Goal: Task Accomplishment & Management: Complete application form

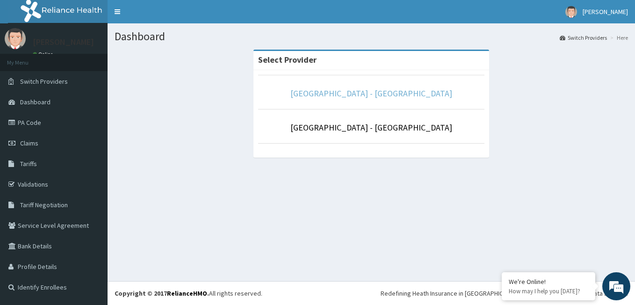
click at [423, 89] on link "[GEOGRAPHIC_DATA] - [GEOGRAPHIC_DATA]" at bounding box center [371, 93] width 162 height 11
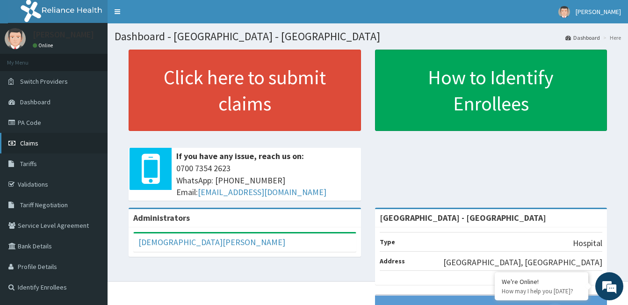
click at [25, 144] on span "Claims" at bounding box center [29, 143] width 18 height 8
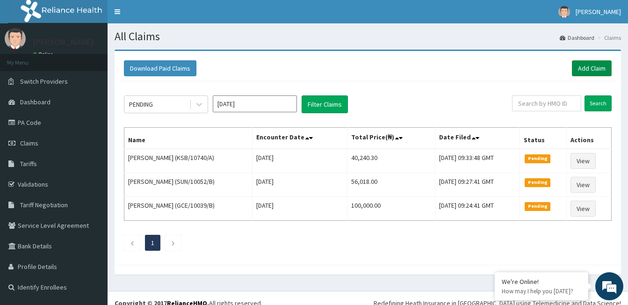
click at [600, 64] on link "Add Claim" at bounding box center [592, 68] width 40 height 16
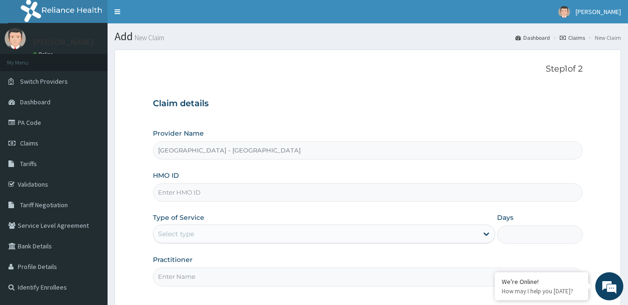
click at [187, 194] on input "HMO ID" at bounding box center [368, 192] width 430 height 18
type input "JEE/10087/D"
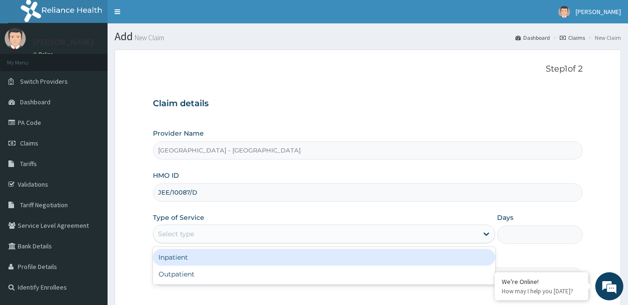
click at [178, 232] on div "Select type" at bounding box center [176, 233] width 36 height 9
click at [28, 142] on span "Claims" at bounding box center [29, 143] width 18 height 8
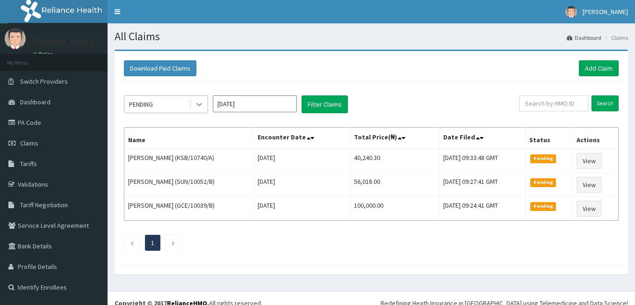
drag, startPoint x: 0, startPoint y: 0, endPoint x: 198, endPoint y: 105, distance: 223.8
click at [198, 105] on icon at bounding box center [199, 104] width 6 height 3
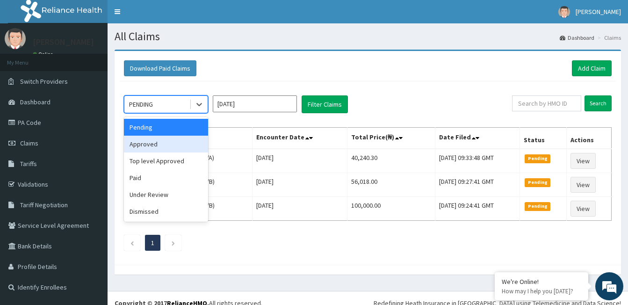
drag, startPoint x: 198, startPoint y: 105, endPoint x: 164, endPoint y: 146, distance: 53.5
click at [164, 146] on div "Approved" at bounding box center [166, 144] width 84 height 17
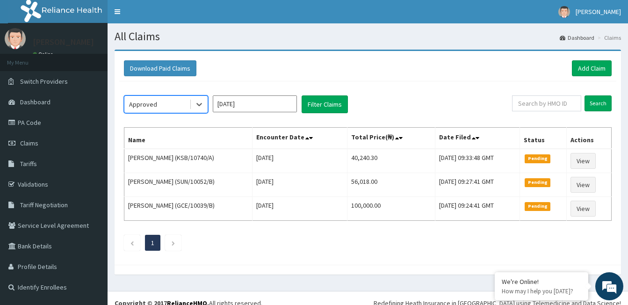
click at [283, 105] on input "[DATE]" at bounding box center [255, 103] width 84 height 17
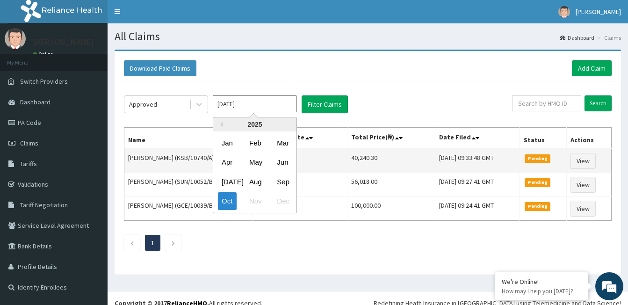
drag, startPoint x: 279, startPoint y: 182, endPoint x: 280, endPoint y: 170, distance: 12.2
click at [279, 182] on div "Sep" at bounding box center [282, 181] width 19 height 17
type input "[DATE]"
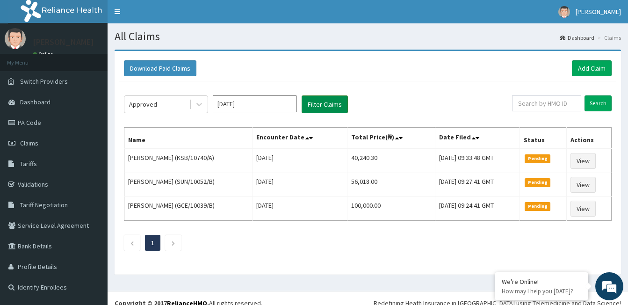
click at [319, 98] on button "Filter Claims" at bounding box center [325, 104] width 46 height 18
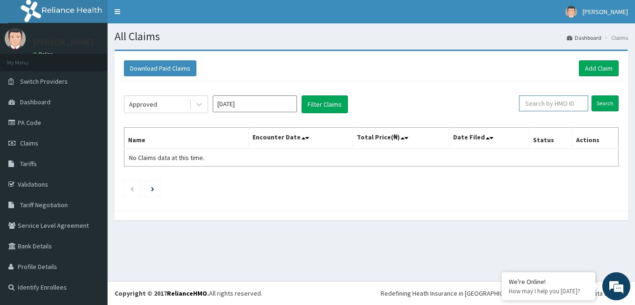
click at [553, 101] on input "text" at bounding box center [553, 103] width 69 height 16
type input "JEE/10087/D"
click at [203, 107] on icon at bounding box center [199, 104] width 9 height 9
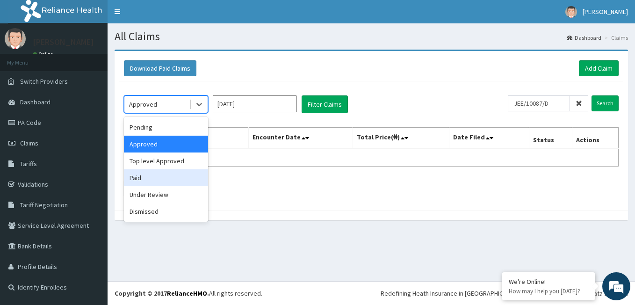
click at [157, 184] on div "Paid" at bounding box center [166, 177] width 84 height 17
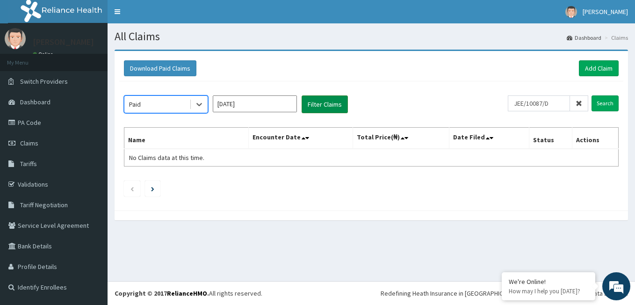
click at [319, 108] on button "Filter Claims" at bounding box center [325, 104] width 46 height 18
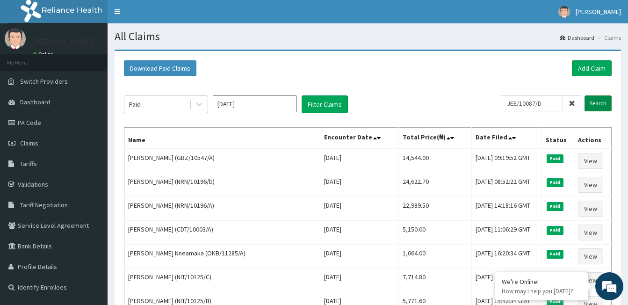
click at [600, 101] on input "Search" at bounding box center [597, 103] width 27 height 16
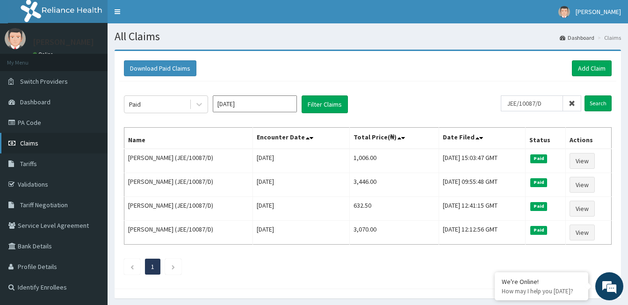
click at [41, 138] on link "Claims" at bounding box center [54, 143] width 108 height 21
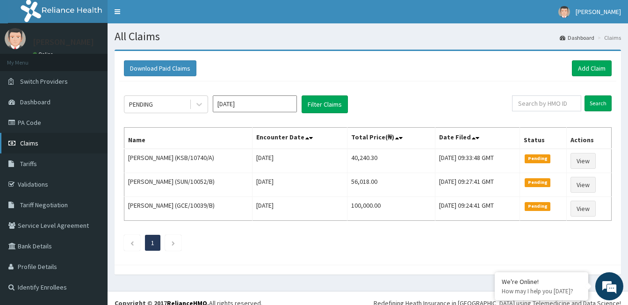
click at [36, 142] on span "Claims" at bounding box center [29, 143] width 18 height 8
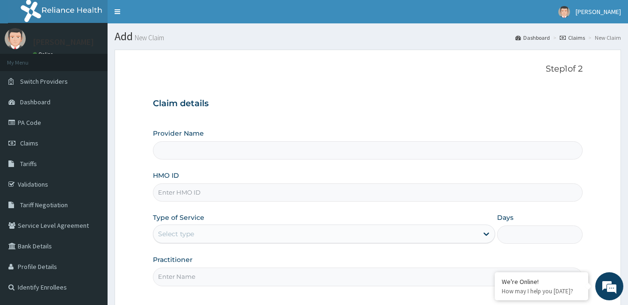
click at [177, 151] on input "Provider Name" at bounding box center [368, 150] width 430 height 18
type input "Prince and Princess Hospital - Egbeda"
click at [198, 192] on input "HMO ID" at bounding box center [368, 192] width 430 height 18
type input "JEE/10087/D"
click at [204, 236] on div "Select type" at bounding box center [315, 233] width 324 height 15
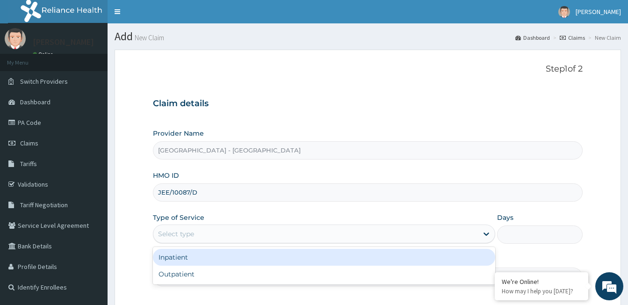
click at [201, 261] on div "Inpatient" at bounding box center [324, 257] width 342 height 17
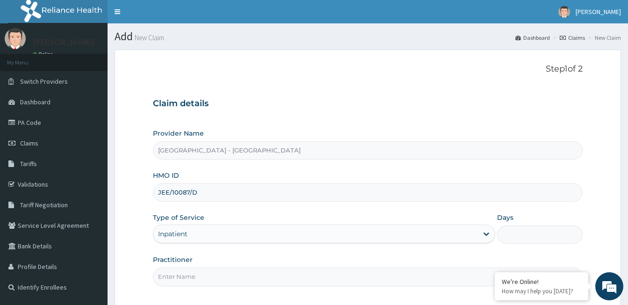
scroll to position [86, 0]
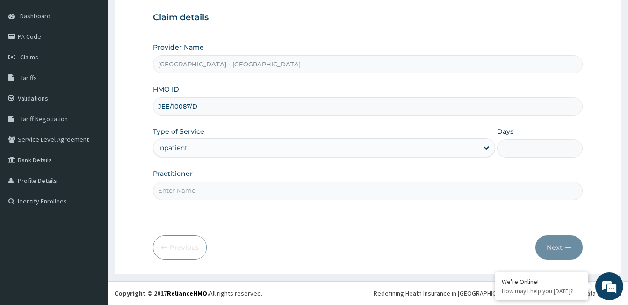
click at [522, 152] on input "Days" at bounding box center [540, 148] width 86 height 18
type input "2"
click at [218, 186] on input "Practitioner" at bounding box center [368, 190] width 430 height 18
type input "DR ODIANAKA"
click at [543, 247] on button "Next" at bounding box center [558, 247] width 47 height 24
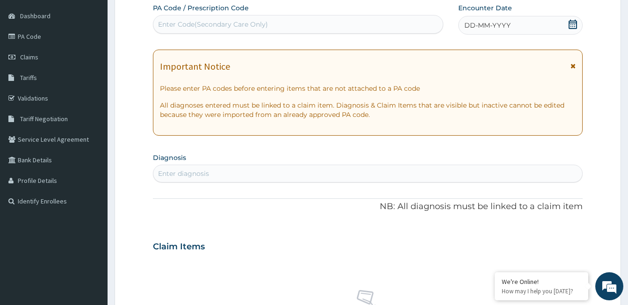
click at [221, 99] on div "Important Notice Please enter PA codes before entering items that are not attac…" at bounding box center [368, 93] width 430 height 86
click at [214, 22] on div "Enter Code(Secondary Care Only)" at bounding box center [213, 24] width 110 height 9
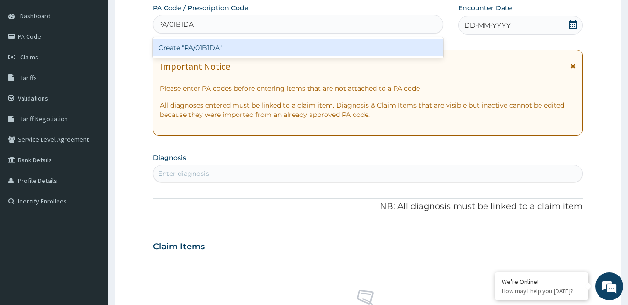
type input "PA/01B1DA"
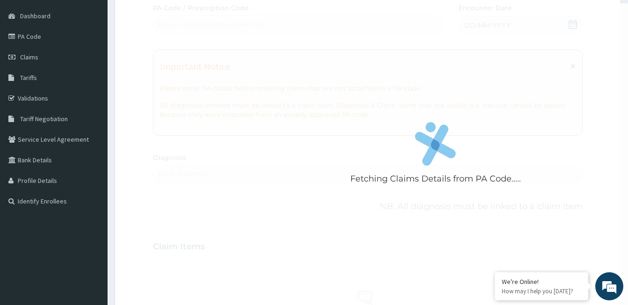
click at [458, 64] on div "Fetching Claims Details from PA Code..... PA Code / Prescription Code Enter Cod…" at bounding box center [368, 245] width 430 height 484
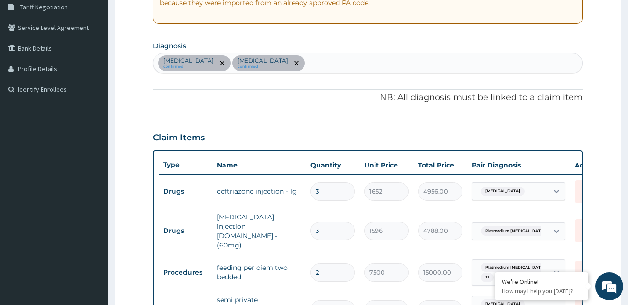
scroll to position [197, 0]
click at [412, 62] on div "Sepsis confirmed Plasmodium falciparum malaria with cerebral complications conf…" at bounding box center [367, 64] width 429 height 20
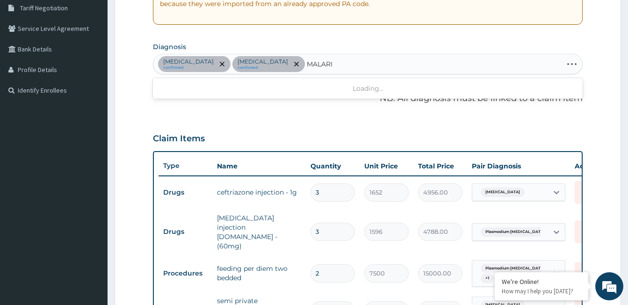
type input "MALARIA"
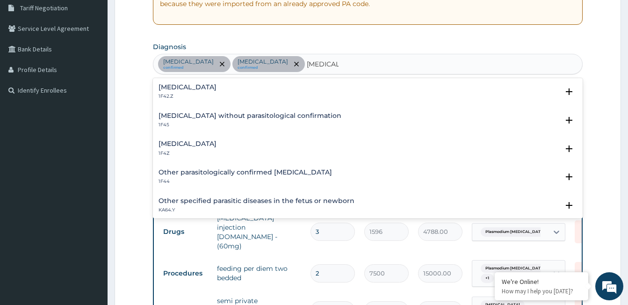
click at [185, 147] on h4 "Malaria, unspecified" at bounding box center [188, 143] width 58 height 7
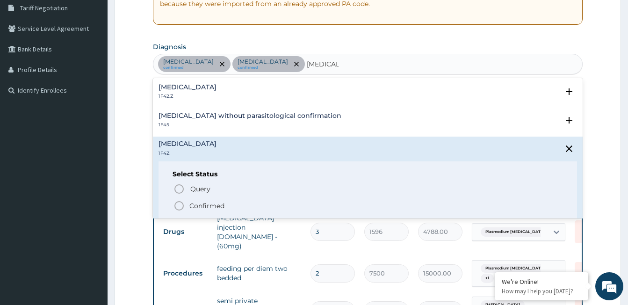
drag, startPoint x: 178, startPoint y: 207, endPoint x: 242, endPoint y: 159, distance: 79.8
click at [178, 207] on icon "status option filled" at bounding box center [178, 205] width 11 height 11
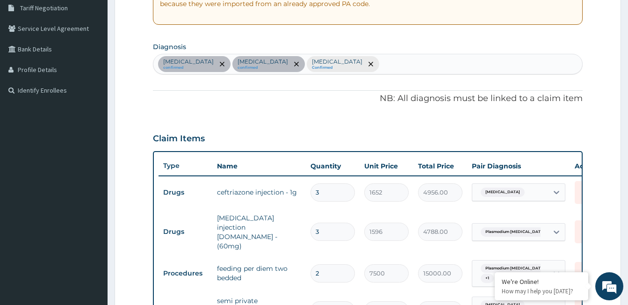
click at [485, 57] on div "Sepsis confirmed Plasmodium falciparum malaria with cerebral complications conf…" at bounding box center [367, 64] width 429 height 20
type input "D"
type input "STOOL"
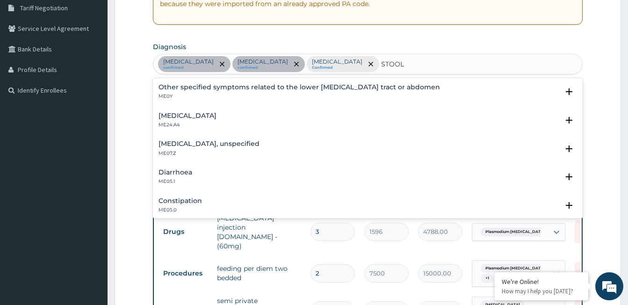
click at [176, 175] on h4 "Diarrhoea" at bounding box center [176, 172] width 34 height 7
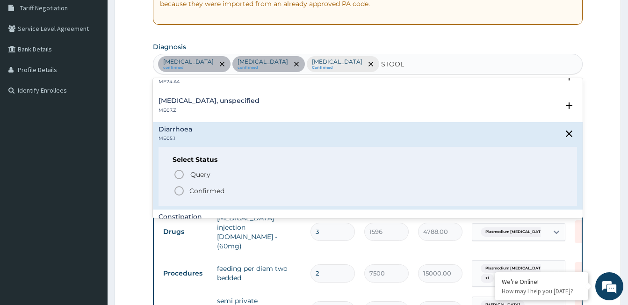
scroll to position [93, 0]
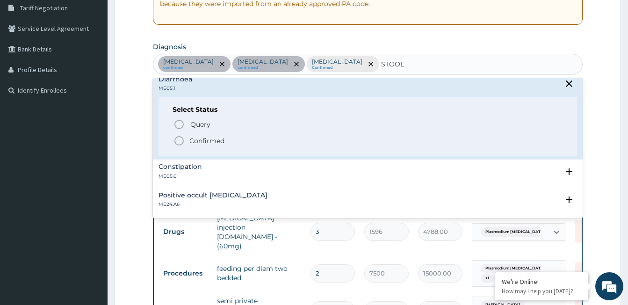
drag, startPoint x: 179, startPoint y: 139, endPoint x: 187, endPoint y: 139, distance: 8.0
click at [179, 139] on icon "status option filled" at bounding box center [178, 140] width 11 height 11
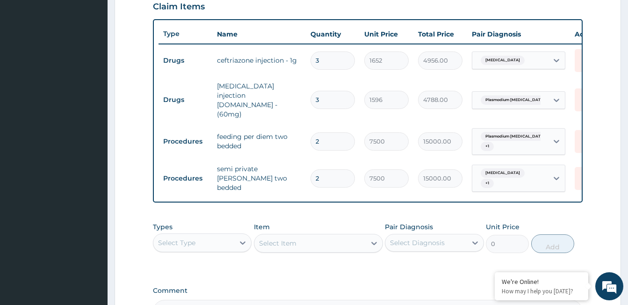
scroll to position [337, 0]
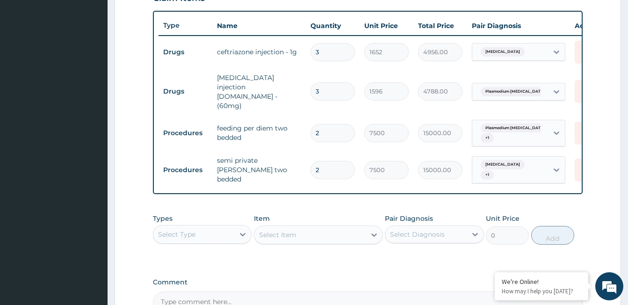
click at [234, 227] on div "Select Type" at bounding box center [193, 234] width 81 height 15
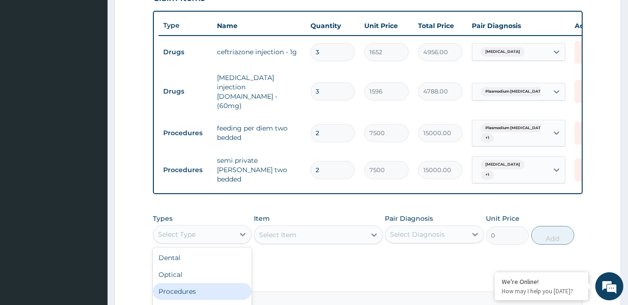
drag, startPoint x: 193, startPoint y: 278, endPoint x: 205, endPoint y: 270, distance: 14.1
click at [193, 283] on div "Procedures" at bounding box center [202, 291] width 99 height 17
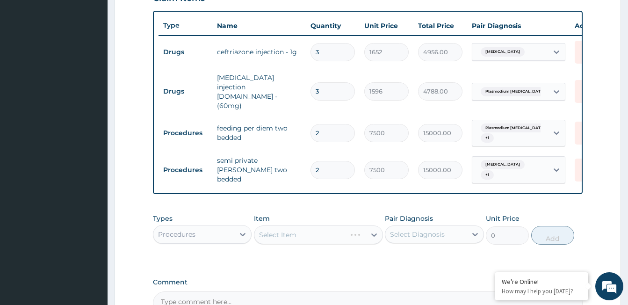
click at [273, 225] on div "Select Item" at bounding box center [318, 234] width 129 height 19
click at [273, 230] on div "Select Item" at bounding box center [277, 234] width 37 height 9
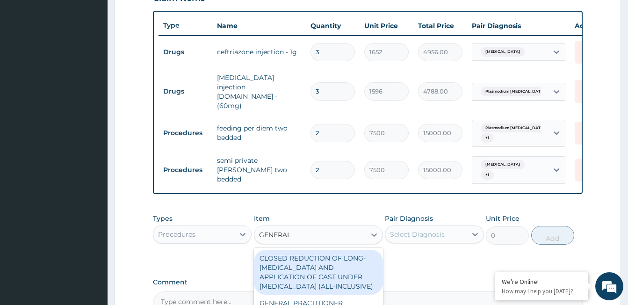
type input "GENERAL P"
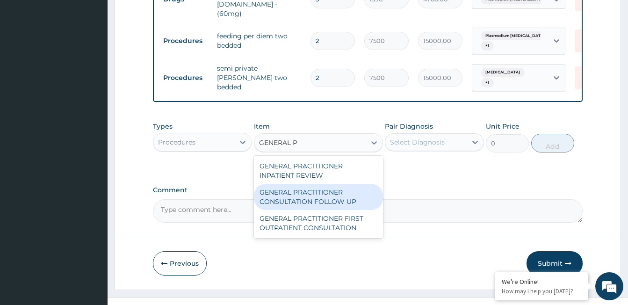
scroll to position [431, 0]
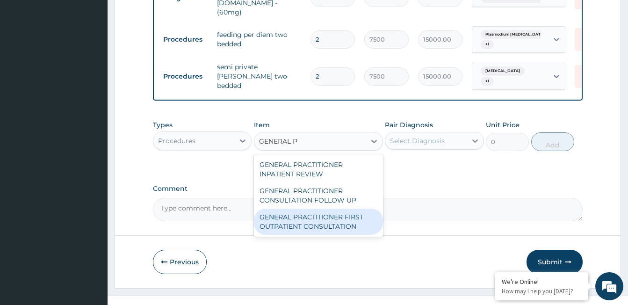
click at [317, 209] on div "GENERAL PRACTITIONER FIRST OUTPATIENT CONSULTATION" at bounding box center [318, 222] width 129 height 26
type input "3750"
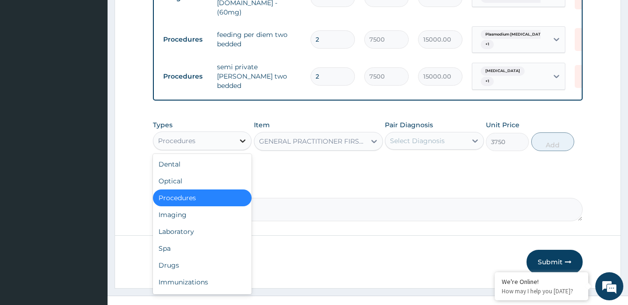
click at [239, 136] on icon at bounding box center [242, 140] width 9 height 9
click at [411, 198] on textarea "Comment" at bounding box center [368, 209] width 430 height 23
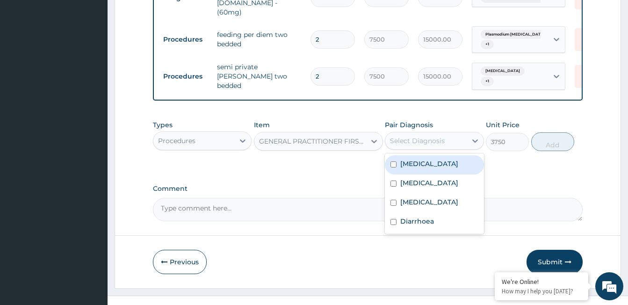
click at [424, 136] on div "Select Diagnosis" at bounding box center [417, 140] width 55 height 9
drag, startPoint x: 423, startPoint y: 154, endPoint x: 422, endPoint y: 179, distance: 25.3
click at [423, 157] on div "Sepsis" at bounding box center [434, 164] width 99 height 19
checkbox input "true"
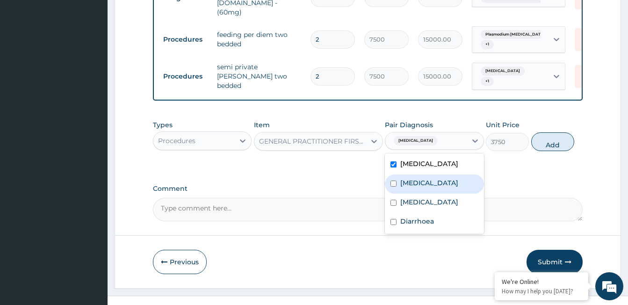
drag, startPoint x: 422, startPoint y: 179, endPoint x: 422, endPoint y: 207, distance: 27.6
click at [422, 180] on label "Plasmodium falciparum malaria with cerebral complications" at bounding box center [429, 182] width 58 height 9
checkbox input "true"
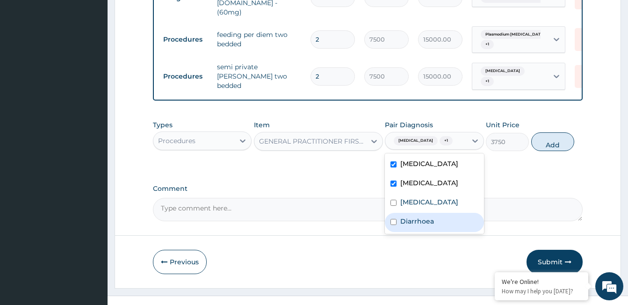
click at [423, 229] on div "Diarrhoea" at bounding box center [434, 222] width 99 height 19
checkbox input "true"
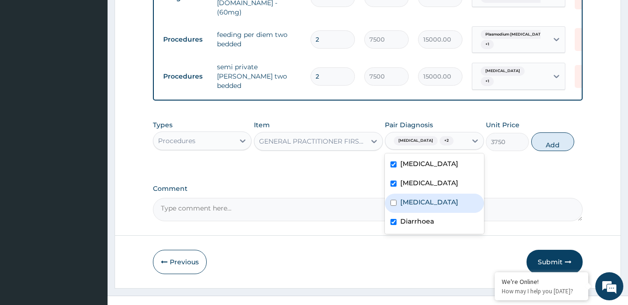
drag, startPoint x: 433, startPoint y: 220, endPoint x: 488, endPoint y: 191, distance: 61.5
click at [434, 207] on label "Malaria, unspecified" at bounding box center [429, 201] width 58 height 9
checkbox input "true"
drag, startPoint x: 555, startPoint y: 133, endPoint x: 236, endPoint y: 135, distance: 318.9
click at [553, 133] on button "Add" at bounding box center [552, 141] width 43 height 19
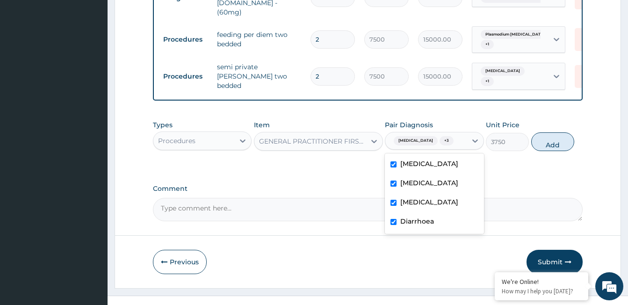
type input "0"
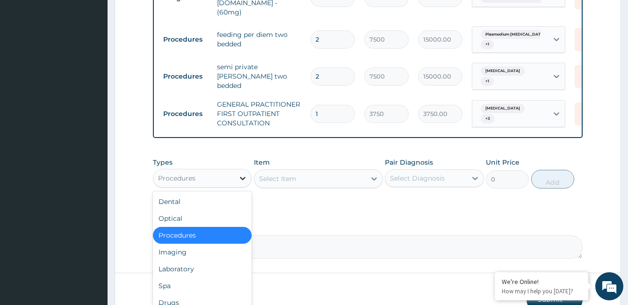
click at [242, 173] on icon at bounding box center [242, 177] width 9 height 9
click at [181, 260] on div "Laboratory" at bounding box center [202, 268] width 99 height 17
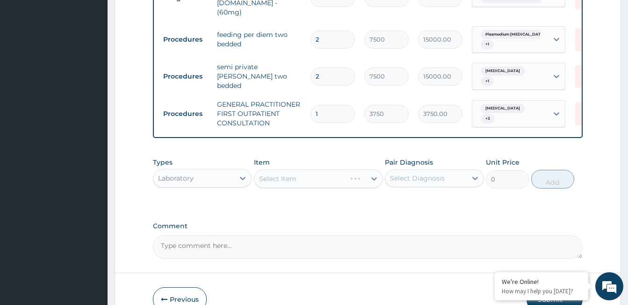
click at [282, 169] on div "Select Item" at bounding box center [318, 178] width 129 height 19
click at [285, 174] on div "Select Item" at bounding box center [277, 178] width 37 height 9
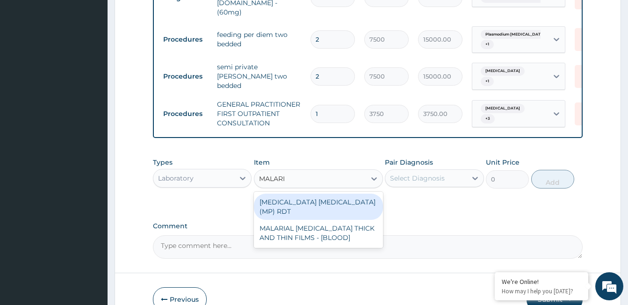
type input "MALARIA"
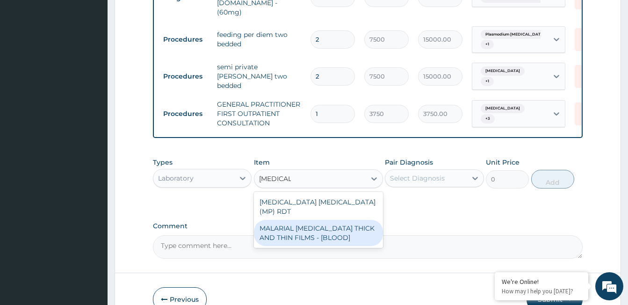
click at [305, 220] on div "MALARIAL [MEDICAL_DATA] THICK AND THIN FILMS - [BLOOD]" at bounding box center [318, 233] width 129 height 26
type input "2187.5"
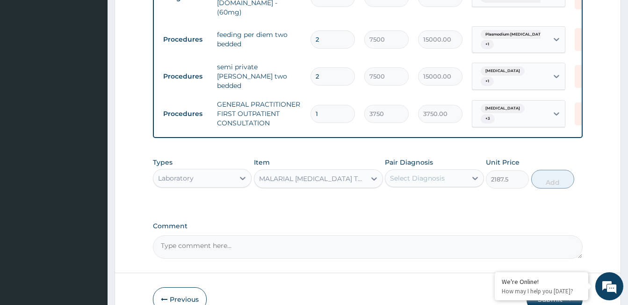
click at [439, 173] on div "Select Diagnosis" at bounding box center [417, 177] width 55 height 9
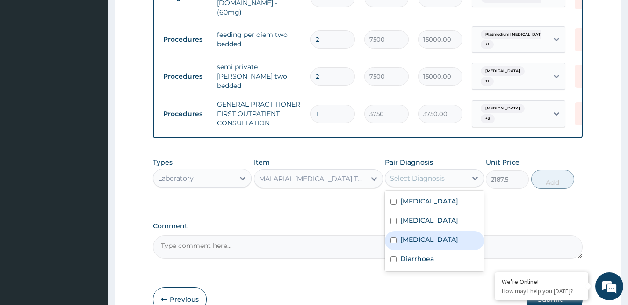
drag, startPoint x: 435, startPoint y: 253, endPoint x: 435, endPoint y: 248, distance: 5.6
click at [435, 244] on label "Malaria, unspecified" at bounding box center [429, 239] width 58 height 9
checkbox input "true"
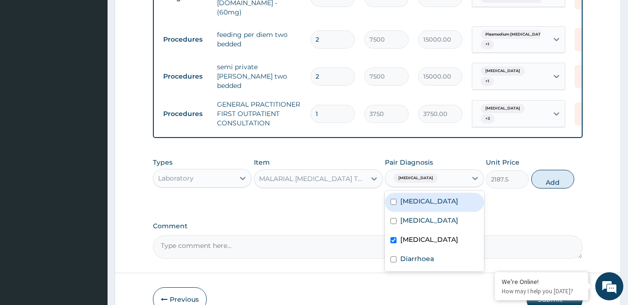
drag, startPoint x: 552, startPoint y: 172, endPoint x: 304, endPoint y: 161, distance: 248.5
click at [552, 172] on button "Add" at bounding box center [552, 179] width 43 height 19
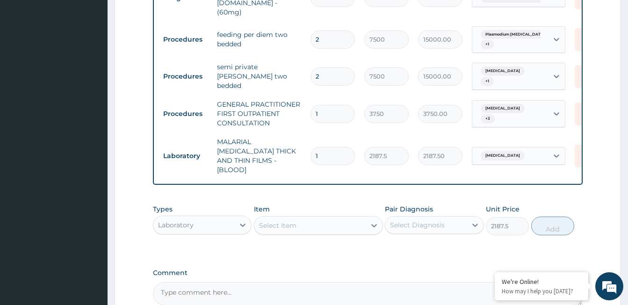
type input "0"
click at [295, 218] on div "Select Item" at bounding box center [309, 225] width 111 height 15
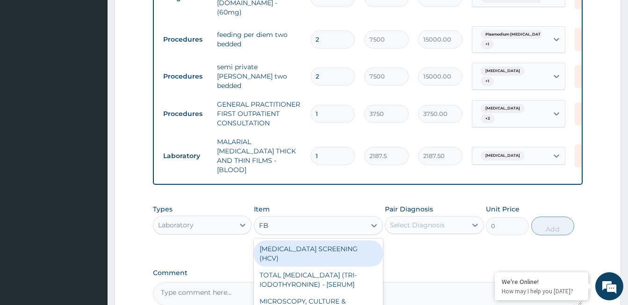
type input "FBC"
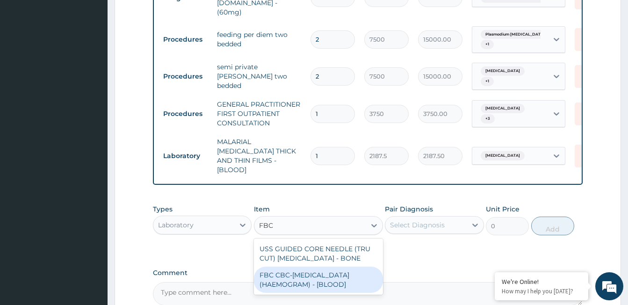
drag, startPoint x: 305, startPoint y: 249, endPoint x: 318, endPoint y: 240, distance: 15.8
click at [305, 267] on div "FBC CBC-[MEDICAL_DATA] (HAEMOGRAM) - [BLOOD]" at bounding box center [318, 280] width 129 height 26
type input "5000"
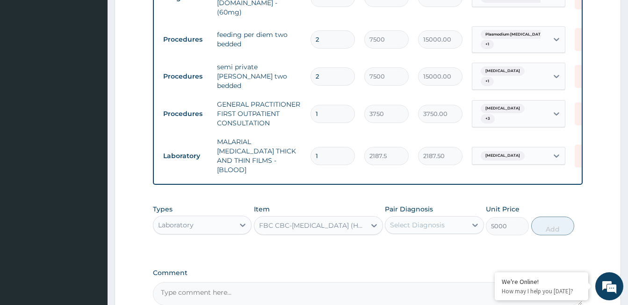
click at [452, 217] on div "Select Diagnosis" at bounding box center [425, 224] width 81 height 15
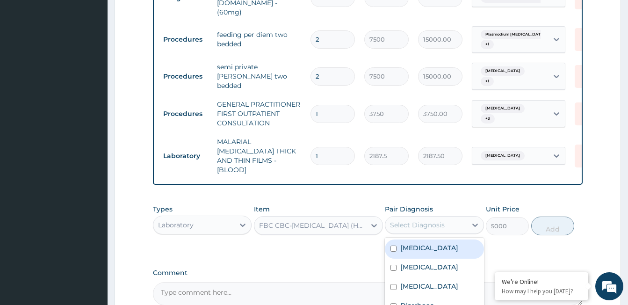
drag, startPoint x: 422, startPoint y: 224, endPoint x: 516, endPoint y: 215, distance: 94.4
click at [422, 239] on div "Sepsis" at bounding box center [434, 248] width 99 height 19
checkbox input "true"
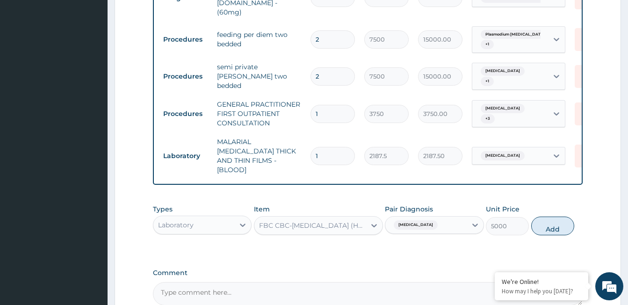
drag, startPoint x: 560, startPoint y: 205, endPoint x: 288, endPoint y: 150, distance: 277.2
click at [560, 216] on button "Add" at bounding box center [552, 225] width 43 height 19
type input "0"
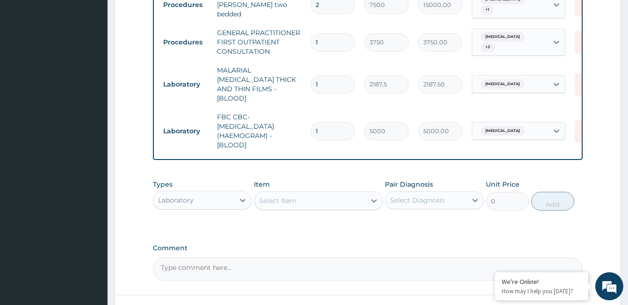
scroll to position [524, 0]
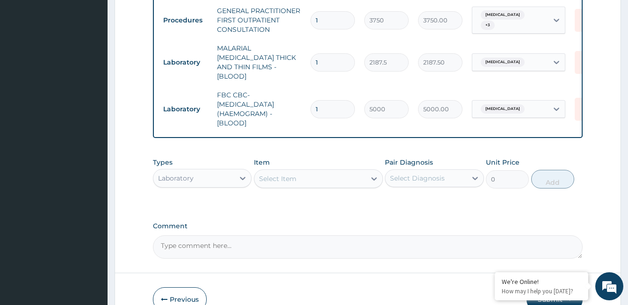
click at [281, 174] on div "Select Item" at bounding box center [277, 178] width 37 height 9
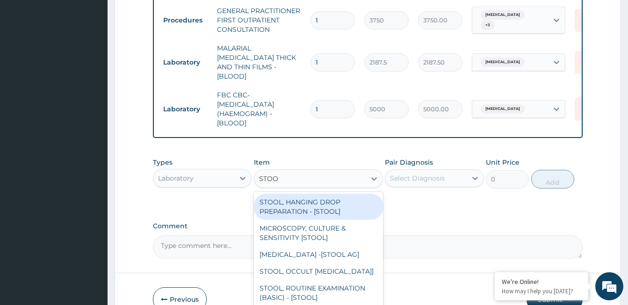
type input "STOOL"
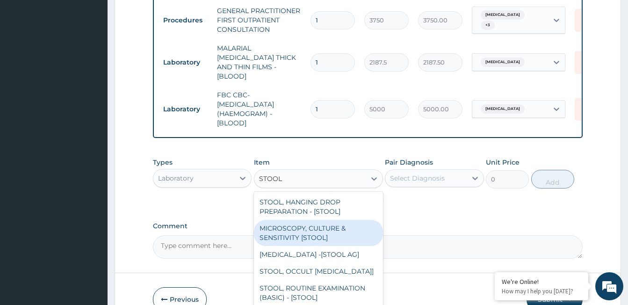
scroll to position [37, 0]
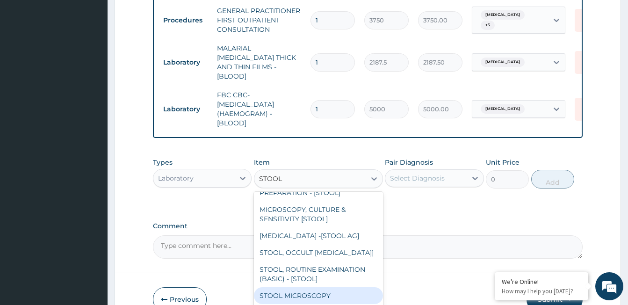
drag, startPoint x: 303, startPoint y: 271, endPoint x: 294, endPoint y: 251, distance: 22.6
click at [303, 287] on div "STOOL MICROSCOPY" at bounding box center [318, 295] width 129 height 17
type input "4375"
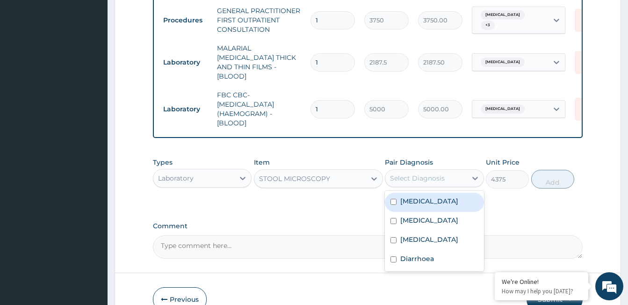
click at [411, 173] on div "Select Diagnosis" at bounding box center [417, 177] width 55 height 9
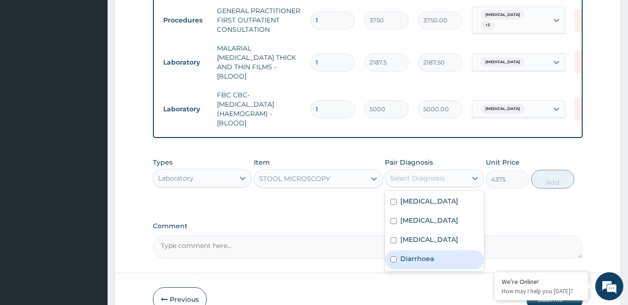
drag, startPoint x: 417, startPoint y: 273, endPoint x: 411, endPoint y: 264, distance: 11.0
click at [417, 269] on div "Diarrhoea" at bounding box center [434, 259] width 99 height 19
checkbox input "true"
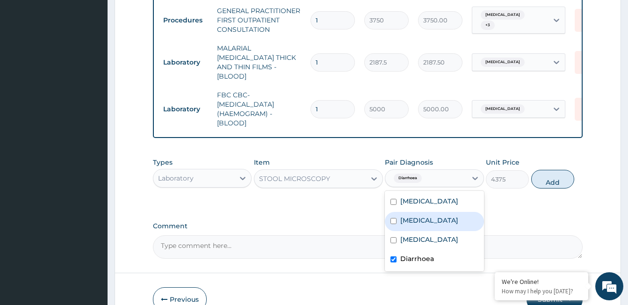
drag, startPoint x: 549, startPoint y: 158, endPoint x: 328, endPoint y: 174, distance: 221.3
click at [549, 170] on button "Add" at bounding box center [552, 179] width 43 height 19
type input "0"
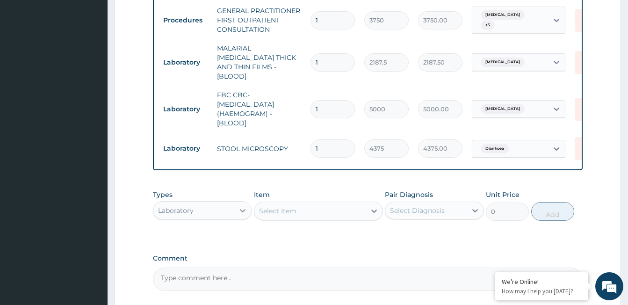
click at [238, 206] on icon at bounding box center [242, 210] width 9 height 9
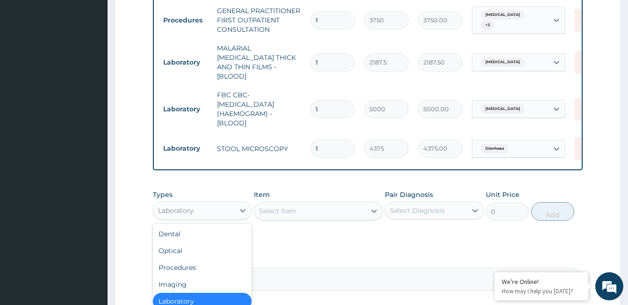
scroll to position [32, 0]
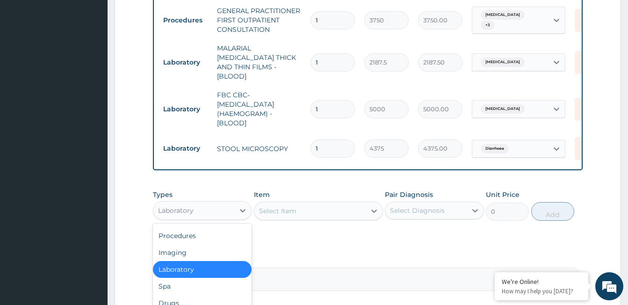
click at [196, 295] on div "Drugs" at bounding box center [202, 303] width 99 height 17
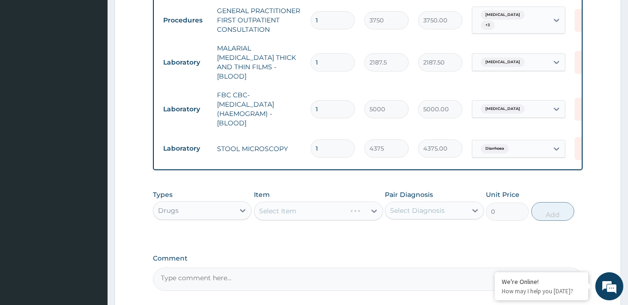
click at [268, 202] on div "Select Item" at bounding box center [318, 211] width 129 height 19
click at [268, 206] on div "Select Item" at bounding box center [277, 210] width 37 height 9
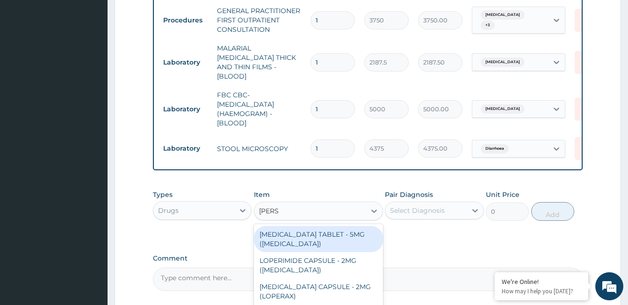
type input "LOPER"
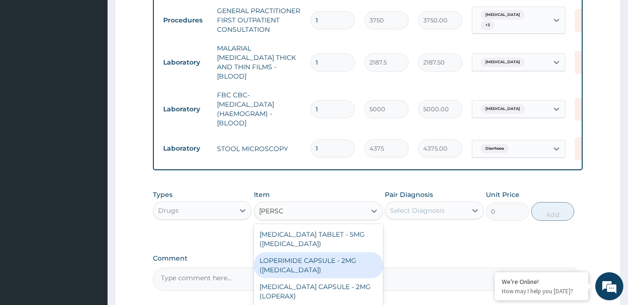
drag, startPoint x: 299, startPoint y: 241, endPoint x: 409, endPoint y: 194, distance: 119.6
click at [299, 252] on div "LOPERIMIDE CAPSULE - 2MG ([MEDICAL_DATA])" at bounding box center [318, 265] width 129 height 26
type input "156.79999999999998"
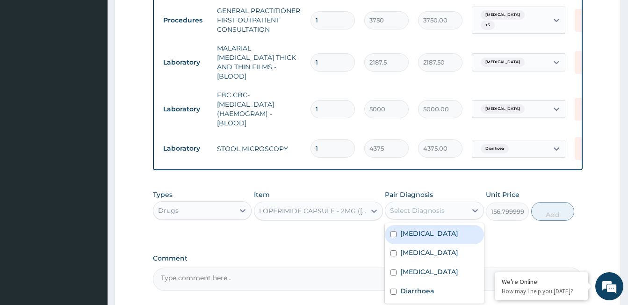
click at [418, 206] on div "Select Diagnosis" at bounding box center [417, 210] width 55 height 9
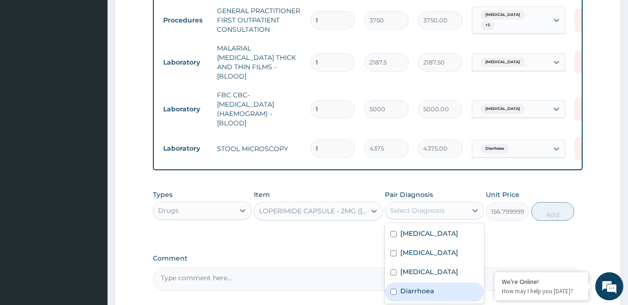
drag, startPoint x: 427, startPoint y: 301, endPoint x: 467, endPoint y: 262, distance: 55.2
click at [427, 296] on label "Diarrhoea" at bounding box center [417, 290] width 34 height 9
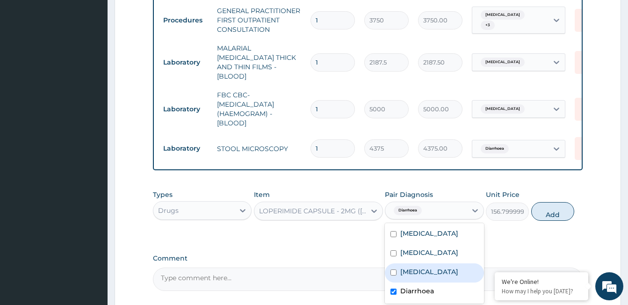
checkbox input "true"
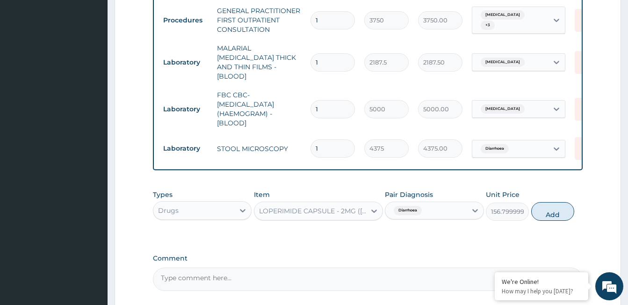
drag, startPoint x: 553, startPoint y: 187, endPoint x: 303, endPoint y: 187, distance: 249.2
click at [553, 202] on button "Add" at bounding box center [552, 211] width 43 height 19
type input "0"
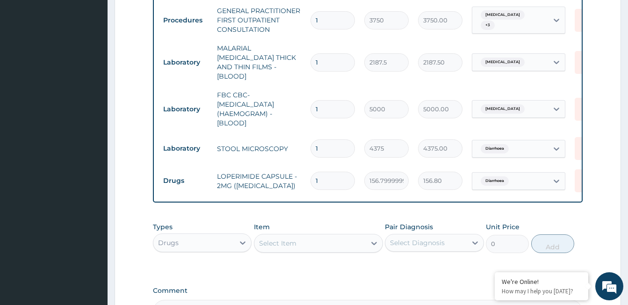
click at [286, 238] on div "Select Item" at bounding box center [277, 242] width 37 height 9
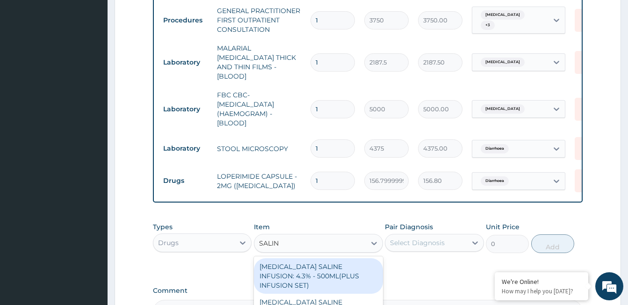
type input "SALINE"
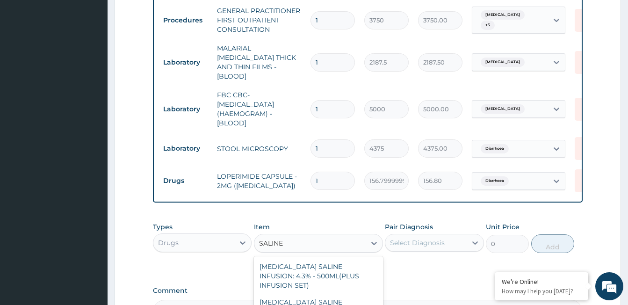
drag, startPoint x: 327, startPoint y: 299, endPoint x: 321, endPoint y: 268, distance: 31.5
type input "1092"
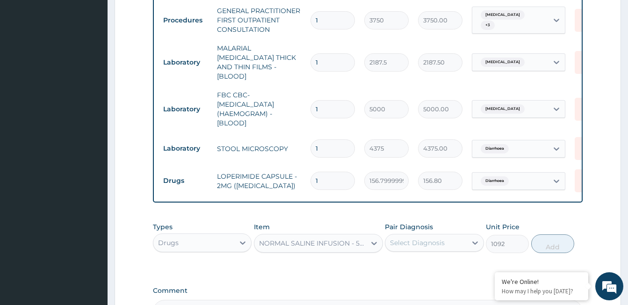
click at [403, 238] on div "Select Diagnosis" at bounding box center [417, 242] width 55 height 9
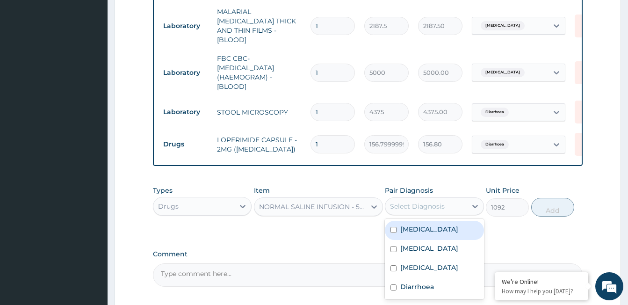
scroll to position [571, 0]
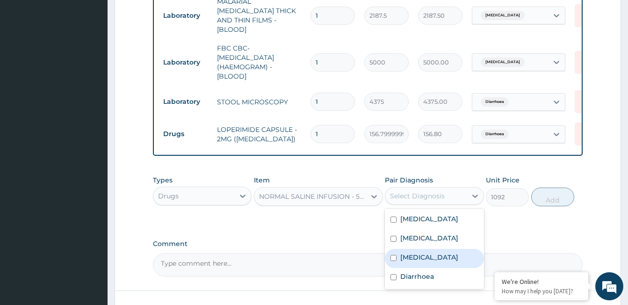
drag, startPoint x: 440, startPoint y: 265, endPoint x: 479, endPoint y: 228, distance: 53.6
click at [440, 262] on label "Malaria, unspecified" at bounding box center [429, 256] width 58 height 9
checkbox input "true"
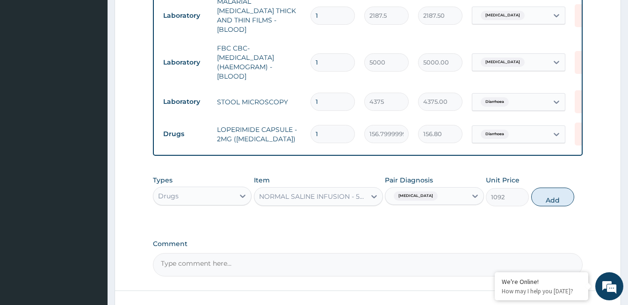
drag, startPoint x: 541, startPoint y: 177, endPoint x: 348, endPoint y: 205, distance: 195.1
click at [541, 187] on button "Add" at bounding box center [552, 196] width 43 height 19
type input "0"
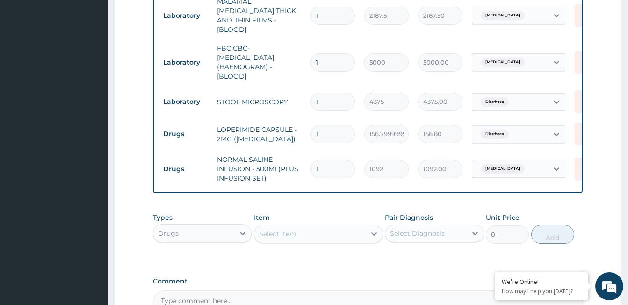
click at [279, 229] on div "Select Item" at bounding box center [277, 233] width 37 height 9
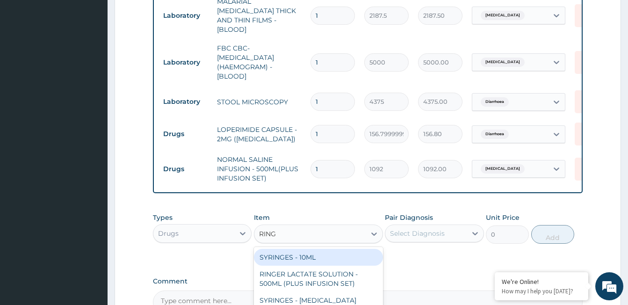
type input "RINGE"
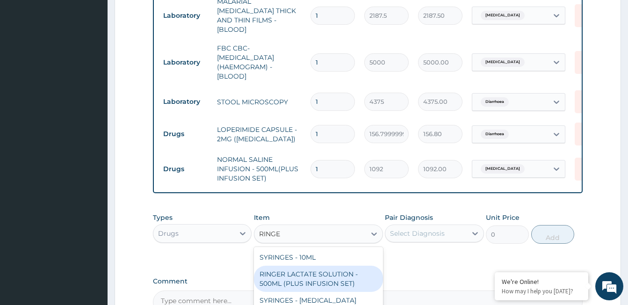
drag, startPoint x: 315, startPoint y: 254, endPoint x: 397, endPoint y: 217, distance: 90.0
click at [316, 266] on div "RINGER LACTATE SOLUTION - 500ML (PLUS INFUSION SET)" at bounding box center [318, 279] width 129 height 26
type input "1092"
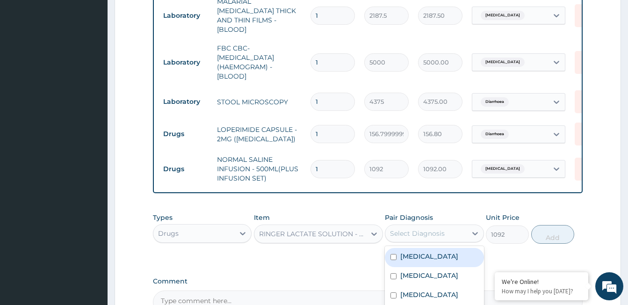
click at [407, 229] on div "Select Diagnosis" at bounding box center [417, 233] width 55 height 9
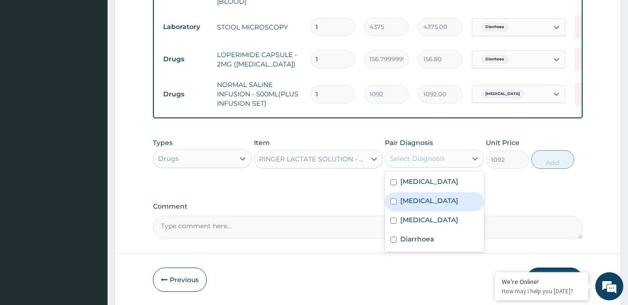
scroll to position [656, 0]
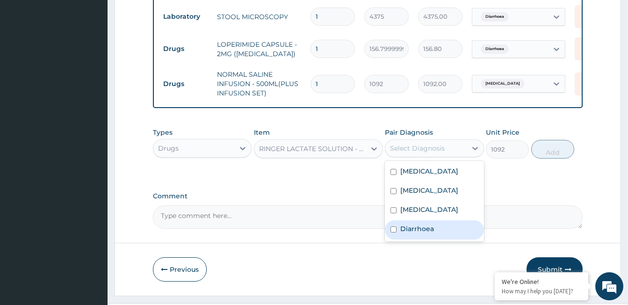
click at [423, 233] on label "Diarrhoea" at bounding box center [417, 228] width 34 height 9
checkbox input "true"
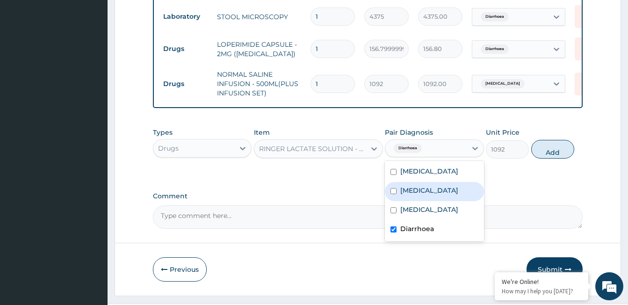
drag, startPoint x: 557, startPoint y: 122, endPoint x: 329, endPoint y: 132, distance: 228.4
click at [557, 140] on button "Add" at bounding box center [552, 149] width 43 height 19
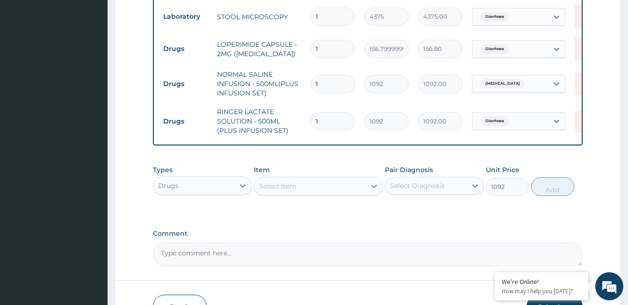
type input "0"
click at [284, 165] on div "Item Select Item" at bounding box center [318, 180] width 129 height 31
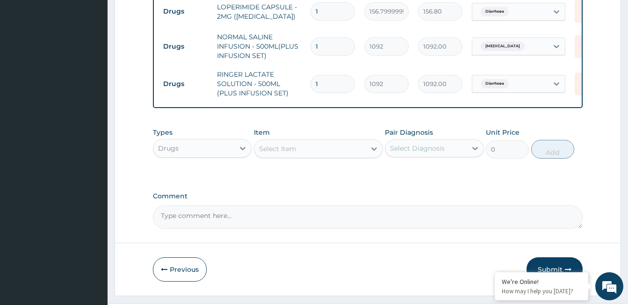
click at [288, 141] on div "Select Item" at bounding box center [309, 148] width 111 height 15
type input "VITAMIN"
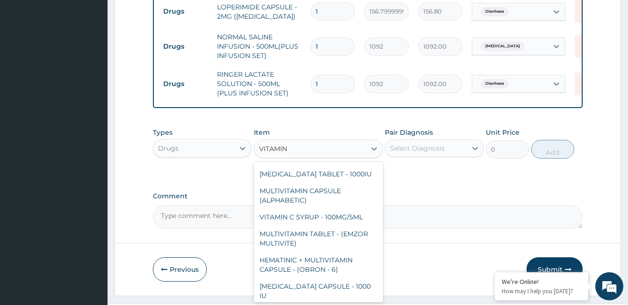
scroll to position [372, 0]
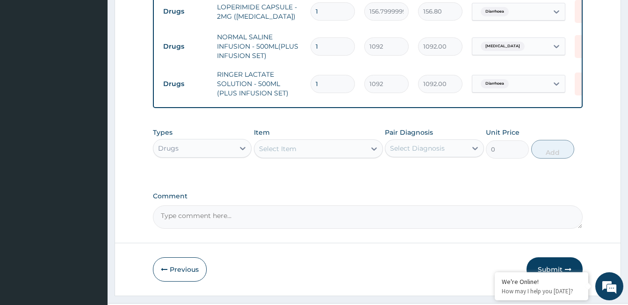
click at [300, 141] on div "Select Item" at bounding box center [309, 148] width 111 height 15
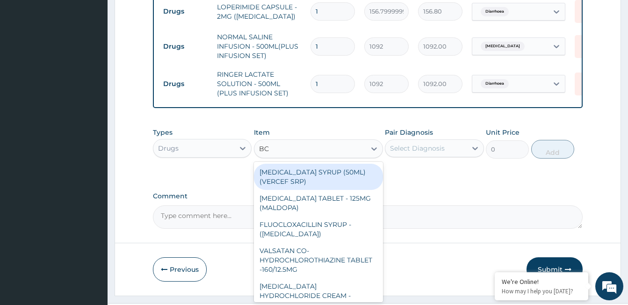
type input "B"
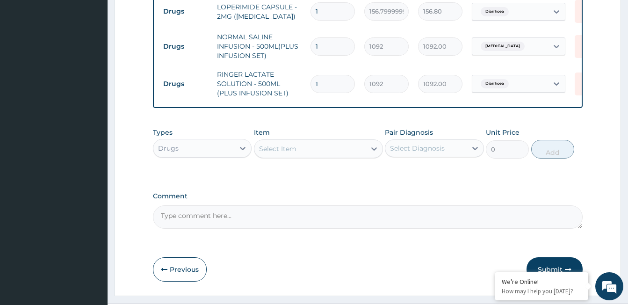
click at [286, 144] on div "Select Item" at bounding box center [277, 148] width 37 height 9
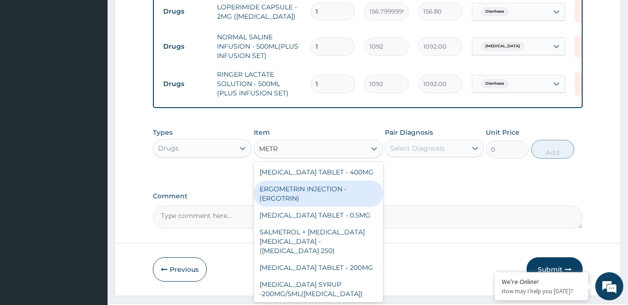
type input "METRO"
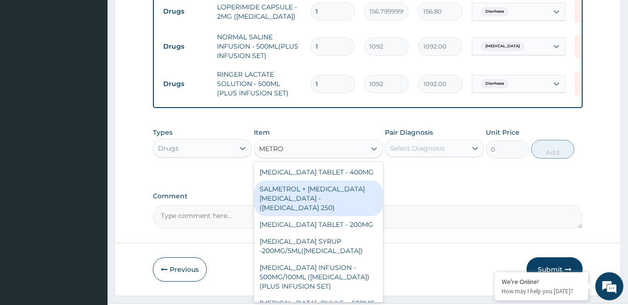
scroll to position [30, 0]
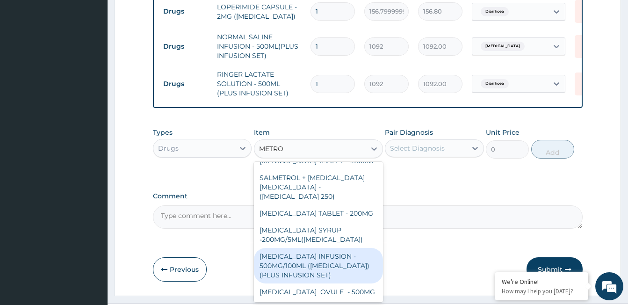
click at [307, 248] on div "[MEDICAL_DATA] INFUSION - 500MG/100ML ([MEDICAL_DATA])(PLUS INFUSION SET)" at bounding box center [318, 266] width 129 height 36
type input "923.9999999999999"
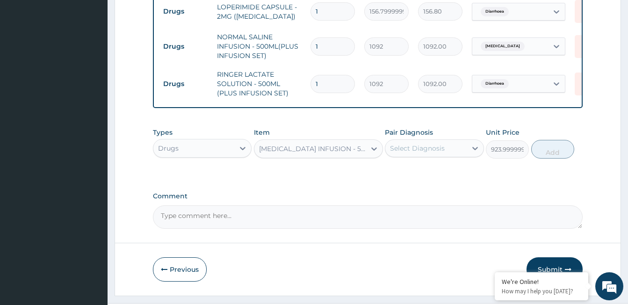
click at [421, 144] on div "Select Diagnosis" at bounding box center [417, 148] width 55 height 9
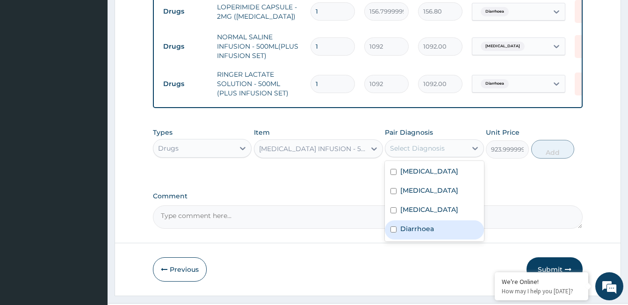
drag, startPoint x: 421, startPoint y: 237, endPoint x: 453, endPoint y: 191, distance: 56.2
click at [421, 233] on label "Diarrhoea" at bounding box center [417, 228] width 34 height 9
checkbox input "true"
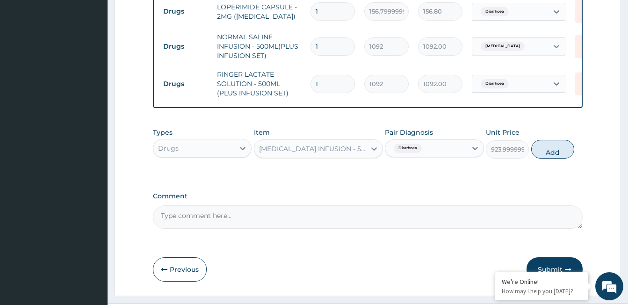
drag, startPoint x: 544, startPoint y: 130, endPoint x: 331, endPoint y: 130, distance: 213.7
click at [539, 140] on button "Add" at bounding box center [552, 149] width 43 height 19
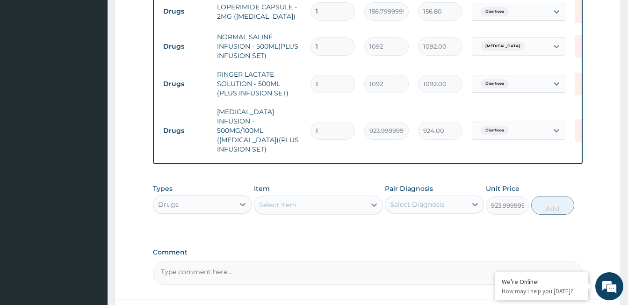
type input "0"
click at [276, 200] on div "Select Item" at bounding box center [277, 204] width 37 height 9
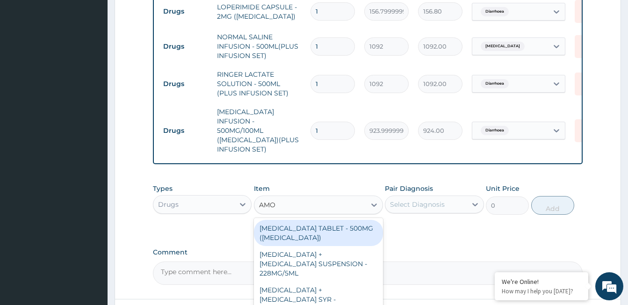
type input "AMOX"
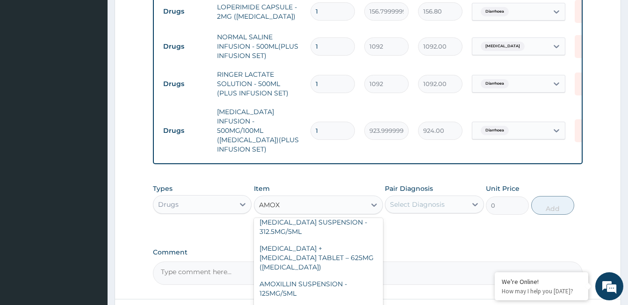
scroll to position [281, 0]
type input "1120"
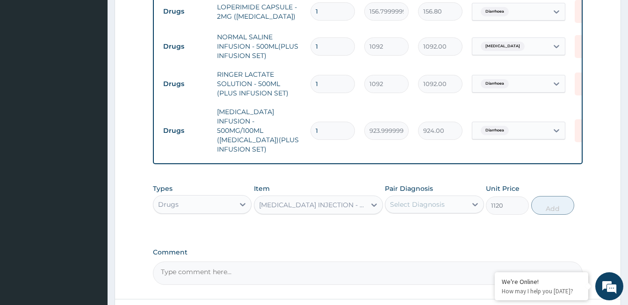
click at [417, 200] on div "Select Diagnosis" at bounding box center [417, 204] width 55 height 9
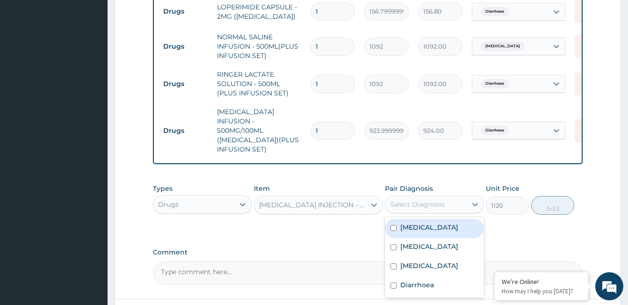
click at [421, 219] on div "Sepsis" at bounding box center [434, 228] width 99 height 19
checkbox input "true"
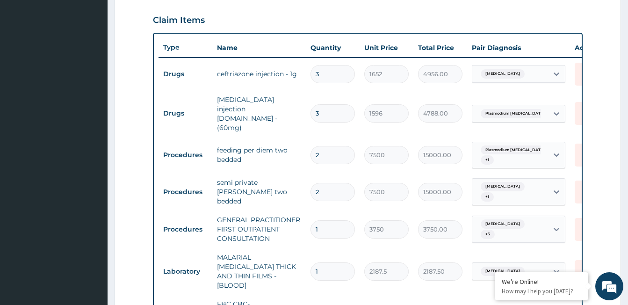
scroll to position [179, 0]
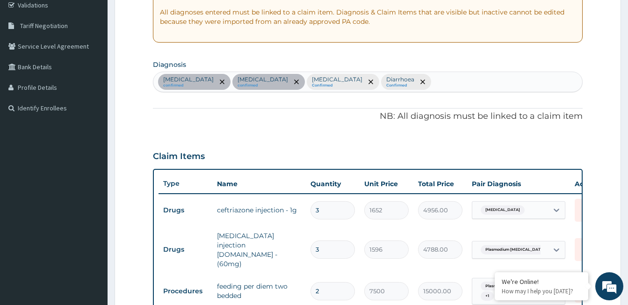
click at [532, 79] on div "Sepsis confirmed Plasmodium falciparum malaria with cerebral complications conf…" at bounding box center [367, 82] width 429 height 20
type input "S"
type input "T"
type input "ENTERIC"
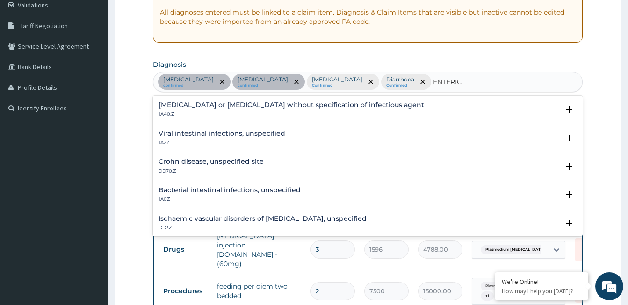
scroll to position [47, 0]
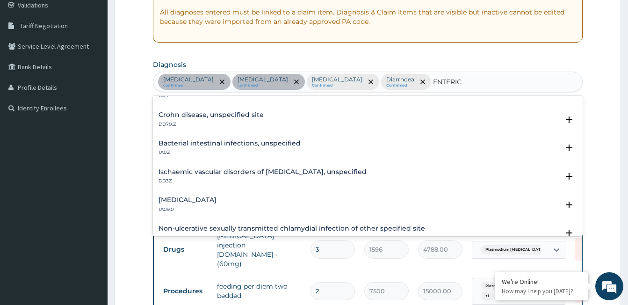
click at [189, 204] on div "Salmonella enteritis 1A09.0" at bounding box center [188, 204] width 58 height 16
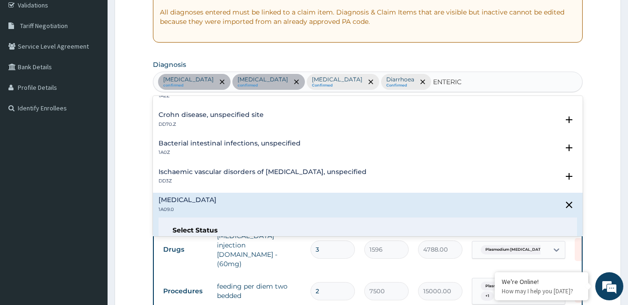
scroll to position [94, 0]
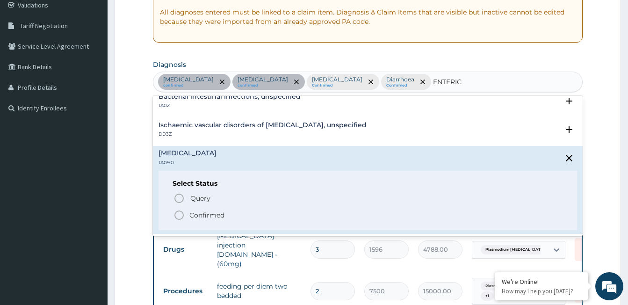
drag, startPoint x: 181, startPoint y: 215, endPoint x: 227, endPoint y: 203, distance: 47.4
click at [181, 215] on icon "status option filled" at bounding box center [178, 214] width 11 height 11
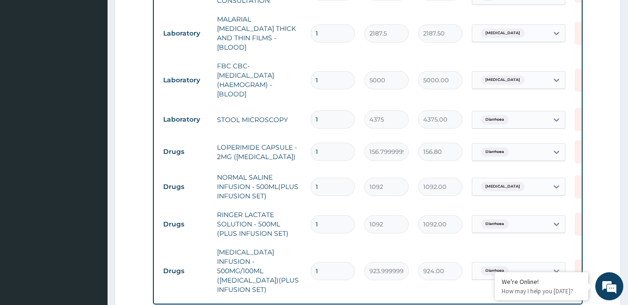
scroll to position [693, 0]
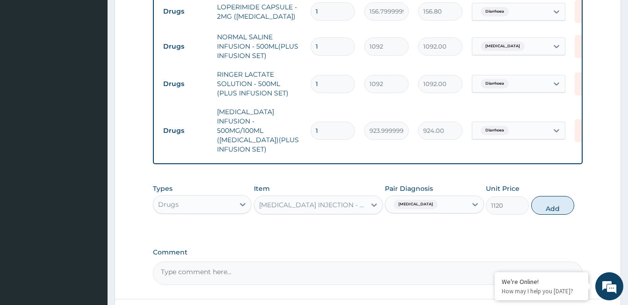
click at [421, 196] on div "Sepsis" at bounding box center [425, 204] width 81 height 16
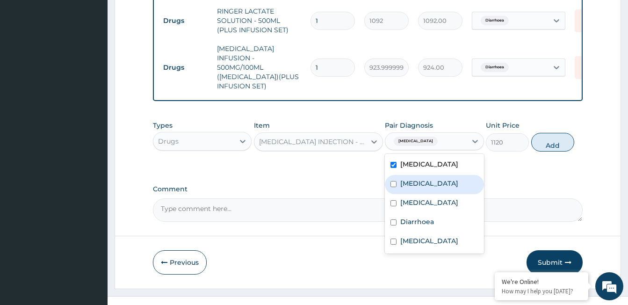
scroll to position [758, 0]
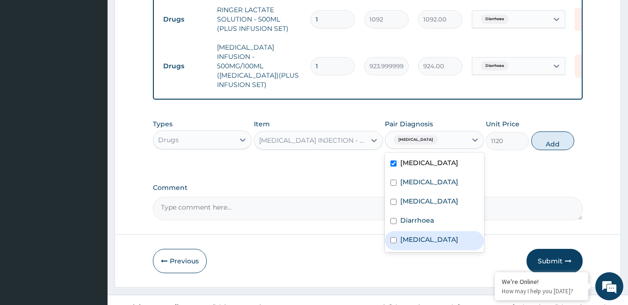
click at [420, 244] on label "Salmonella enteritis" at bounding box center [429, 239] width 58 height 9
checkbox input "true"
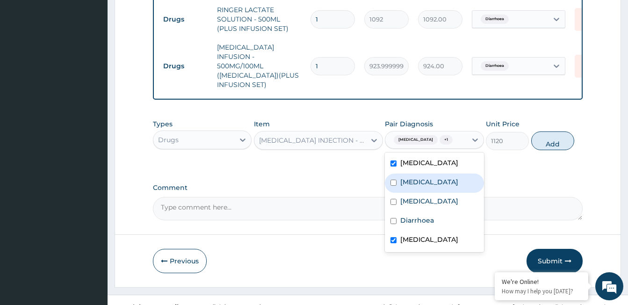
drag, startPoint x: 552, startPoint y: 130, endPoint x: 307, endPoint y: 137, distance: 244.6
click at [551, 131] on button "Add" at bounding box center [552, 140] width 43 height 19
type input "0"
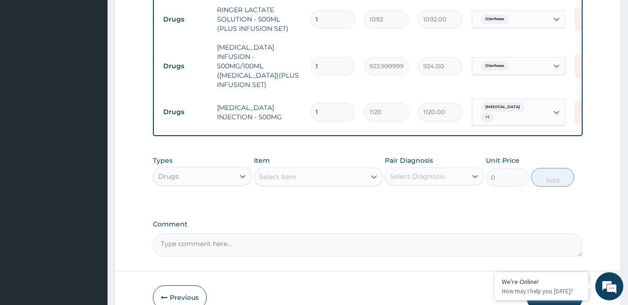
click at [287, 169] on div "Select Item" at bounding box center [309, 176] width 111 height 15
type input "PARA"
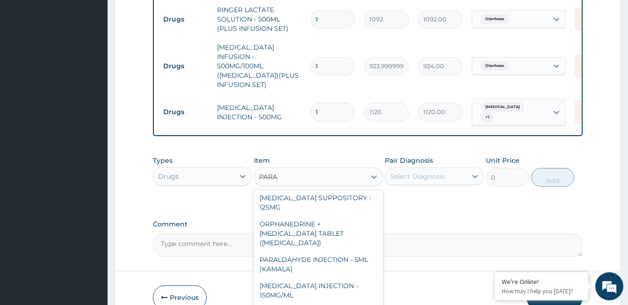
scroll to position [140, 0]
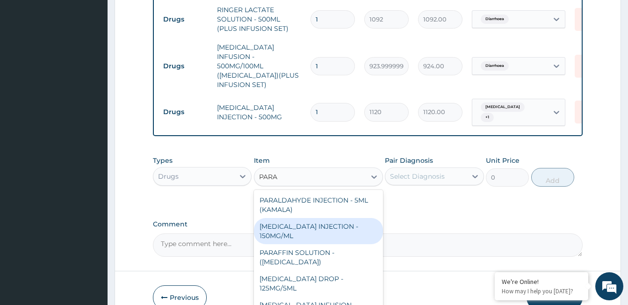
drag, startPoint x: 281, startPoint y: 201, endPoint x: 289, endPoint y: 196, distance: 9.6
click at [281, 218] on div "[MEDICAL_DATA] INJECTION - 150MG/ML" at bounding box center [318, 231] width 129 height 26
type input "560"
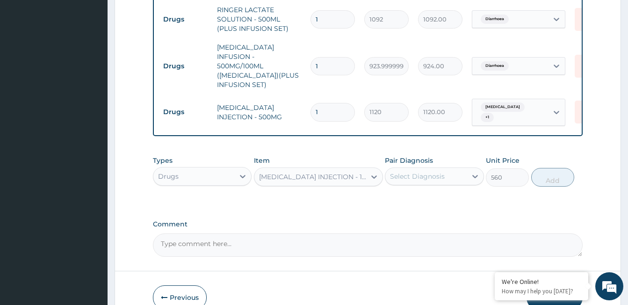
click at [417, 172] on div "Select Diagnosis" at bounding box center [417, 176] width 55 height 9
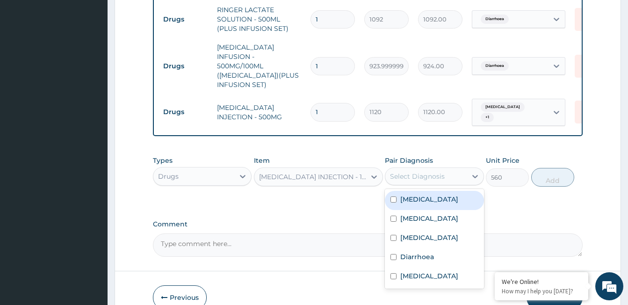
drag, startPoint x: 447, startPoint y: 252, endPoint x: 450, endPoint y: 246, distance: 6.1
click at [448, 242] on label "Malaria, unspecified" at bounding box center [429, 237] width 58 height 9
checkbox input "true"
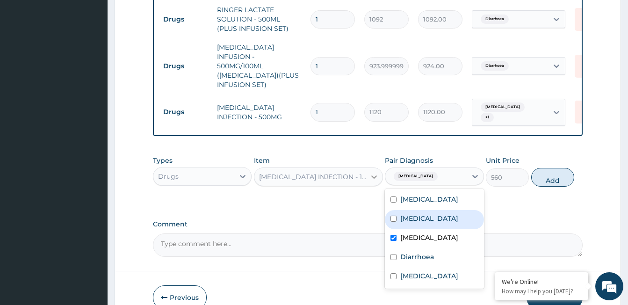
drag, startPoint x: 543, startPoint y: 165, endPoint x: 380, endPoint y: 189, distance: 164.5
click at [543, 168] on button "Add" at bounding box center [552, 177] width 43 height 19
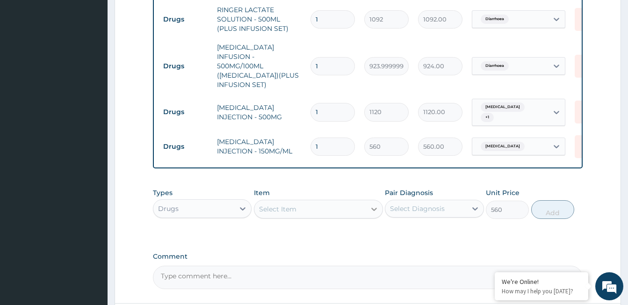
type input "0"
click at [294, 204] on div "Select Item" at bounding box center [277, 208] width 37 height 9
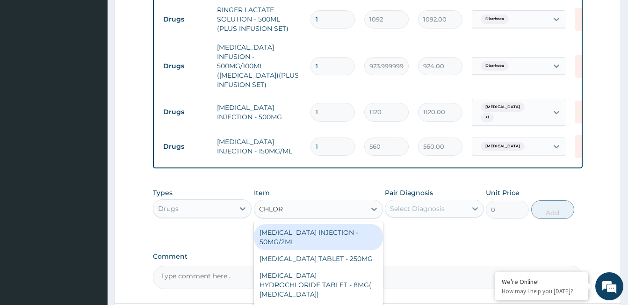
type input "CHLORO"
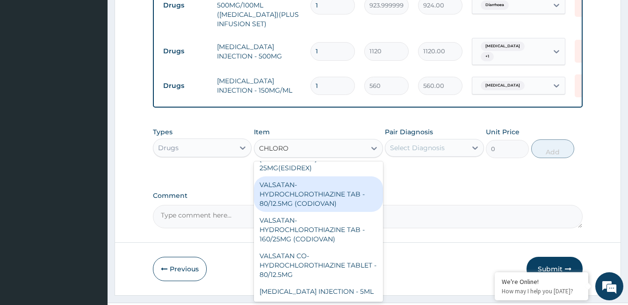
scroll to position [822, 0]
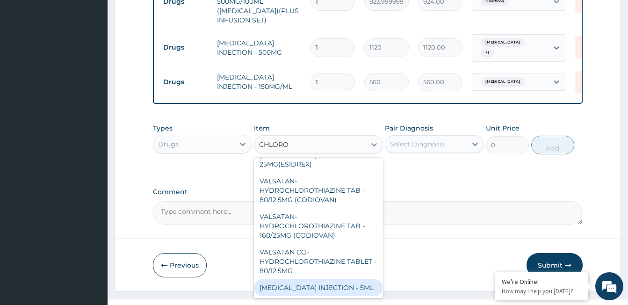
drag, startPoint x: 329, startPoint y: 261, endPoint x: 396, endPoint y: 169, distance: 113.8
click at [329, 279] on div "[MEDICAL_DATA] INJECTION - 5ML" at bounding box center [318, 287] width 129 height 17
type input "168"
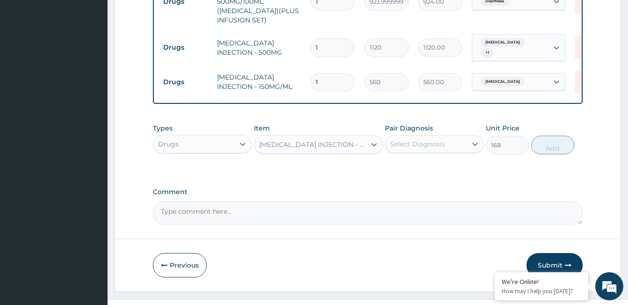
click at [412, 137] on div "Select Diagnosis" at bounding box center [425, 144] width 81 height 15
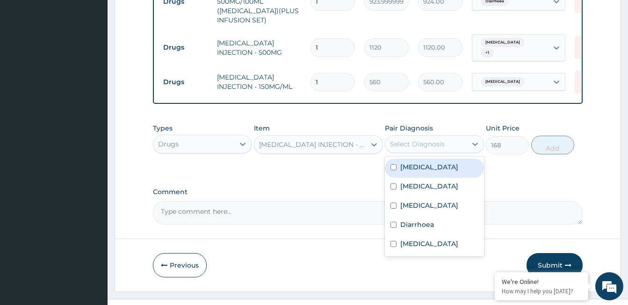
click at [435, 185] on label "Plasmodium falciparum malaria with cerebral complications" at bounding box center [429, 185] width 58 height 9
checkbox input "true"
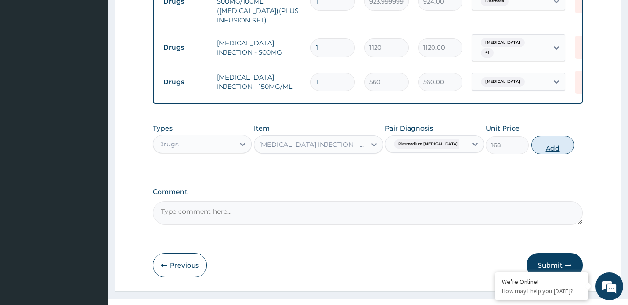
click at [547, 136] on button "Add" at bounding box center [552, 145] width 43 height 19
type input "0"
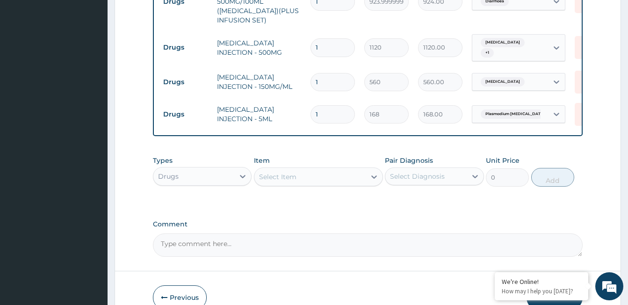
click at [284, 172] on div "Select Item" at bounding box center [277, 176] width 37 height 9
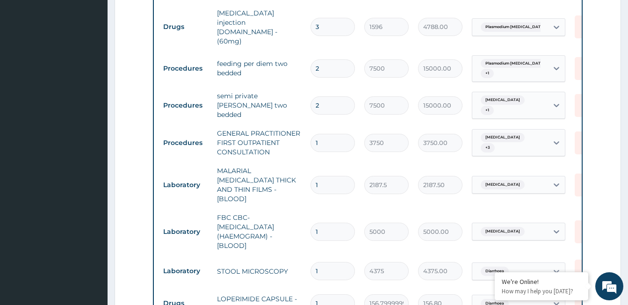
scroll to position [168, 0]
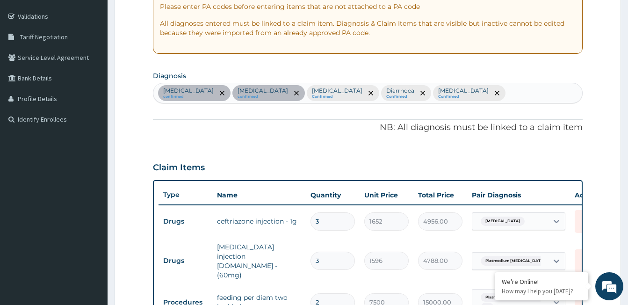
click at [255, 103] on div "Sepsis confirmed Plasmodium falciparum malaria with cerebral complications conf…" at bounding box center [367, 93] width 429 height 20
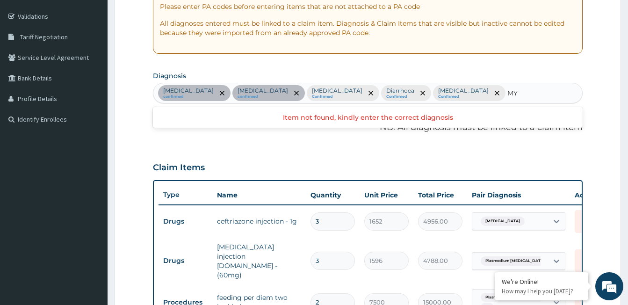
type input "M"
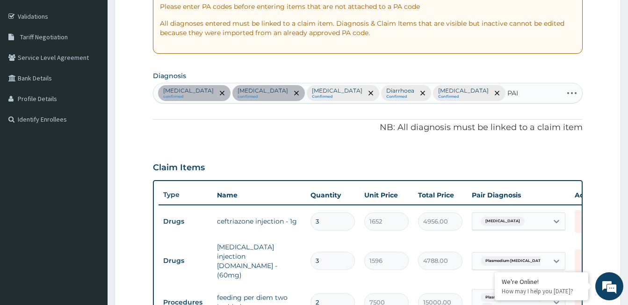
type input "PAIN"
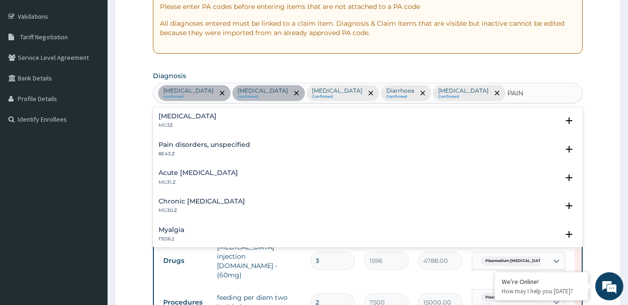
click at [178, 129] on div "Pain, unspecified MG3Z" at bounding box center [188, 121] width 58 height 16
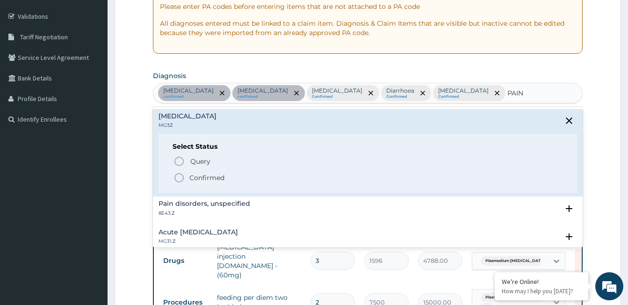
drag, startPoint x: 178, startPoint y: 197, endPoint x: 285, endPoint y: 197, distance: 107.5
click at [178, 183] on icon "status option filled" at bounding box center [178, 177] width 11 height 11
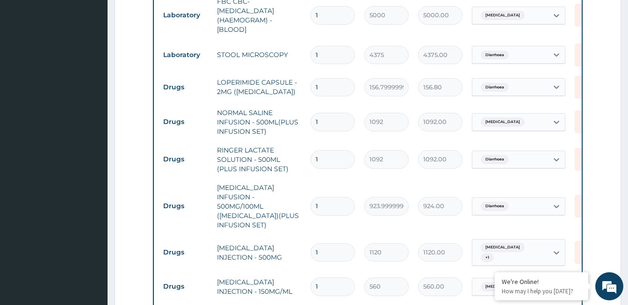
scroll to position [822, 0]
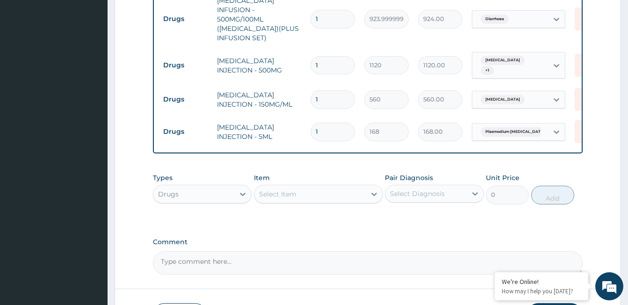
click at [285, 189] on div "Select Item" at bounding box center [277, 193] width 37 height 9
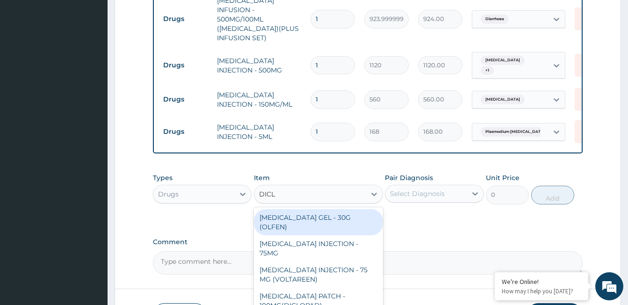
type input "DICLO"
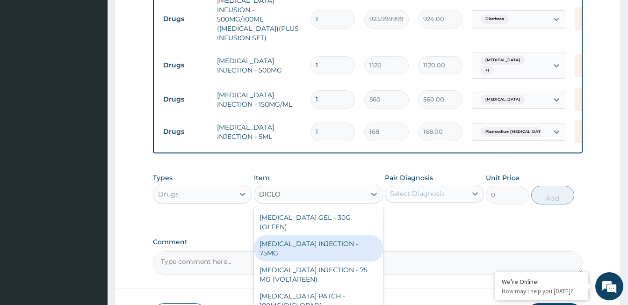
drag, startPoint x: 330, startPoint y: 202, endPoint x: 340, endPoint y: 195, distance: 12.1
click at [330, 235] on div "[MEDICAL_DATA] INJECTION - 75MG" at bounding box center [318, 248] width 129 height 26
type input "420"
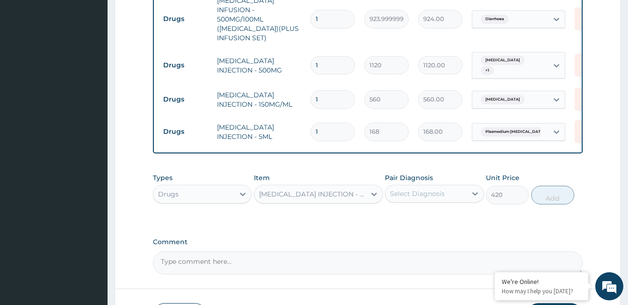
click at [423, 189] on div "Select Diagnosis" at bounding box center [417, 193] width 55 height 9
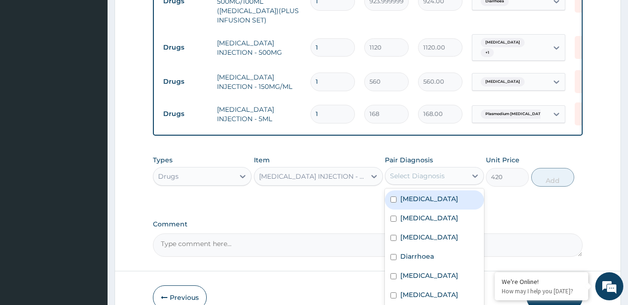
scroll to position [860, 0]
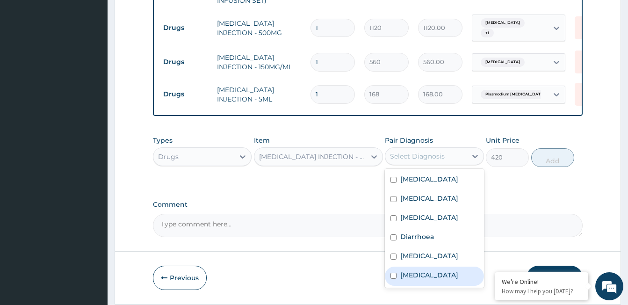
click at [447, 270] on label "Pain, unspecified" at bounding box center [429, 274] width 58 height 9
checkbox input "true"
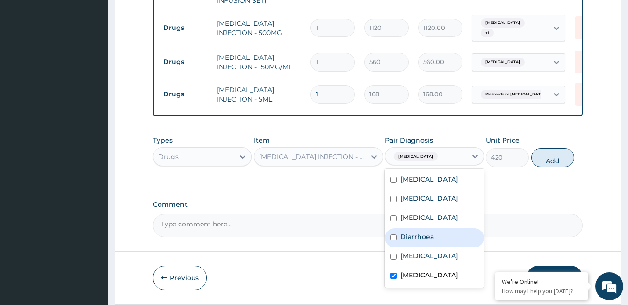
drag, startPoint x: 556, startPoint y: 124, endPoint x: 235, endPoint y: 133, distance: 321.8
click at [550, 148] on button "Add" at bounding box center [552, 157] width 43 height 19
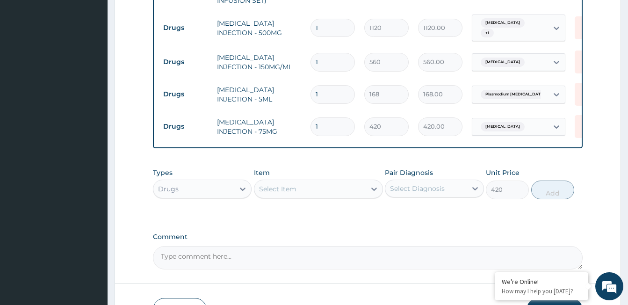
type input "0"
click at [273, 181] on div "Select Item" at bounding box center [309, 188] width 111 height 15
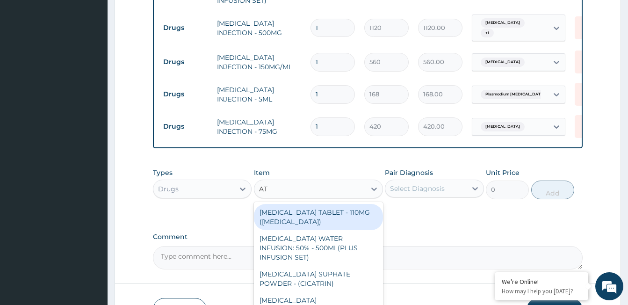
type input "A"
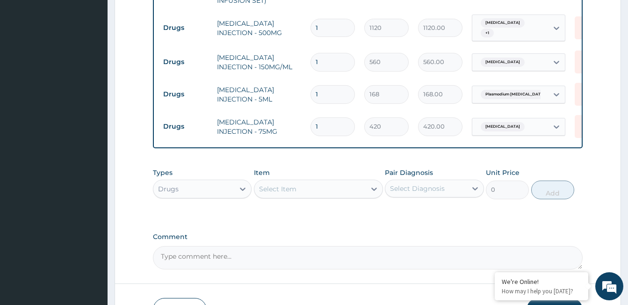
click at [266, 184] on div "Select Item" at bounding box center [277, 188] width 37 height 9
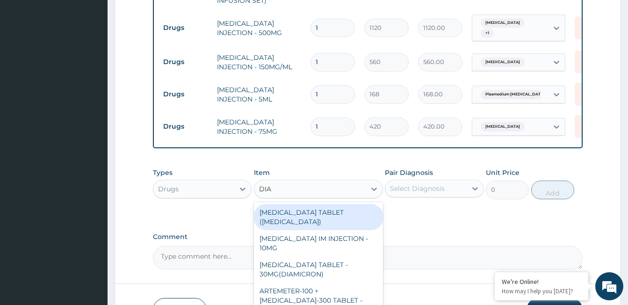
type input "DIAZ"
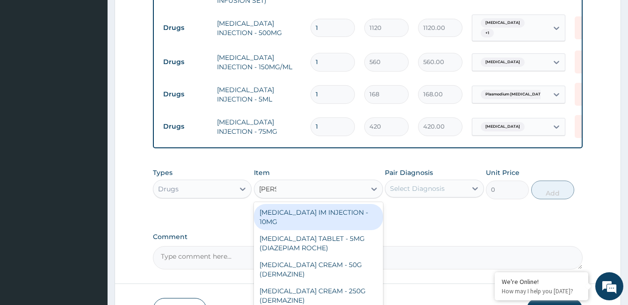
click at [293, 204] on div "[MEDICAL_DATA] IM INJECTION - 10MG" at bounding box center [318, 217] width 129 height 26
type input "560"
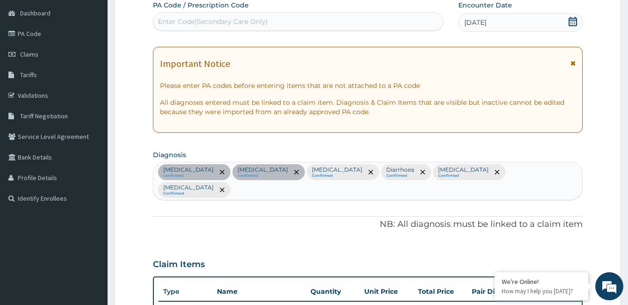
scroll to position [159, 0]
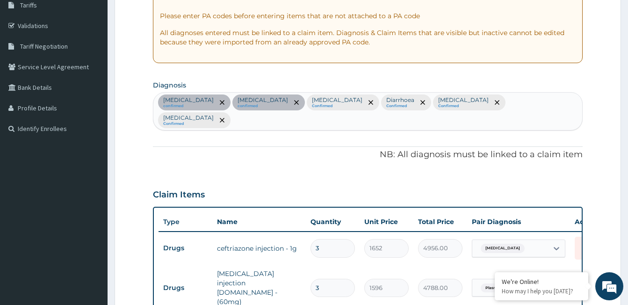
click at [319, 125] on div "Sepsis confirmed Plasmodium falciparum malaria with cerebral complications conf…" at bounding box center [367, 111] width 429 height 37
type input "INS"
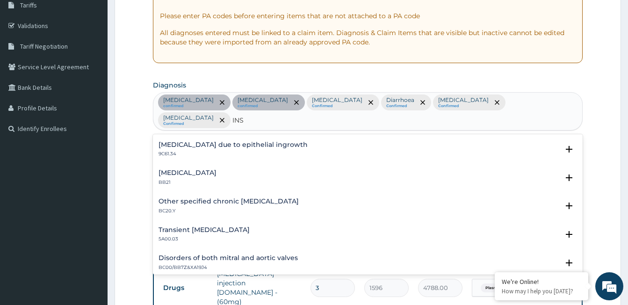
scroll to position [1261, 0]
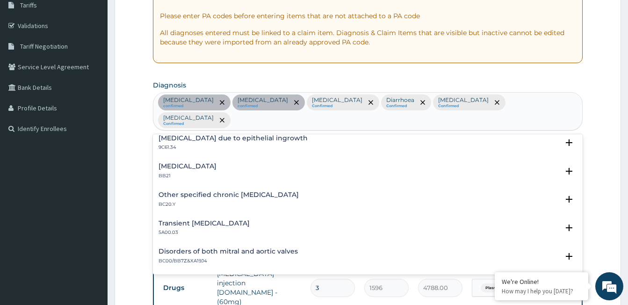
click at [362, 124] on div "Sepsis confirmed Plasmodium falciparum malaria with cerebral complications conf…" at bounding box center [367, 111] width 429 height 37
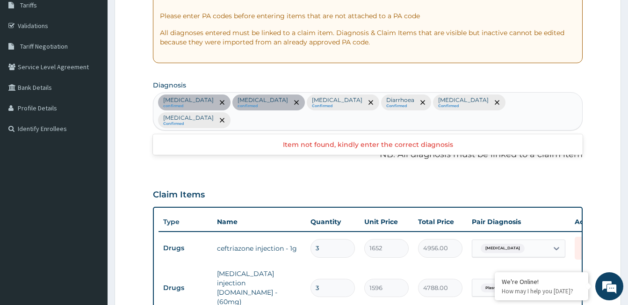
scroll to position [0, 0]
type input "SLEEP"
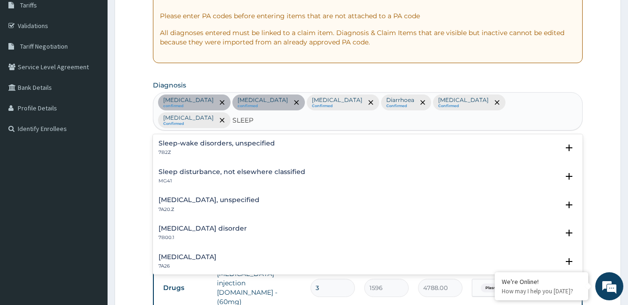
click at [201, 174] on h4 "Sleep disturbance, not elsewhere classified" at bounding box center [232, 171] width 147 height 7
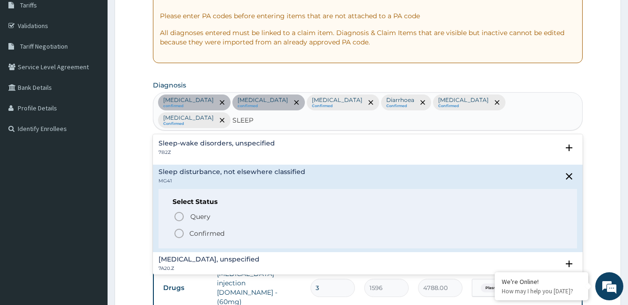
drag, startPoint x: 180, startPoint y: 233, endPoint x: 248, endPoint y: 210, distance: 71.9
click at [180, 233] on icon "status option filled" at bounding box center [178, 233] width 11 height 11
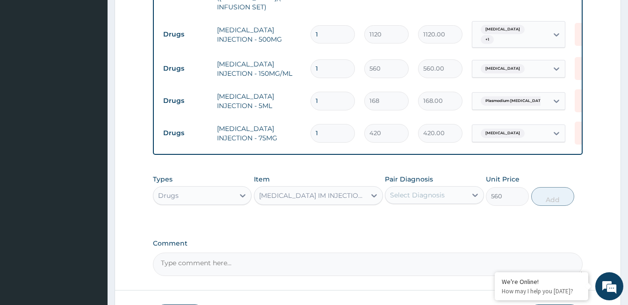
scroll to position [860, 0]
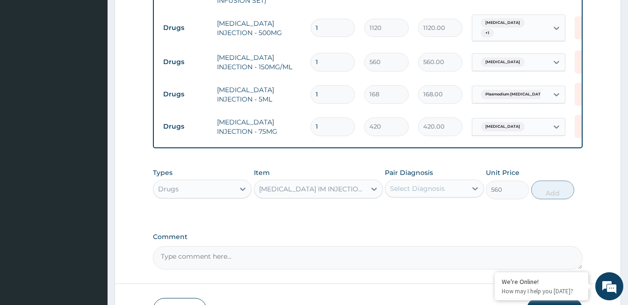
click at [433, 184] on div "Select Diagnosis" at bounding box center [417, 188] width 55 height 9
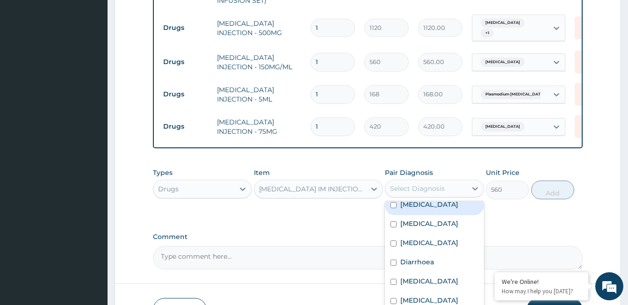
scroll to position [892, 0]
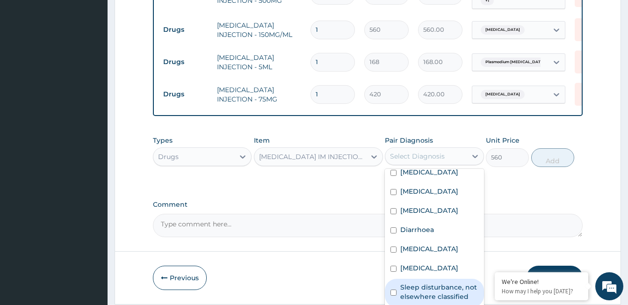
click at [424, 282] on label "Sleep disturbance, not elsewhere classified" at bounding box center [439, 291] width 78 height 19
checkbox input "true"
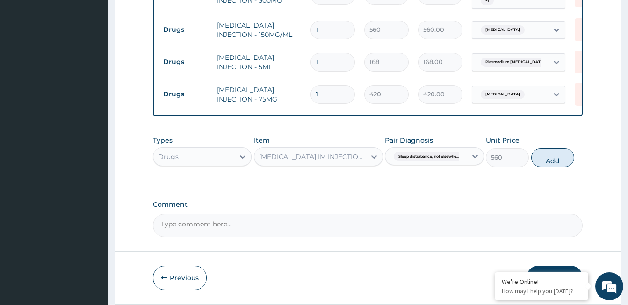
click at [543, 148] on button "Add" at bounding box center [552, 157] width 43 height 19
type input "0"
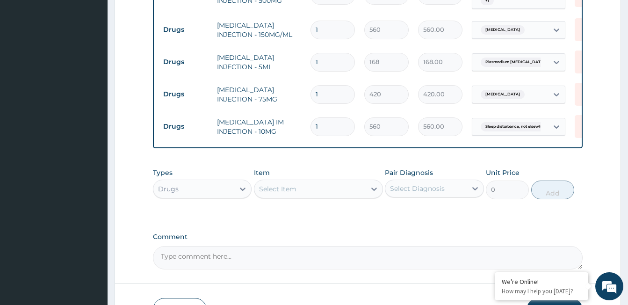
click at [283, 184] on div "Select Item" at bounding box center [277, 188] width 37 height 9
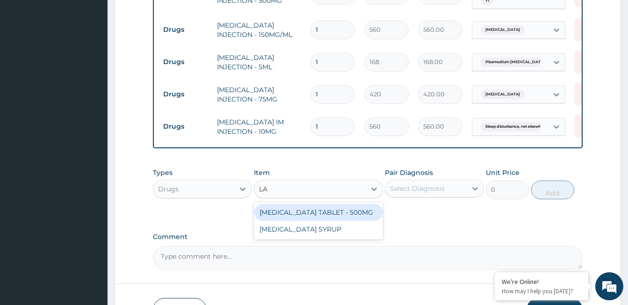
type input "L"
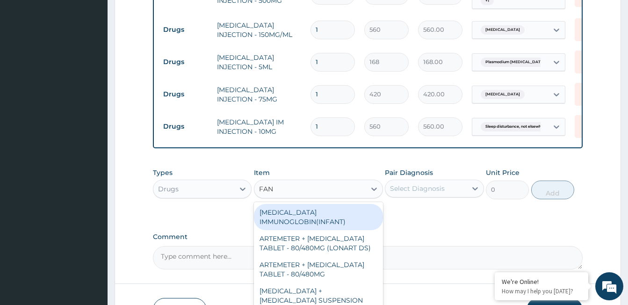
type input "FANS"
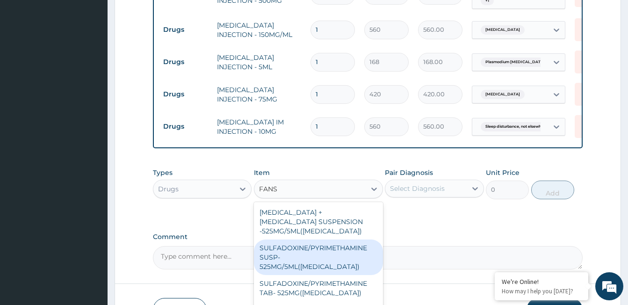
drag, startPoint x: 309, startPoint y: 218, endPoint x: 306, endPoint y: 211, distance: 7.7
click at [309, 239] on div "SULFADOXINE/PYRIMETHAMINE SUSP- 525MG/5ML([MEDICAL_DATA])" at bounding box center [318, 257] width 129 height 36
type input "588"
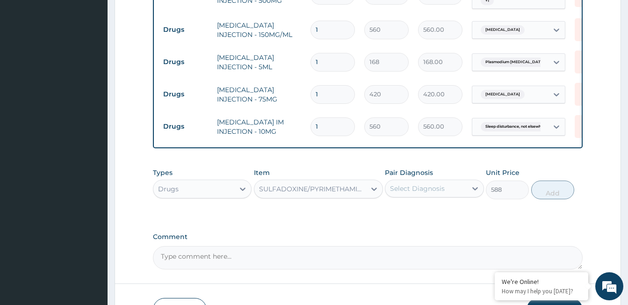
click at [291, 184] on div "SULFADOXINE/PYRIMETHAMINE SUSP- 525MG/5ML([MEDICAL_DATA])" at bounding box center [313, 188] width 108 height 9
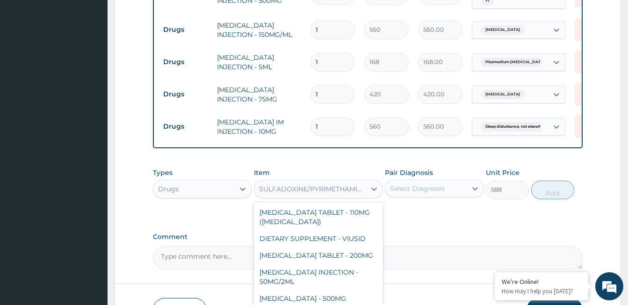
scroll to position [9672, 0]
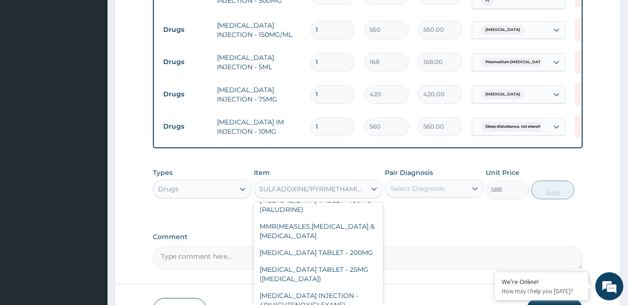
type input "A"
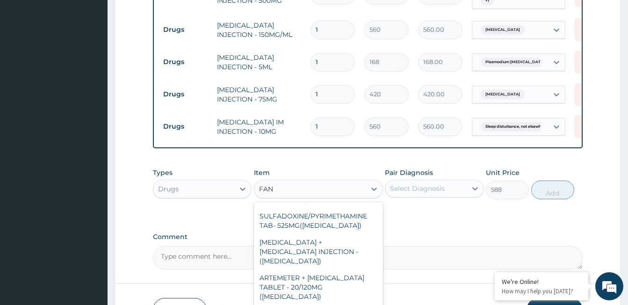
scroll to position [36, 0]
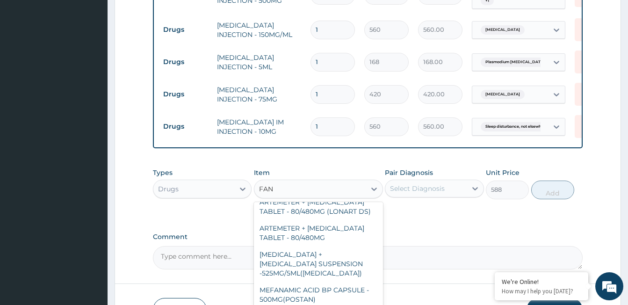
type input "FANS"
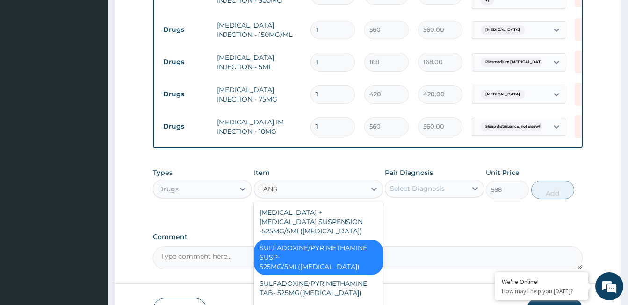
scroll to position [0, 0]
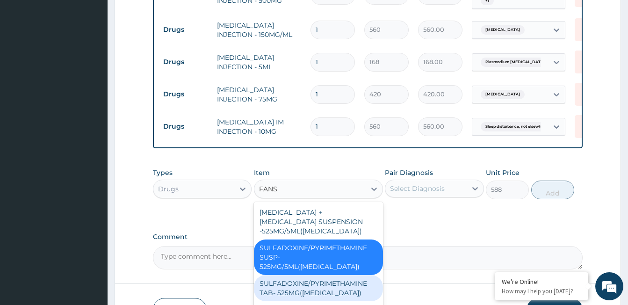
drag, startPoint x: 335, startPoint y: 251, endPoint x: 383, endPoint y: 202, distance: 68.1
click at [335, 275] on div "SULFADOXINE/PYRIMETHAMINE TAB- 525MG([MEDICAL_DATA])" at bounding box center [318, 288] width 129 height 26
type input "210"
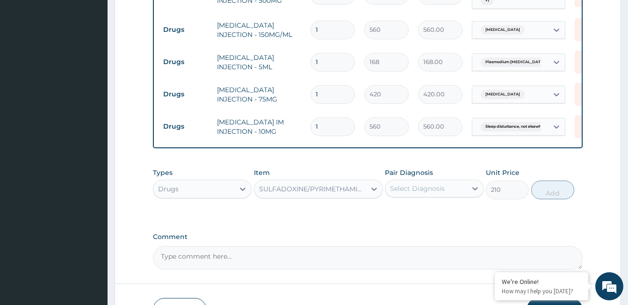
click at [432, 184] on div "Select Diagnosis" at bounding box center [417, 188] width 55 height 9
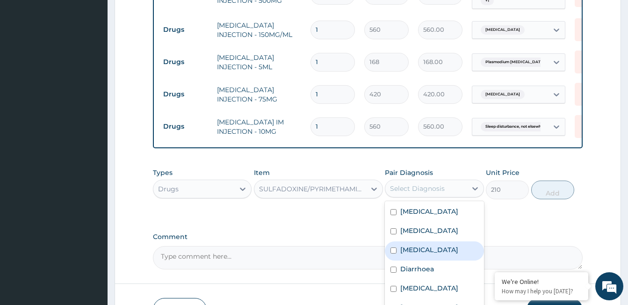
drag, startPoint x: 425, startPoint y: 249, endPoint x: 402, endPoint y: 245, distance: 23.3
click at [425, 249] on label "Malaria, unspecified" at bounding box center [429, 249] width 58 height 9
checkbox input "true"
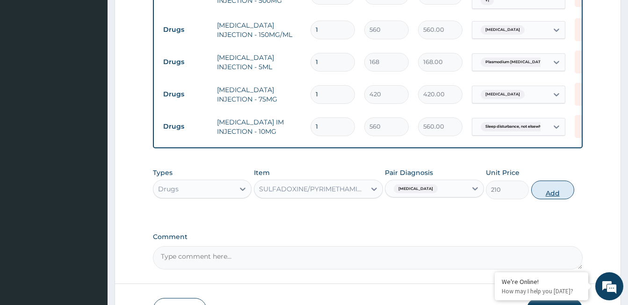
click at [548, 180] on button "Add" at bounding box center [552, 189] width 43 height 19
type input "0"
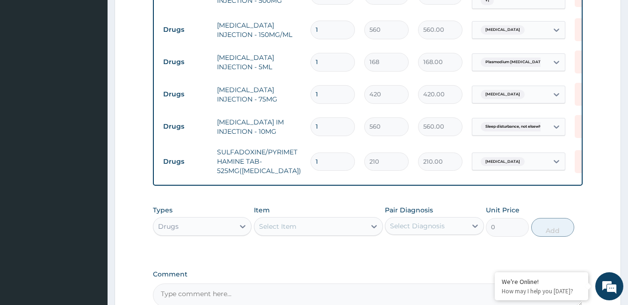
click at [289, 222] on div "Select Item" at bounding box center [277, 226] width 37 height 9
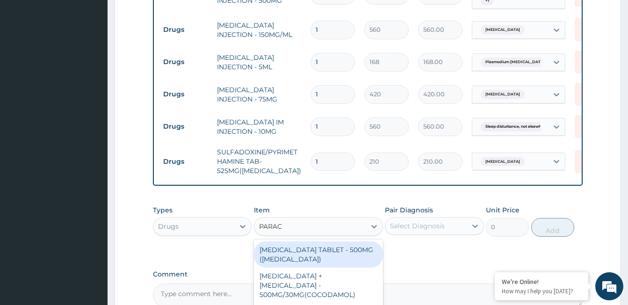
type input "PARACE"
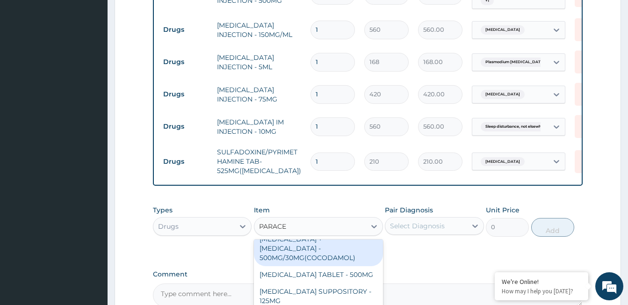
scroll to position [47, 0]
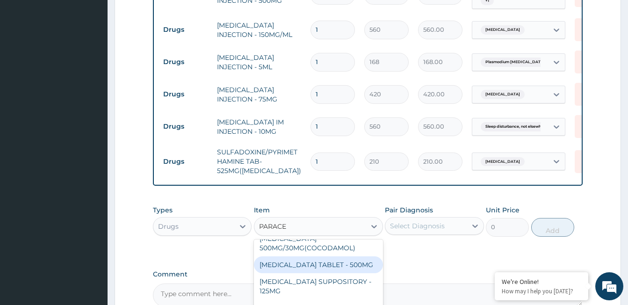
click at [337, 256] on div "[MEDICAL_DATA] TABLET - 500MG" at bounding box center [318, 264] width 129 height 17
type input "33.599999999999994"
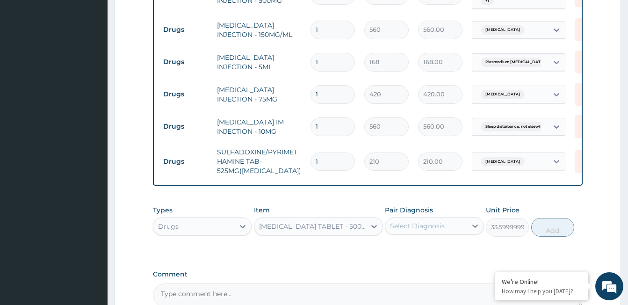
click at [404, 221] on div "Select Diagnosis" at bounding box center [417, 225] width 55 height 9
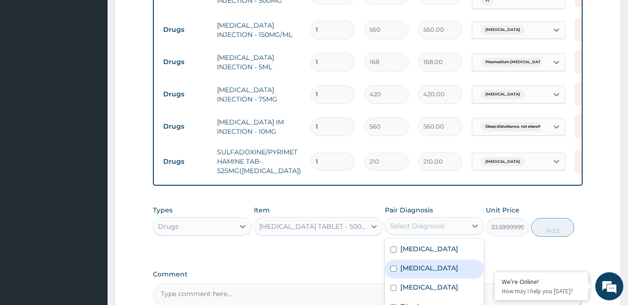
click at [439, 263] on label "Plasmodium falciparum malaria with cerebral complications" at bounding box center [429, 267] width 58 height 9
checkbox input "true"
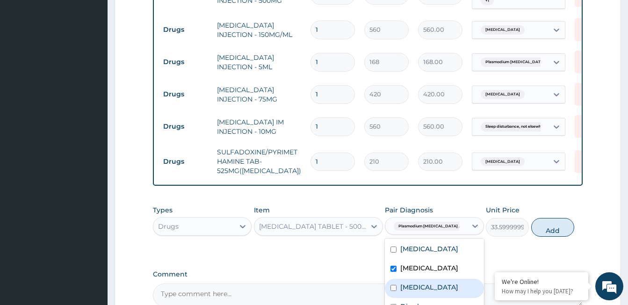
click at [430, 283] on label "Malaria, unspecified" at bounding box center [429, 286] width 58 height 9
checkbox input "true"
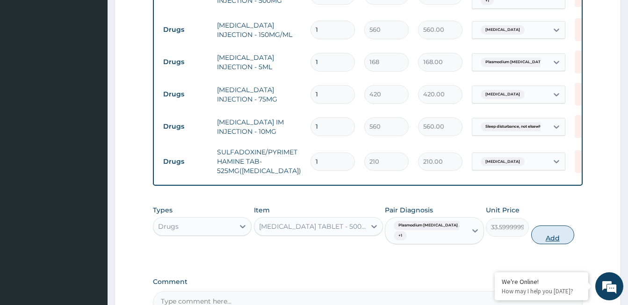
click at [548, 225] on button "Add" at bounding box center [552, 234] width 43 height 19
type input "0"
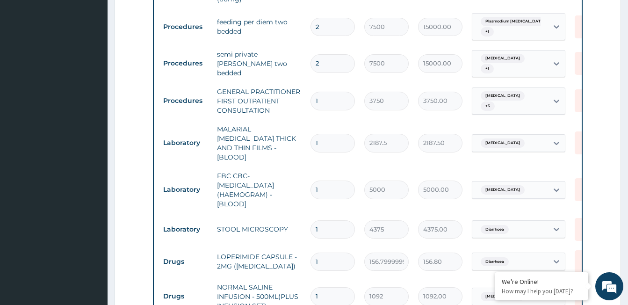
scroll to position [471, 0]
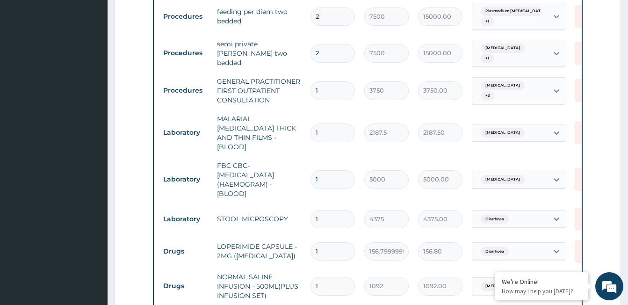
click at [326, 242] on input "1" at bounding box center [332, 251] width 44 height 18
type input "0.00"
type input "2"
type input "313.60"
type input "2"
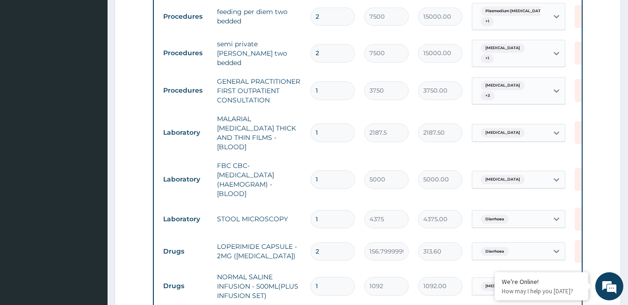
click at [329, 277] on input "1" at bounding box center [332, 286] width 44 height 18
type input "0"
type input "0.00"
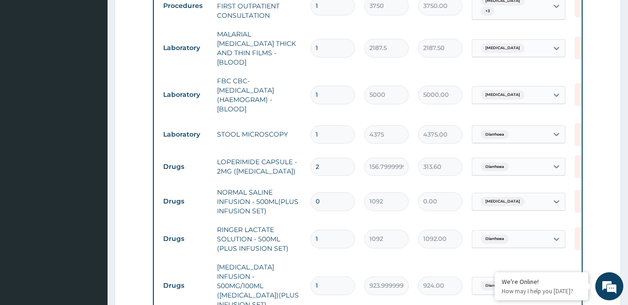
scroll to position [565, 0]
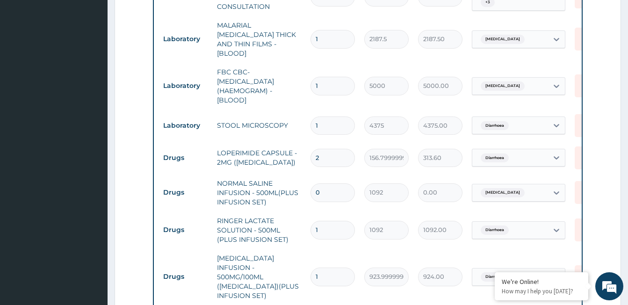
type input "0"
click at [329, 267] on input "1" at bounding box center [332, 276] width 44 height 18
type input "0.00"
type input "3"
type input "2772.00"
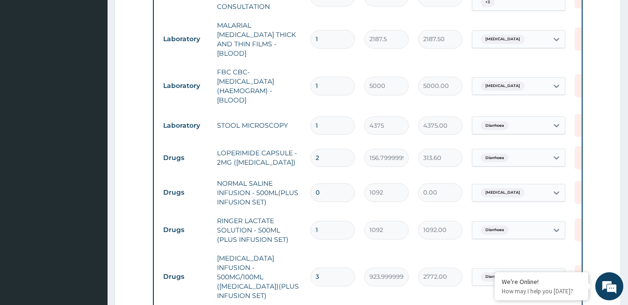
scroll to position [658, 0]
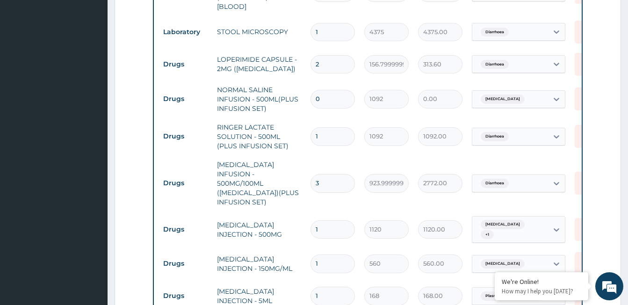
type input "3"
click at [325, 220] on input "1" at bounding box center [332, 229] width 44 height 18
type input "0.00"
type input "3"
type input "3360.00"
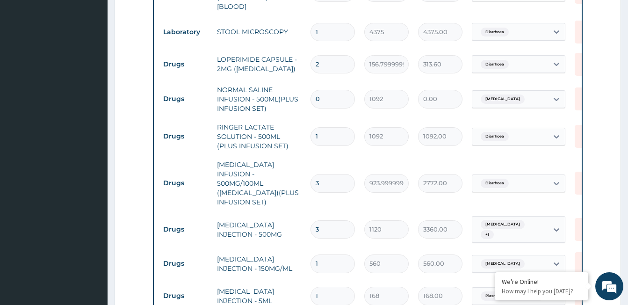
type input "3"
click at [327, 254] on input "1" at bounding box center [332, 263] width 44 height 18
type input "0.00"
type input "2"
type input "1120.00"
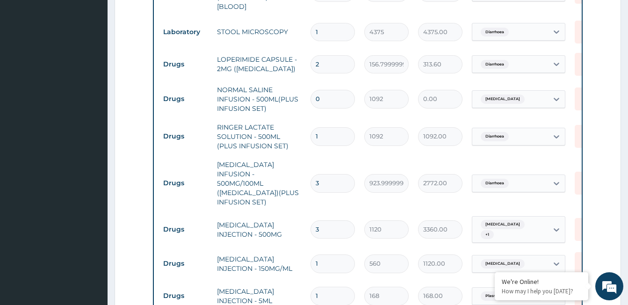
type input "0"
type input "0.00"
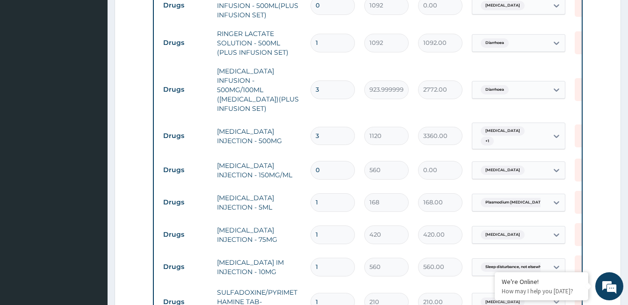
click at [323, 165] on input "0" at bounding box center [332, 170] width 44 height 18
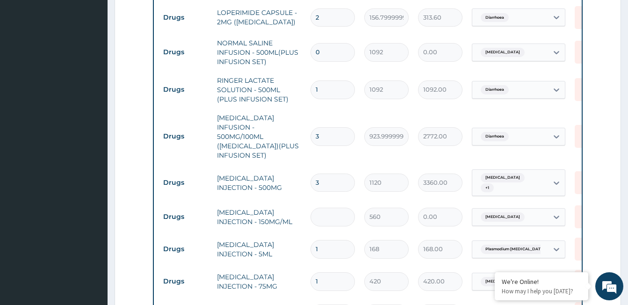
type input "3"
type input "1680.00"
click at [327, 208] on input "3" at bounding box center [332, 217] width 44 height 18
type input "0.00"
type input "2"
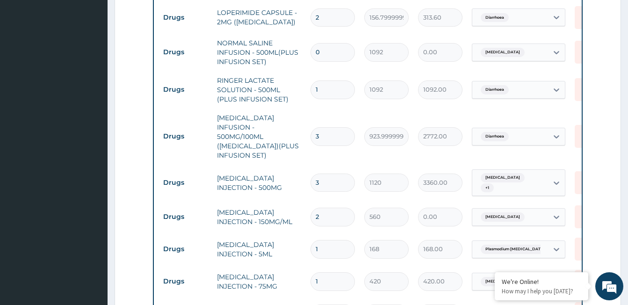
type input "1120.00"
type input "2"
click at [323, 240] on input "1" at bounding box center [332, 249] width 44 height 18
type input "0.00"
type input "3"
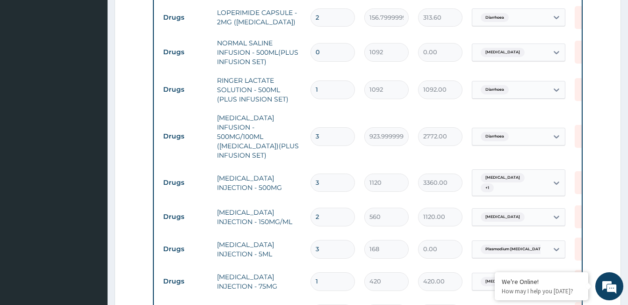
type input "504.00"
type input "1"
type input "168.00"
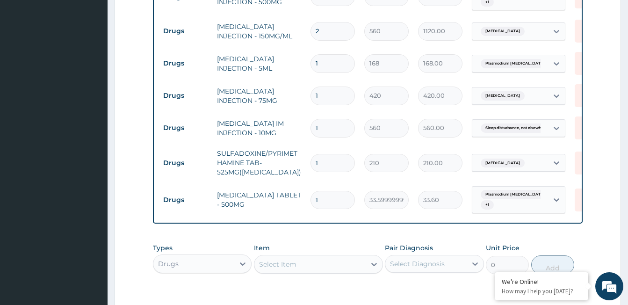
scroll to position [892, 0]
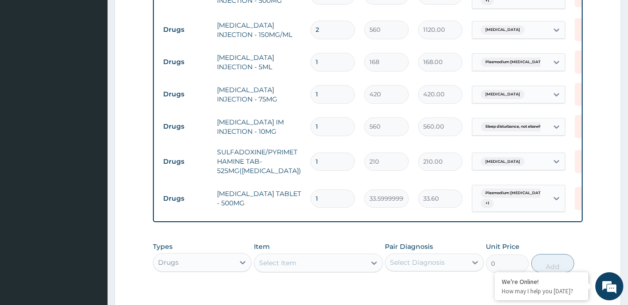
click at [332, 152] on input "1" at bounding box center [332, 161] width 44 height 18
type input "0.00"
type input "2"
type input "420.00"
type input "2"
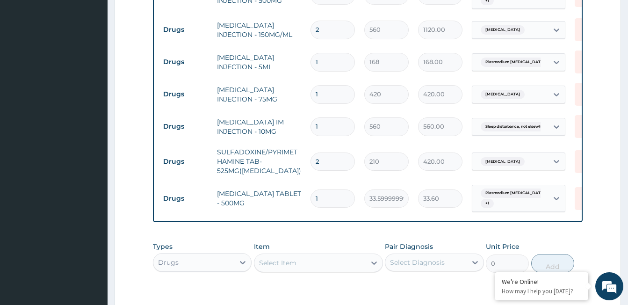
click at [326, 189] on input "1" at bounding box center [332, 198] width 44 height 18
type input "12"
type input "403.20"
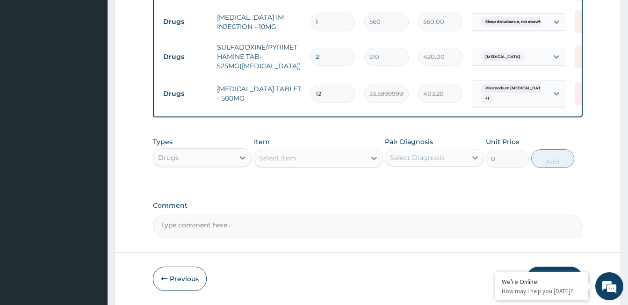
scroll to position [998, 0]
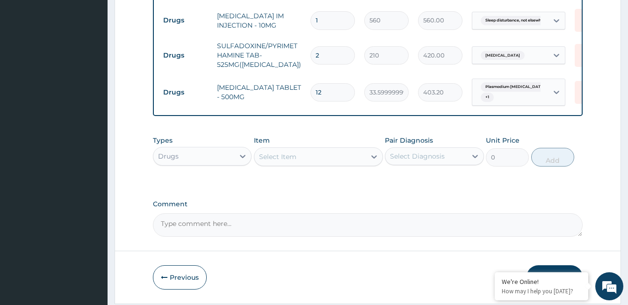
type input "12"
click at [554, 265] on button "Submit" at bounding box center [554, 277] width 56 height 24
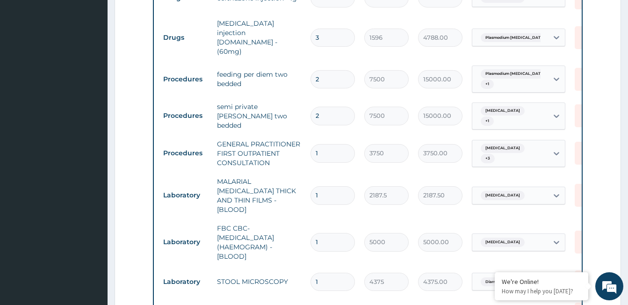
scroll to position [484, 0]
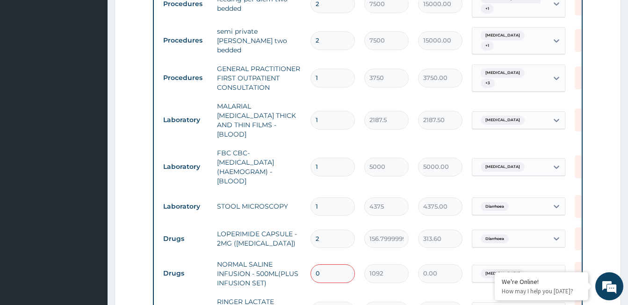
click at [323, 264] on input "0" at bounding box center [332, 273] width 44 height 18
type input "1"
type input "1092.00"
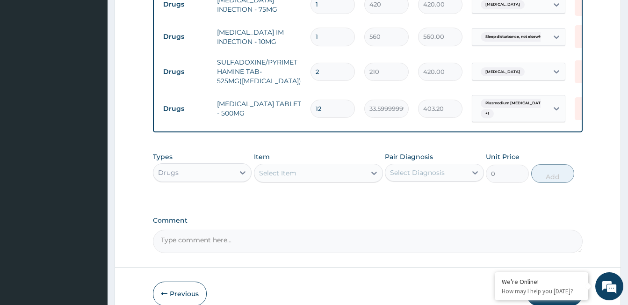
scroll to position [998, 0]
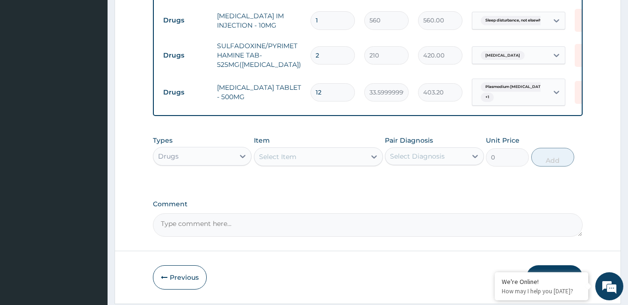
type input "1"
click at [548, 265] on button "Submit" at bounding box center [554, 277] width 56 height 24
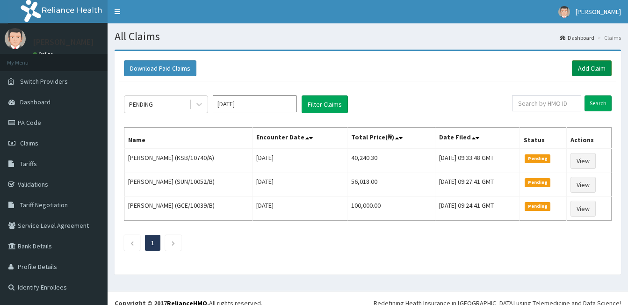
click at [579, 65] on link "Add Claim" at bounding box center [592, 68] width 40 height 16
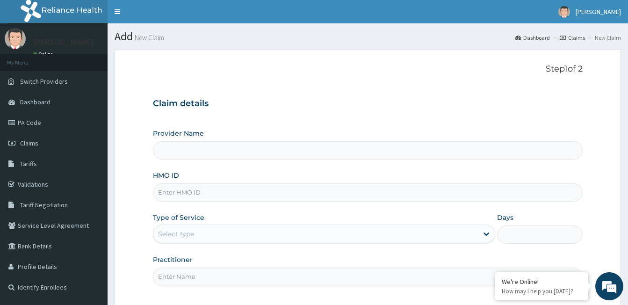
type input "Prince and Princess Hospital - Egbeda"
click at [194, 193] on input "HMO ID" at bounding box center [368, 192] width 430 height 18
click at [36, 142] on span "Claims" at bounding box center [29, 143] width 18 height 8
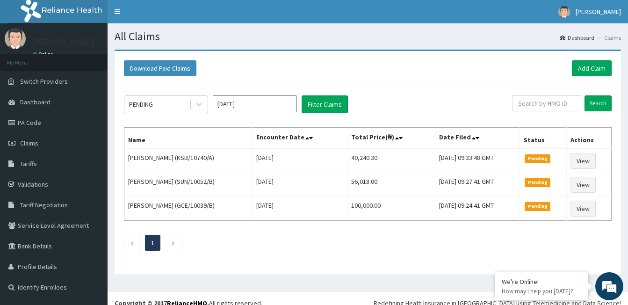
click at [255, 102] on input "[DATE]" at bounding box center [255, 103] width 84 height 17
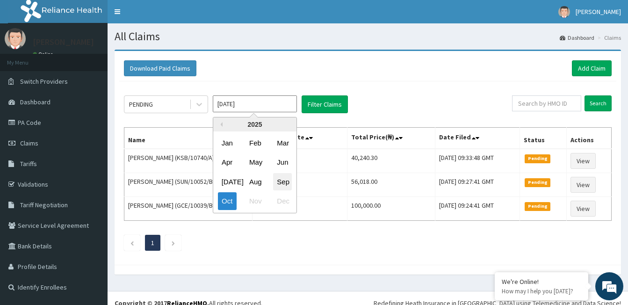
click at [280, 182] on div "Sep" at bounding box center [282, 181] width 19 height 17
type input "[DATE]"
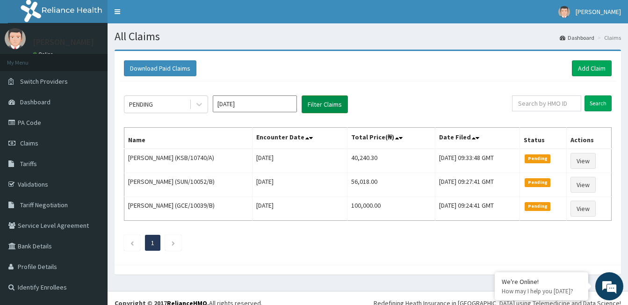
click at [313, 108] on button "Filter Claims" at bounding box center [325, 104] width 46 height 18
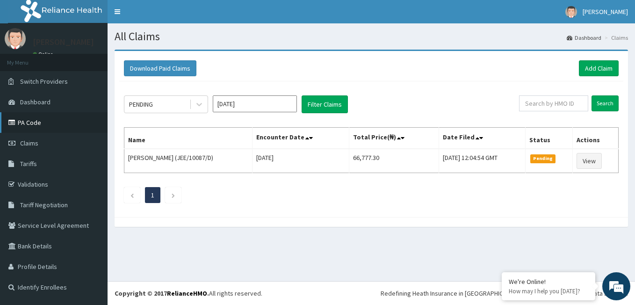
click at [23, 120] on link "PA Code" at bounding box center [54, 122] width 108 height 21
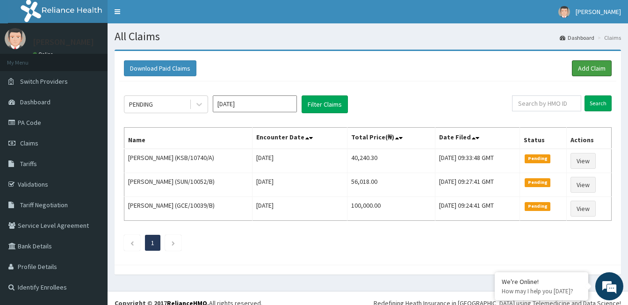
drag, startPoint x: 596, startPoint y: 69, endPoint x: 514, endPoint y: 58, distance: 82.1
click at [596, 69] on link "Add Claim" at bounding box center [592, 68] width 40 height 16
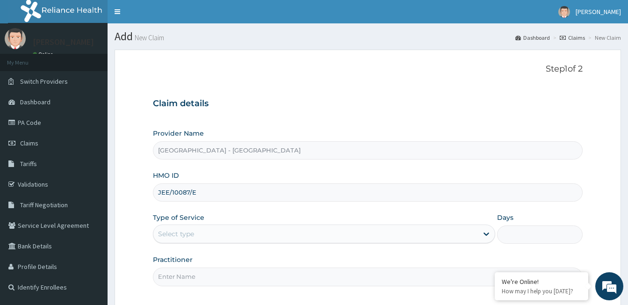
type input "JEE/10087/E"
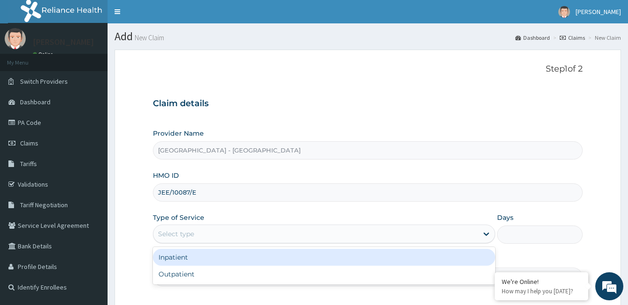
click at [195, 231] on div "Select type" at bounding box center [315, 233] width 324 height 15
click at [194, 259] on div "Inpatient" at bounding box center [324, 257] width 342 height 17
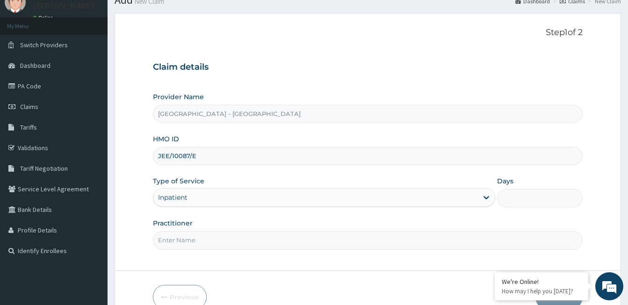
scroll to position [86, 0]
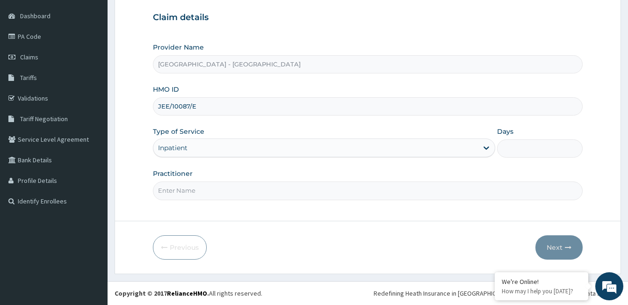
click at [169, 188] on input "Practitioner" at bounding box center [368, 190] width 430 height 18
click at [169, 190] on input "Practitioner" at bounding box center [368, 190] width 430 height 18
type input "DR [PERSON_NAME]"
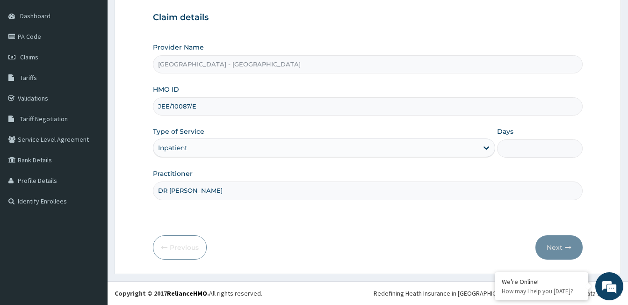
click at [519, 149] on input "Days" at bounding box center [540, 148] width 86 height 18
type input "2"
click at [559, 243] on button "Next" at bounding box center [558, 247] width 47 height 24
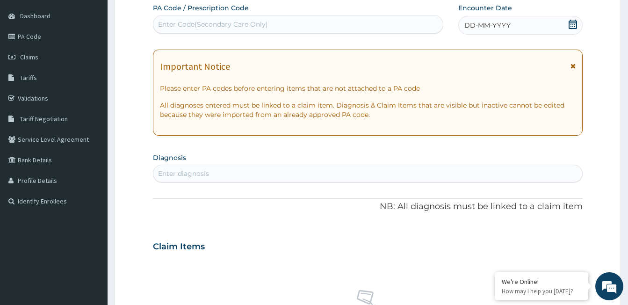
click at [221, 22] on div "Enter Code(Secondary Care Only)" at bounding box center [213, 24] width 110 height 9
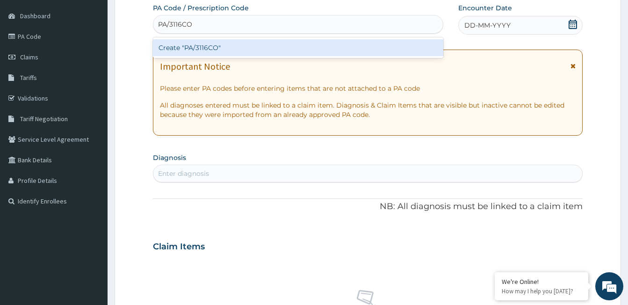
type input "PA/3116CO"
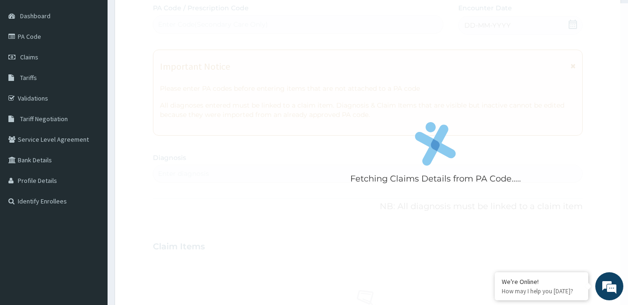
click at [354, 72] on div "Fetching Claims Details from PA Code..... PA Code / Prescription Code Enter Cod…" at bounding box center [368, 245] width 430 height 484
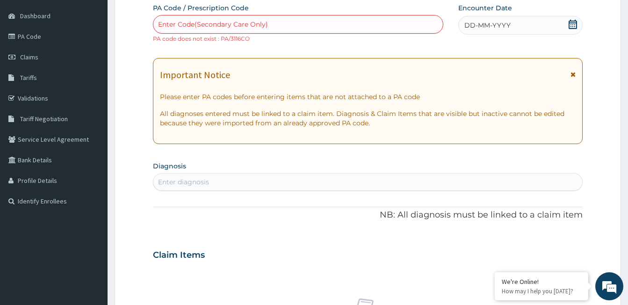
click at [259, 26] on div "Enter Code(Secondary Care Only)" at bounding box center [213, 24] width 110 height 9
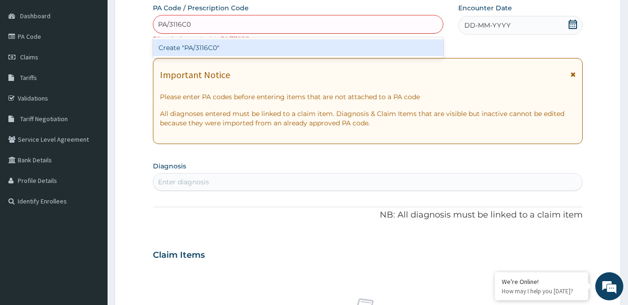
type input "PA/3116C0"
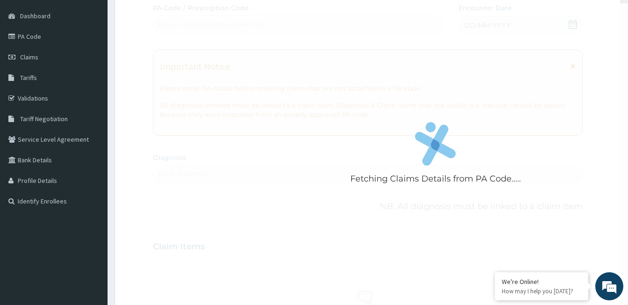
click at [276, 102] on div "Fetching Claims Details from PA Code..... PA Code / Prescription Code Enter Cod…" at bounding box center [368, 245] width 430 height 484
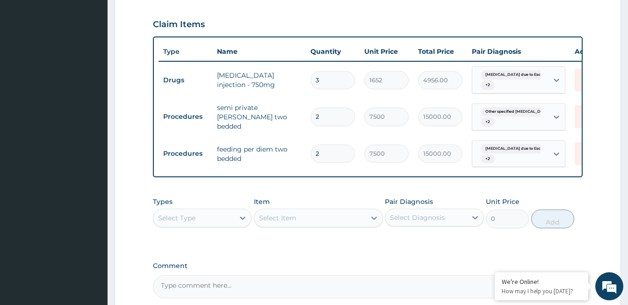
scroll to position [142, 0]
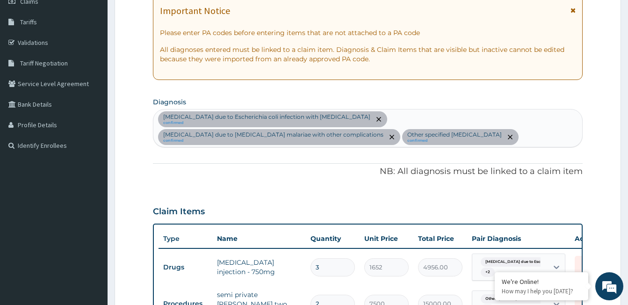
click at [270, 135] on div "[MEDICAL_DATA] due to Escherichia coli infection with [MEDICAL_DATA] confirmed …" at bounding box center [367, 127] width 429 height 37
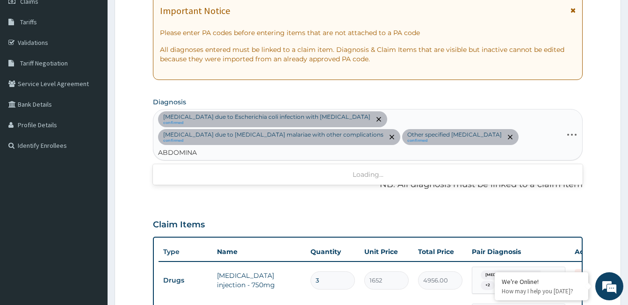
type input "ABDOMINAL"
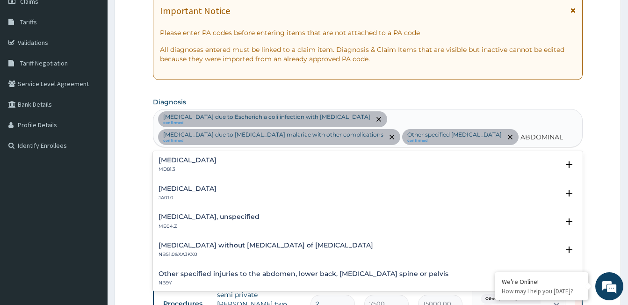
click at [185, 168] on p "MD81.3" at bounding box center [188, 169] width 58 height 7
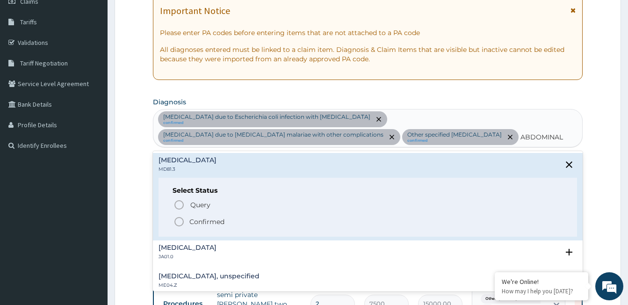
drag, startPoint x: 180, startPoint y: 221, endPoint x: 203, endPoint y: 209, distance: 26.6
click at [180, 221] on icon "status option filled" at bounding box center [178, 221] width 11 height 11
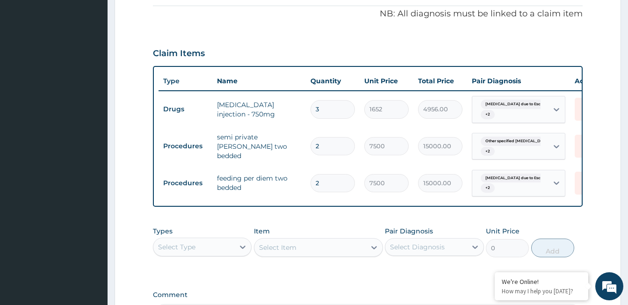
scroll to position [235, 0]
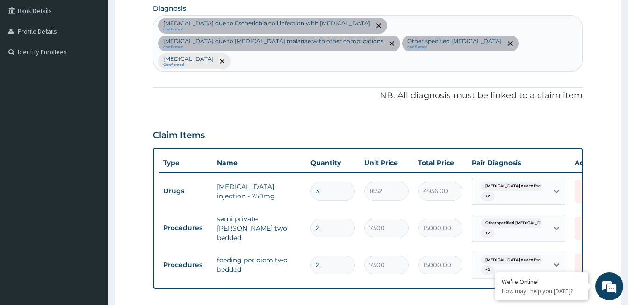
click at [346, 43] on div "[MEDICAL_DATA] due to Escherichia coli infection with [MEDICAL_DATA] confirmed …" at bounding box center [367, 43] width 429 height 55
type input "S"
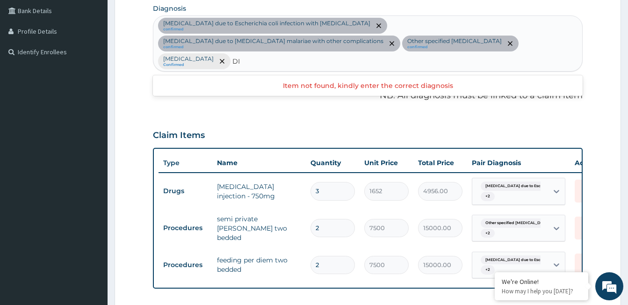
type input "D"
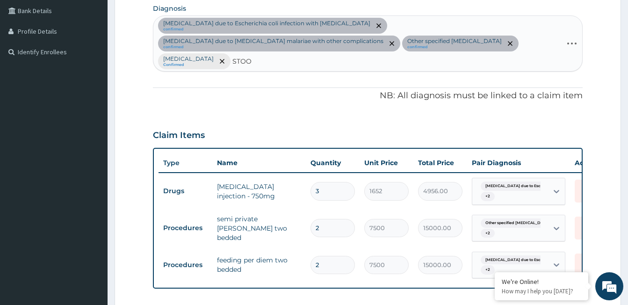
type input "STOOL"
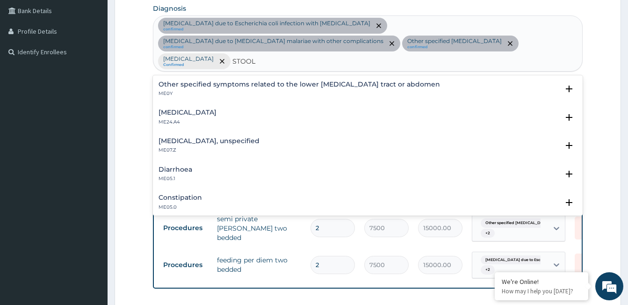
click at [174, 166] on h4 "Diarrhoea" at bounding box center [176, 169] width 34 height 7
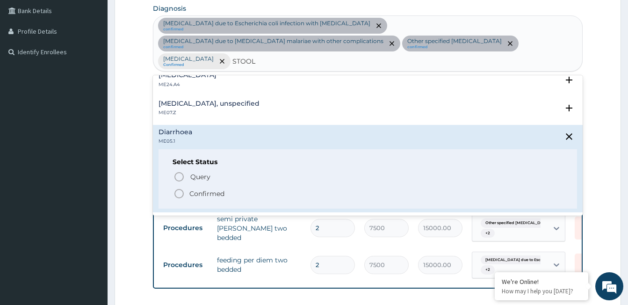
scroll to position [47, 0]
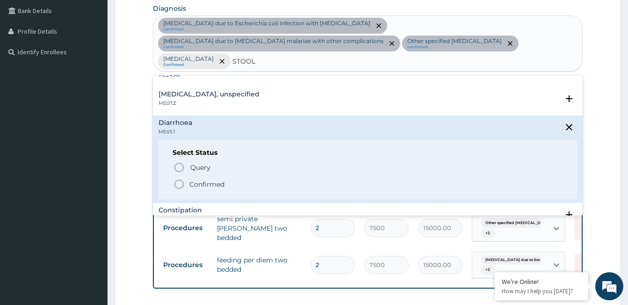
click at [178, 179] on icon "status option filled" at bounding box center [178, 184] width 11 height 11
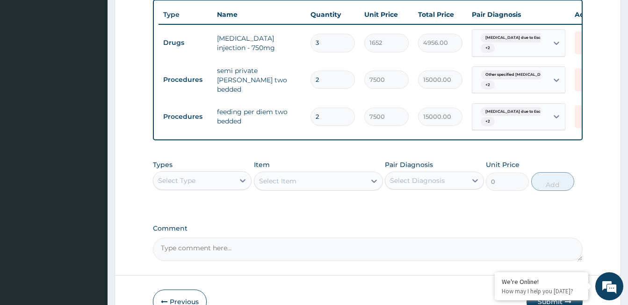
scroll to position [422, 0]
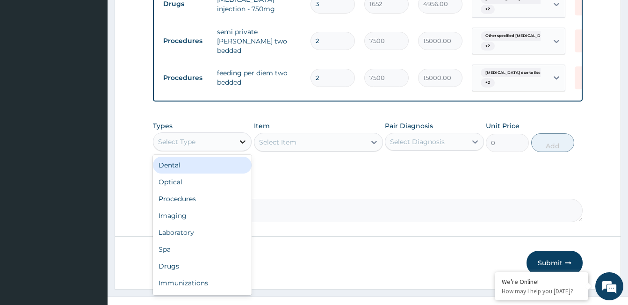
click at [238, 133] on div at bounding box center [242, 141] width 17 height 17
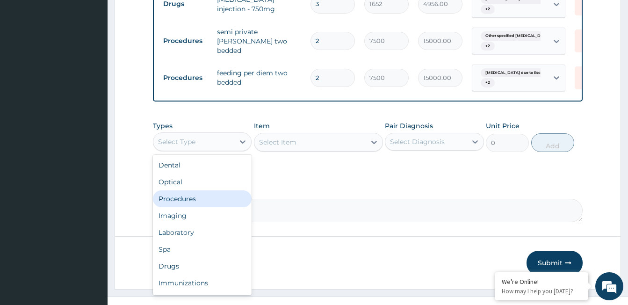
click at [196, 190] on div "Procedures" at bounding box center [202, 198] width 99 height 17
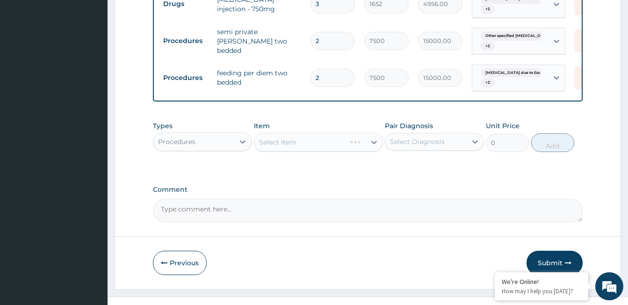
click at [300, 133] on div "Select Item" at bounding box center [318, 142] width 129 height 19
click at [300, 135] on div "Select Item" at bounding box center [309, 142] width 111 height 15
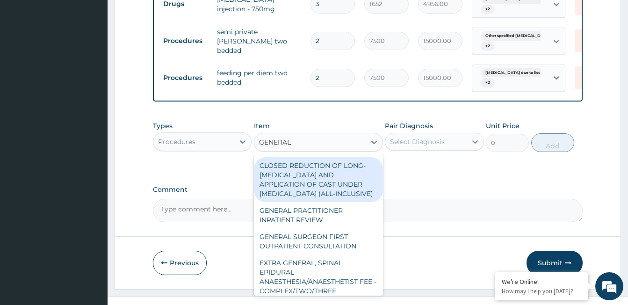
type input "GENERAL P"
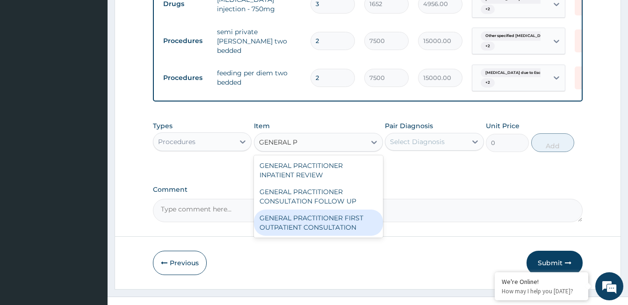
drag, startPoint x: 308, startPoint y: 215, endPoint x: 394, endPoint y: 159, distance: 102.5
click at [309, 214] on div "GENERAL PRACTITIONER FIRST OUTPATIENT CONSULTATION" at bounding box center [318, 222] width 129 height 26
type input "3750"
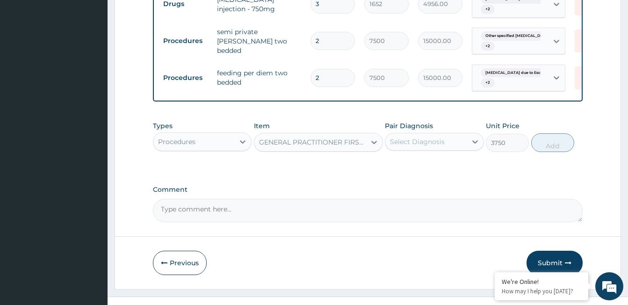
click at [415, 137] on div "Select Diagnosis" at bounding box center [417, 141] width 55 height 9
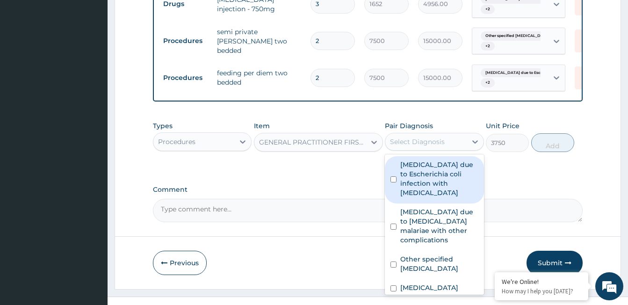
drag, startPoint x: 414, startPoint y: 172, endPoint x: 416, endPoint y: 195, distance: 23.5
click at [414, 175] on label "[MEDICAL_DATA] due to Escherichia coli infection with [MEDICAL_DATA]" at bounding box center [439, 178] width 78 height 37
checkbox input "true"
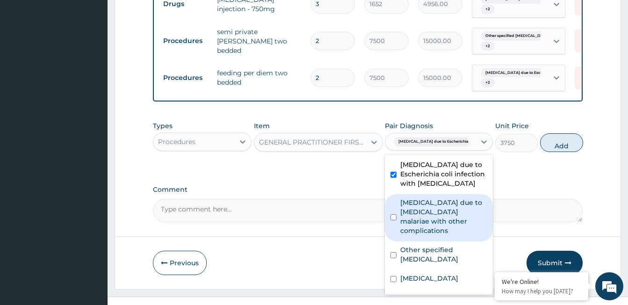
drag, startPoint x: 417, startPoint y: 202, endPoint x: 419, endPoint y: 226, distance: 24.4
click at [417, 202] on label "[MEDICAL_DATA] due to [MEDICAL_DATA] malariae with other complications" at bounding box center [443, 216] width 87 height 37
checkbox input "true"
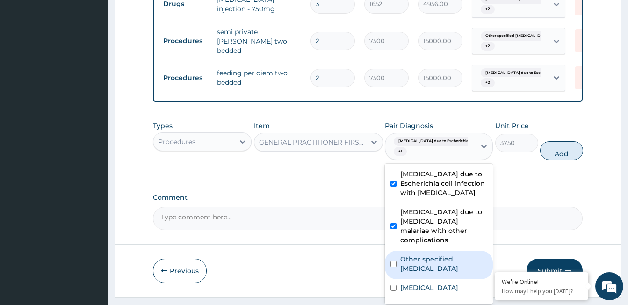
drag, startPoint x: 421, startPoint y: 259, endPoint x: 416, endPoint y: 281, distance: 23.5
click at [421, 260] on label "Other specified [MEDICAL_DATA]" at bounding box center [443, 263] width 87 height 19
checkbox input "true"
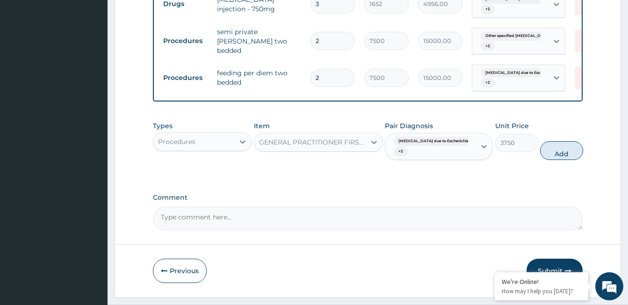
drag, startPoint x: 548, startPoint y: 144, endPoint x: 253, endPoint y: 133, distance: 294.8
click at [540, 141] on button "Add" at bounding box center [561, 150] width 43 height 19
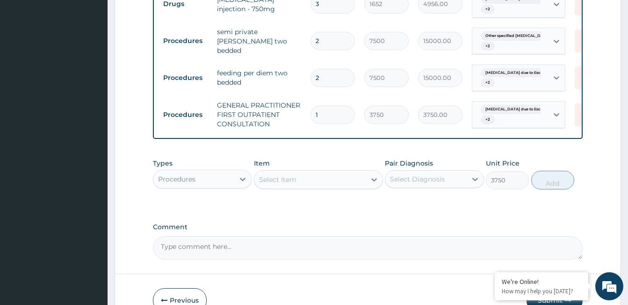
type input "0"
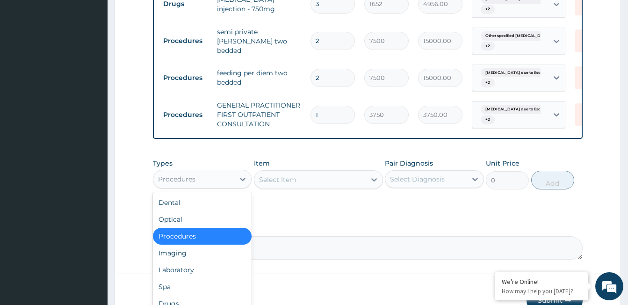
drag, startPoint x: 238, startPoint y: 165, endPoint x: 228, endPoint y: 156, distance: 13.9
click at [238, 174] on icon at bounding box center [242, 178] width 9 height 9
click at [187, 261] on div "Laboratory" at bounding box center [202, 269] width 99 height 17
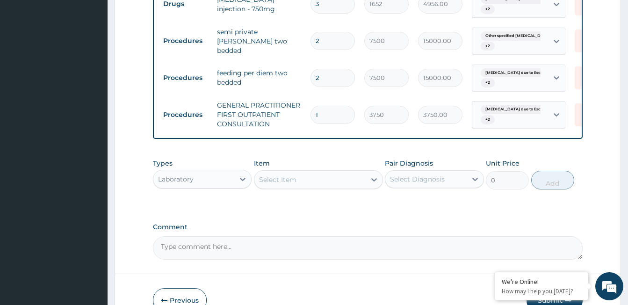
click at [289, 175] on div "Select Item" at bounding box center [277, 179] width 37 height 9
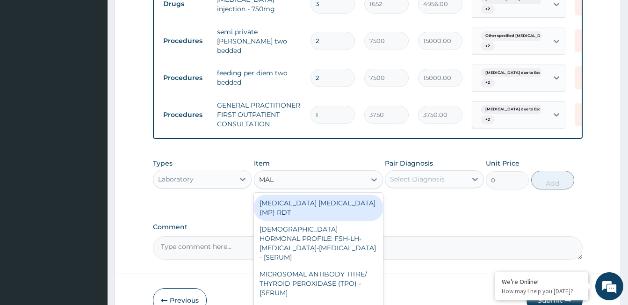
type input "MALA"
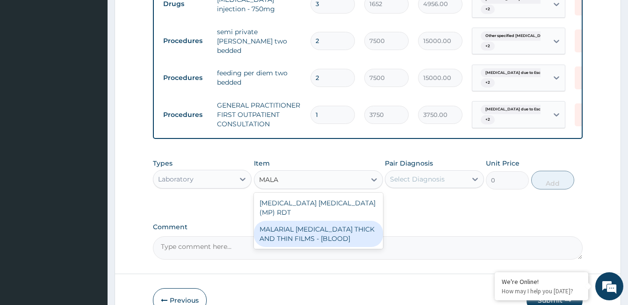
drag, startPoint x: 318, startPoint y: 213, endPoint x: 391, endPoint y: 171, distance: 84.2
click at [318, 221] on div "MALARIAL [MEDICAL_DATA] THICK AND THIN FILMS - [BLOOD]" at bounding box center [318, 234] width 129 height 26
type input "2187.5"
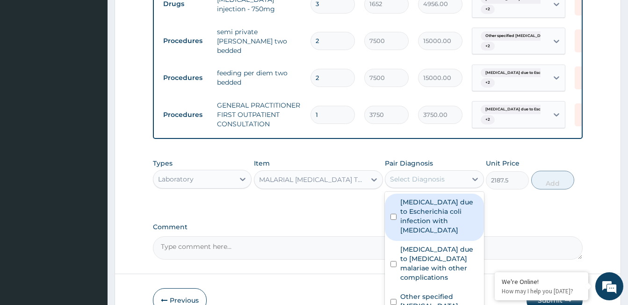
click at [411, 174] on div "Select Diagnosis" at bounding box center [417, 178] width 55 height 9
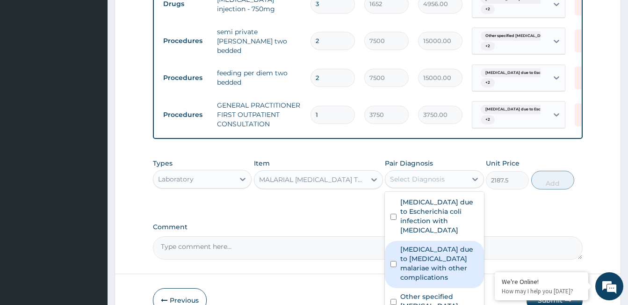
click at [427, 255] on label "[MEDICAL_DATA] due to [MEDICAL_DATA] malariae with other complications" at bounding box center [439, 263] width 78 height 37
checkbox input "true"
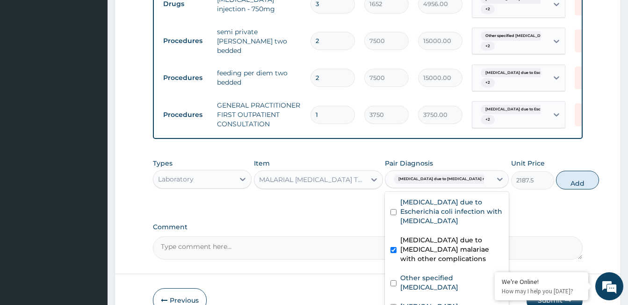
drag, startPoint x: 544, startPoint y: 166, endPoint x: 326, endPoint y: 189, distance: 219.0
click at [556, 171] on button "Add" at bounding box center [577, 180] width 43 height 19
type input "0"
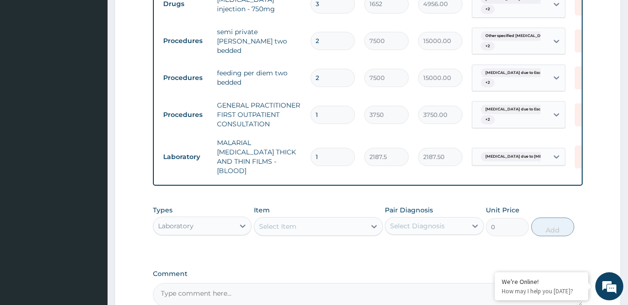
click at [278, 222] on div "Select Item" at bounding box center [277, 226] width 37 height 9
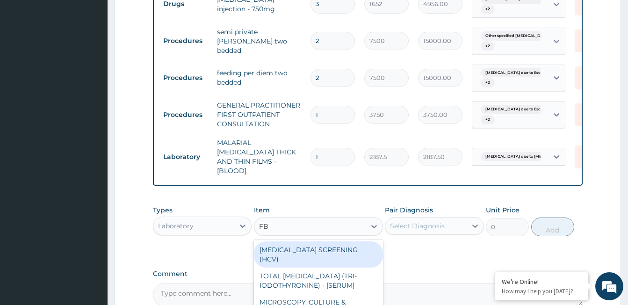
type input "FBC"
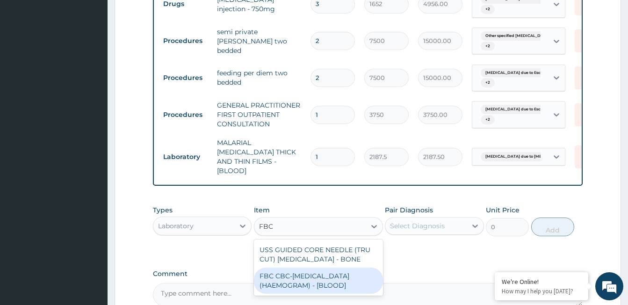
click at [325, 267] on div "FBC CBC-[MEDICAL_DATA] (HAEMOGRAM) - [BLOOD]" at bounding box center [318, 280] width 129 height 26
type input "5000"
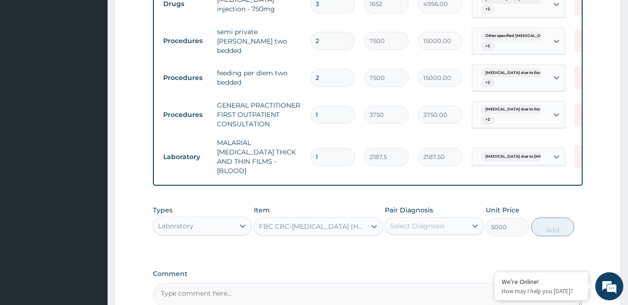
click at [405, 221] on div "Select Diagnosis" at bounding box center [417, 225] width 55 height 9
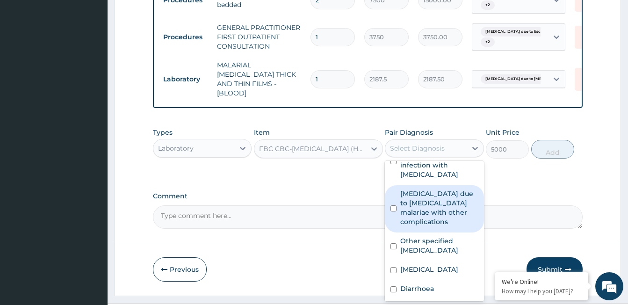
scroll to position [501, 0]
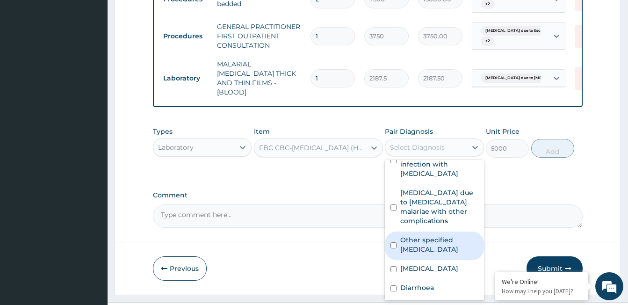
drag, startPoint x: 432, startPoint y: 228, endPoint x: 430, endPoint y: 223, distance: 5.6
click at [432, 235] on label "Other specified [MEDICAL_DATA]" at bounding box center [439, 244] width 78 height 19
checkbox input "true"
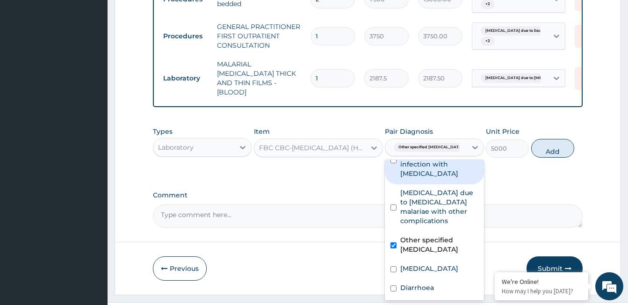
drag, startPoint x: 427, startPoint y: 141, endPoint x: 437, endPoint y: 147, distance: 11.5
click at [427, 141] on label "[MEDICAL_DATA] due to Escherichia coli infection with [MEDICAL_DATA]" at bounding box center [439, 159] width 78 height 37
checkbox input "true"
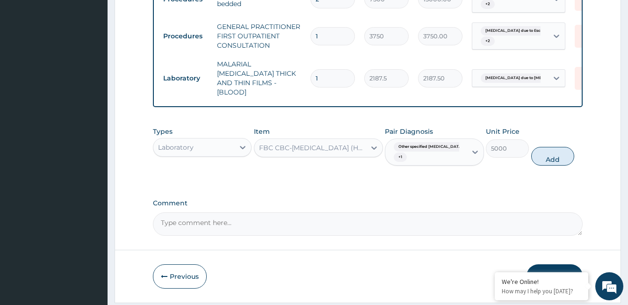
drag, startPoint x: 544, startPoint y: 137, endPoint x: 287, endPoint y: 149, distance: 257.9
click at [543, 147] on button "Add" at bounding box center [552, 156] width 43 height 19
type input "0"
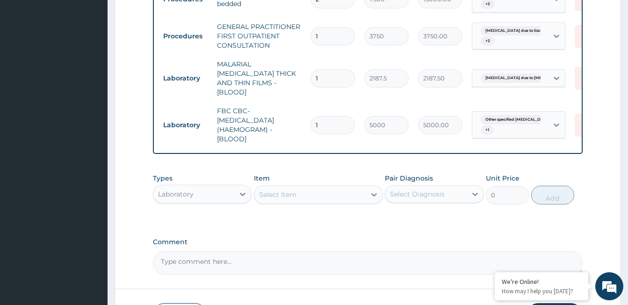
click at [316, 187] on div "Select Item" at bounding box center [309, 194] width 111 height 15
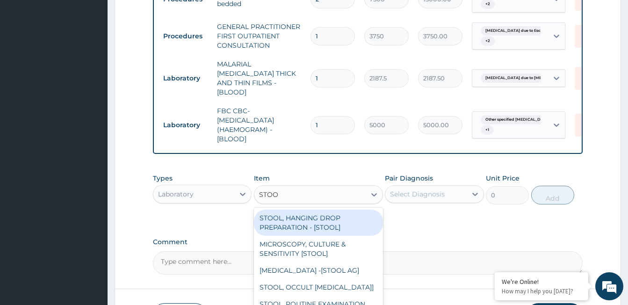
type input "STOOL"
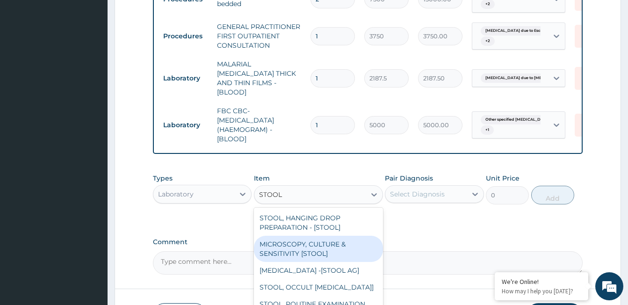
scroll to position [37, 0]
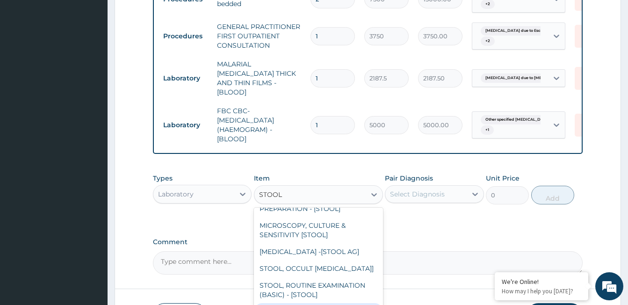
click at [307, 303] on div "STOOL MICROSCOPY" at bounding box center [318, 311] width 129 height 17
type input "4375"
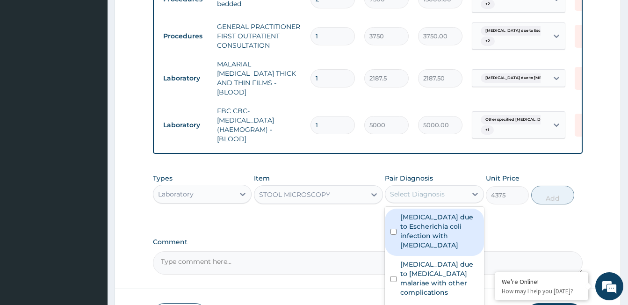
click at [408, 187] on div "Select Diagnosis" at bounding box center [425, 194] width 81 height 15
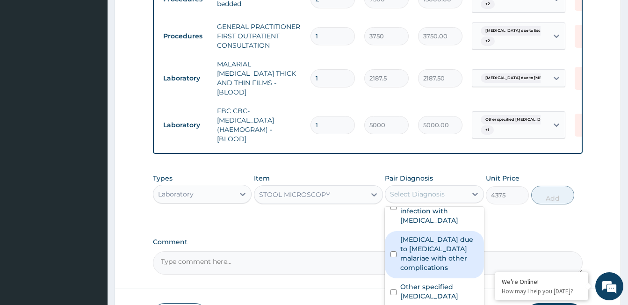
scroll to position [548, 0]
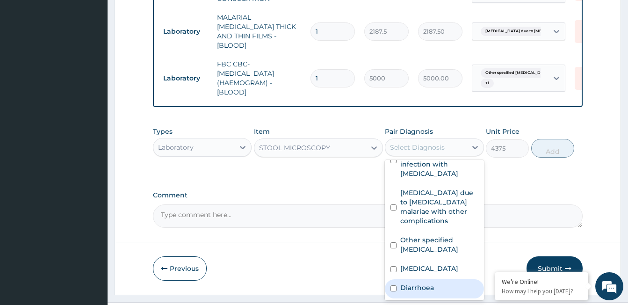
drag, startPoint x: 441, startPoint y: 267, endPoint x: 468, endPoint y: 233, distance: 43.3
click at [441, 279] on div "Diarrhoea" at bounding box center [434, 288] width 99 height 19
checkbox input "true"
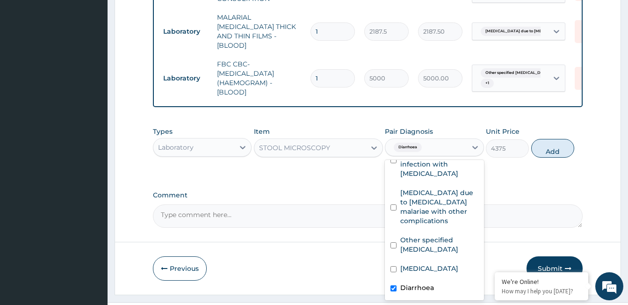
drag, startPoint x: 545, startPoint y: 128, endPoint x: 318, endPoint y: 155, distance: 228.9
click at [545, 139] on button "Add" at bounding box center [552, 148] width 43 height 19
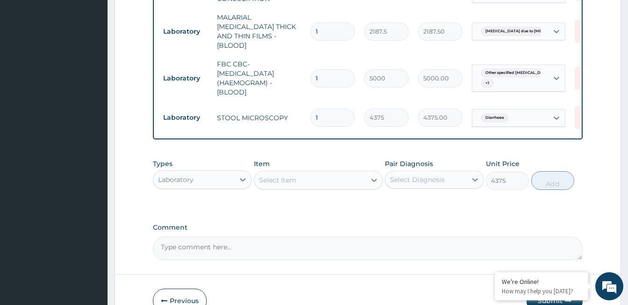
type input "0"
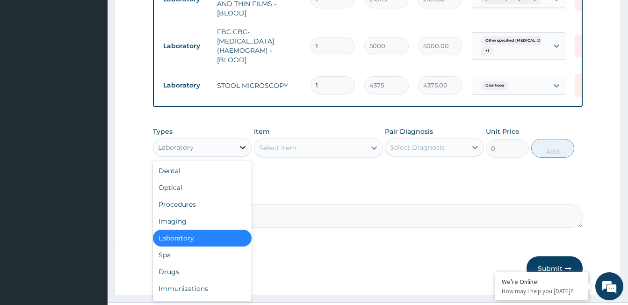
click at [236, 139] on div at bounding box center [242, 147] width 17 height 17
click at [175, 263] on div "Drugs" at bounding box center [202, 271] width 99 height 17
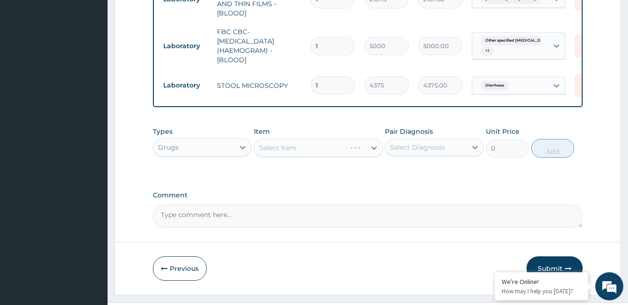
click at [285, 138] on div "Select Item" at bounding box center [318, 147] width 129 height 19
click at [285, 143] on div "Select Item" at bounding box center [277, 147] width 37 height 9
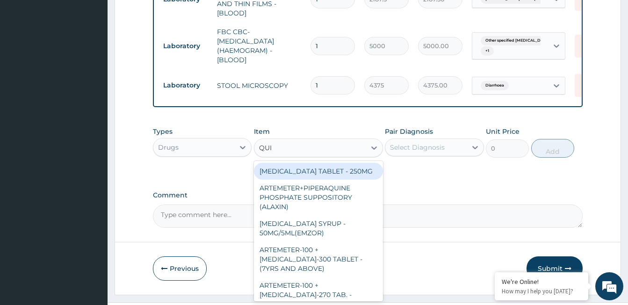
type input "QUIN"
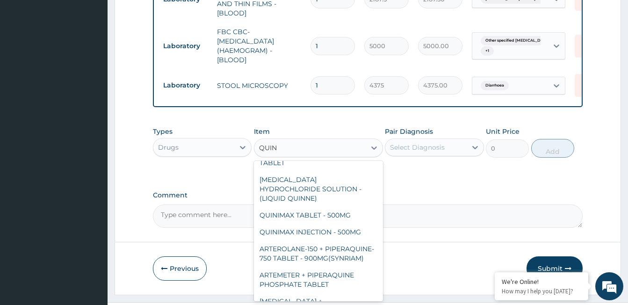
scroll to position [281, 0]
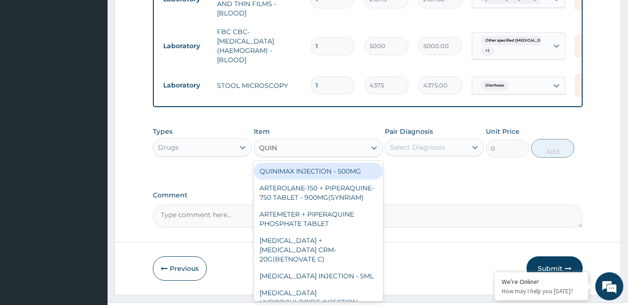
click at [312, 170] on div "QUINIMAX INJECTION - 500MG" at bounding box center [318, 171] width 129 height 17
type input "588"
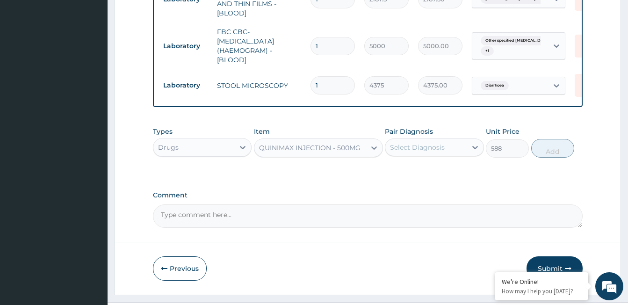
click at [427, 143] on div "Select Diagnosis" at bounding box center [417, 147] width 55 height 9
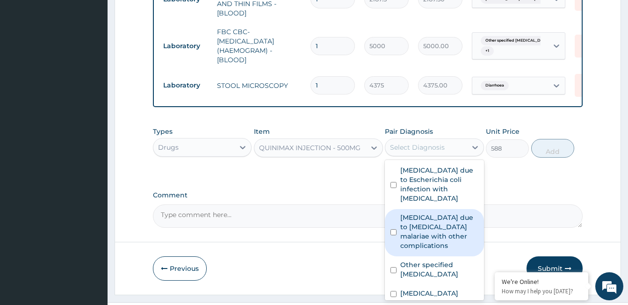
click at [425, 214] on label "[MEDICAL_DATA] due to [MEDICAL_DATA] malariae with other complications" at bounding box center [439, 231] width 78 height 37
checkbox input "true"
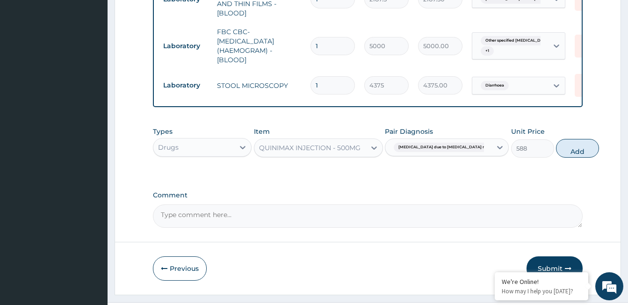
drag, startPoint x: 549, startPoint y: 130, endPoint x: 285, endPoint y: 130, distance: 263.7
click at [556, 139] on button "Add" at bounding box center [577, 148] width 43 height 19
type input "0"
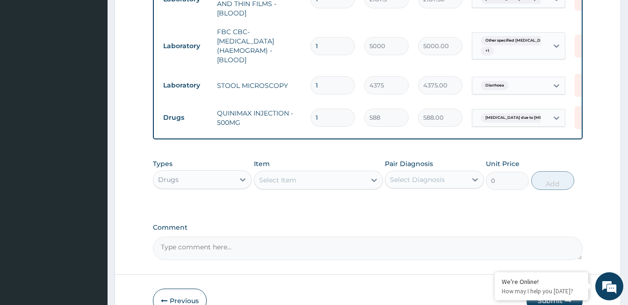
click at [283, 175] on div "Select Item" at bounding box center [277, 179] width 37 height 9
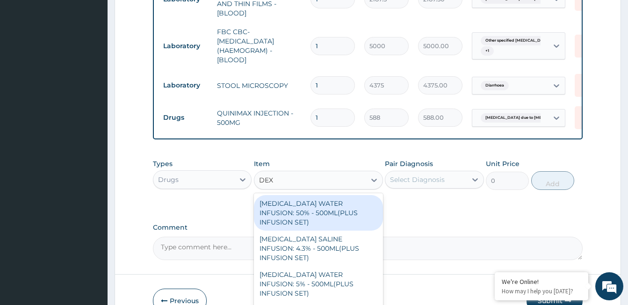
type input "DEXA"
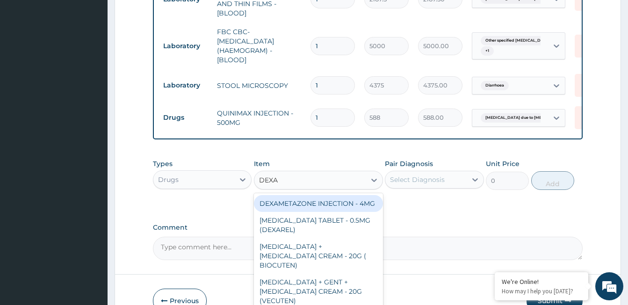
drag, startPoint x: 302, startPoint y: 190, endPoint x: 391, endPoint y: 163, distance: 92.8
click at [302, 195] on div "DEXAMETAZONE INJECTION - 4MG" at bounding box center [318, 203] width 129 height 17
type input "280"
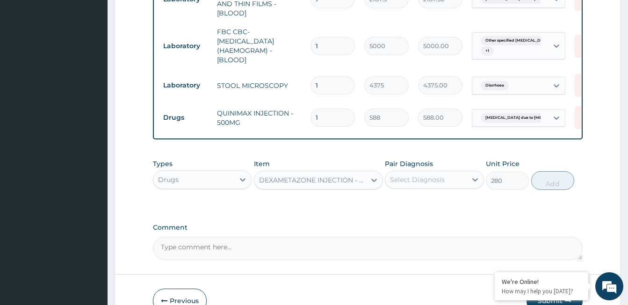
click at [417, 175] on div "Select Diagnosis" at bounding box center [417, 179] width 55 height 9
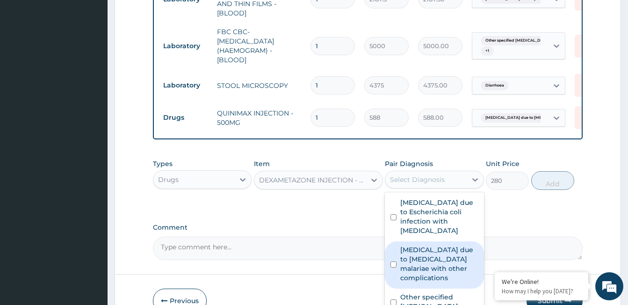
click at [430, 245] on label "[MEDICAL_DATA] due to [MEDICAL_DATA] malariae with other complications" at bounding box center [439, 263] width 78 height 37
checkbox input "true"
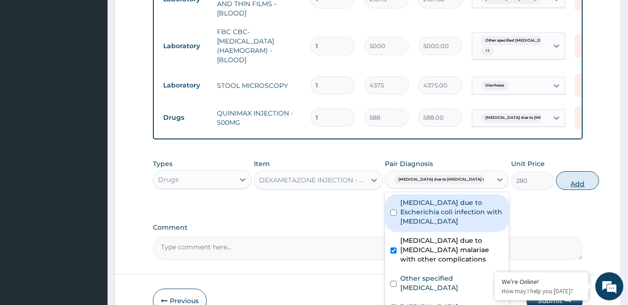
click at [556, 171] on button "Add" at bounding box center [577, 180] width 43 height 19
type input "0"
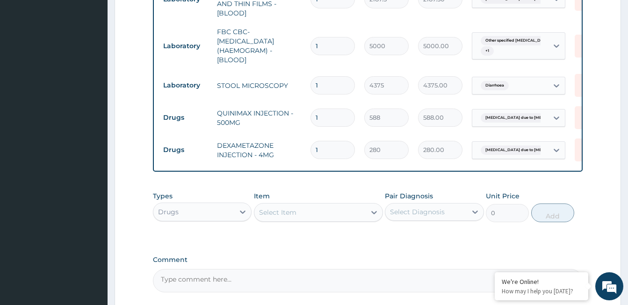
click at [279, 205] on div "Select Item" at bounding box center [309, 212] width 111 height 15
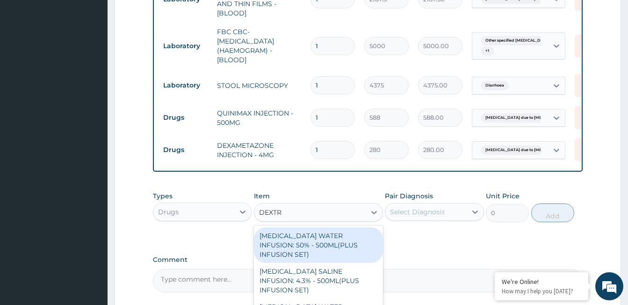
type input "DEXTRO"
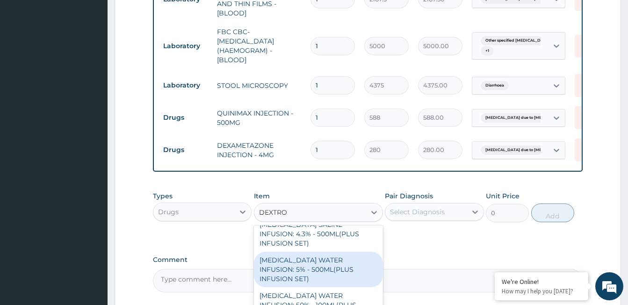
drag, startPoint x: 311, startPoint y: 243, endPoint x: 350, endPoint y: 216, distance: 47.0
click at [311, 252] on div "[MEDICAL_DATA] WATER INFUSION: 5% - 500ML(PLUS INFUSION SET)" at bounding box center [318, 270] width 129 height 36
type input "1092"
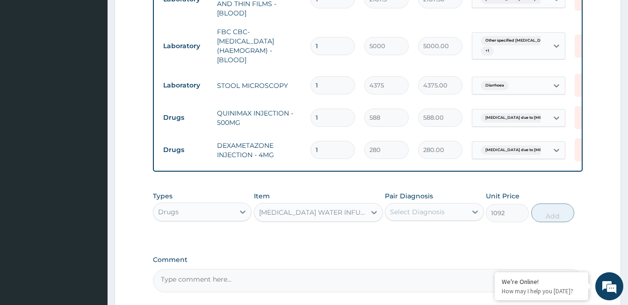
drag, startPoint x: 414, startPoint y: 188, endPoint x: 409, endPoint y: 189, distance: 4.7
click at [414, 207] on div "Select Diagnosis" at bounding box center [417, 211] width 55 height 9
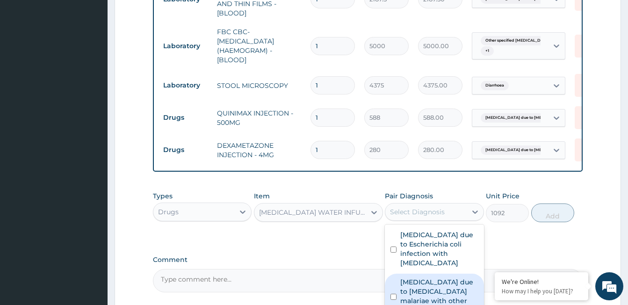
click at [433, 277] on label "[MEDICAL_DATA] due to [MEDICAL_DATA] malariae with other complications" at bounding box center [439, 295] width 78 height 37
checkbox input "true"
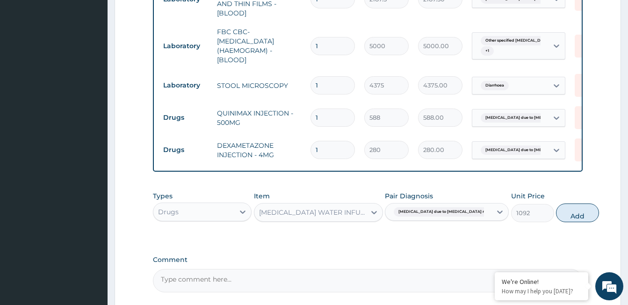
drag, startPoint x: 546, startPoint y: 196, endPoint x: 309, endPoint y: 200, distance: 237.1
click at [556, 203] on button "Add" at bounding box center [577, 212] width 43 height 19
type input "0"
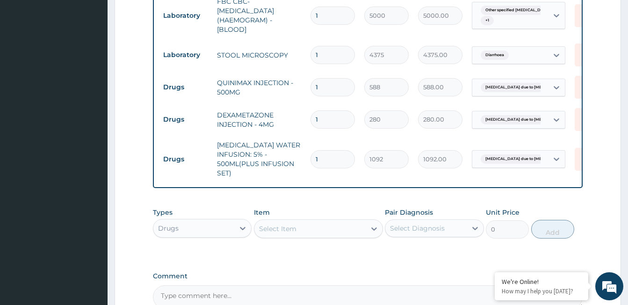
scroll to position [627, 0]
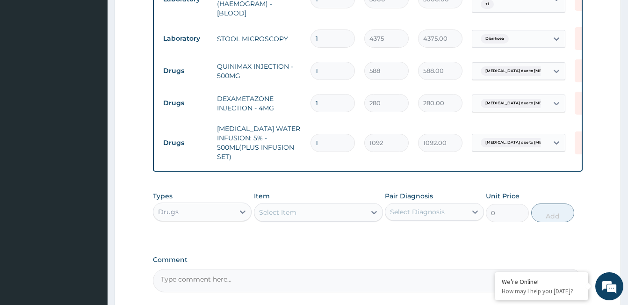
click at [288, 208] on div "Select Item" at bounding box center [277, 212] width 37 height 9
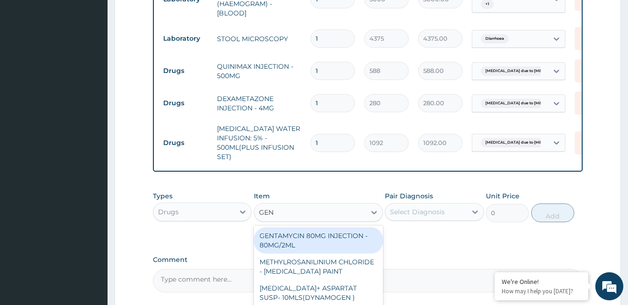
type input "GENT"
drag, startPoint x: 292, startPoint y: 214, endPoint x: 344, endPoint y: 204, distance: 52.4
click at [293, 227] on div "GENTAMYCIN 80MG INJECTION - 80MG/2ML" at bounding box center [318, 240] width 129 height 26
type input "280"
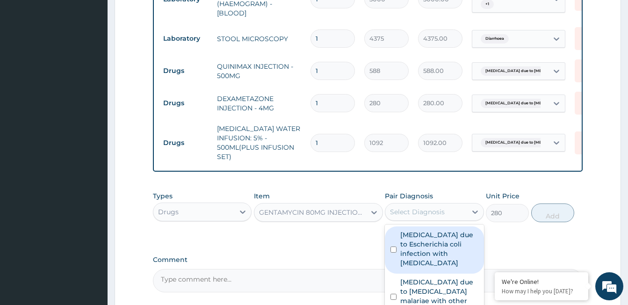
click at [411, 207] on div "Select Diagnosis" at bounding box center [417, 211] width 55 height 9
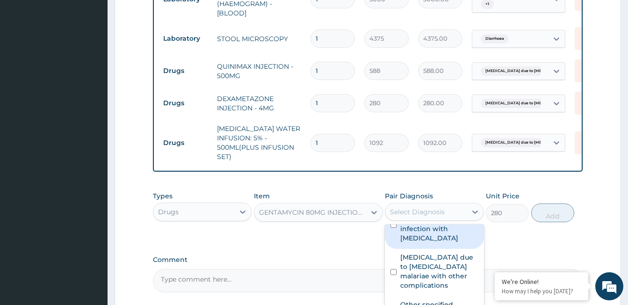
drag, startPoint x: 422, startPoint y: 209, endPoint x: 445, endPoint y: 211, distance: 22.5
click at [422, 209] on label "[MEDICAL_DATA] due to Escherichia coli infection with [MEDICAL_DATA]" at bounding box center [439, 223] width 78 height 37
checkbox input "true"
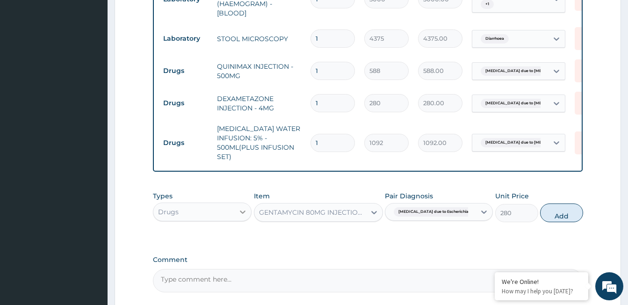
drag, startPoint x: 542, startPoint y: 192, endPoint x: 247, endPoint y: 217, distance: 296.6
click at [541, 203] on button "Add" at bounding box center [561, 212] width 43 height 19
type input "0"
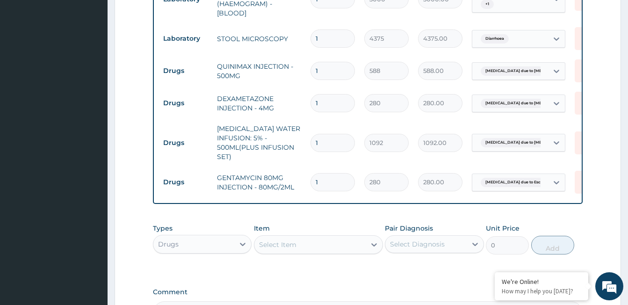
click at [275, 240] on div "Select Item" at bounding box center [277, 244] width 37 height 9
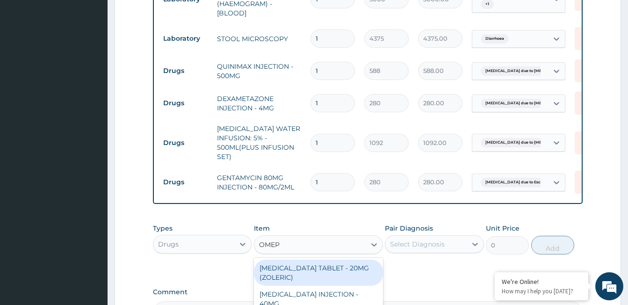
type input "OMEPR"
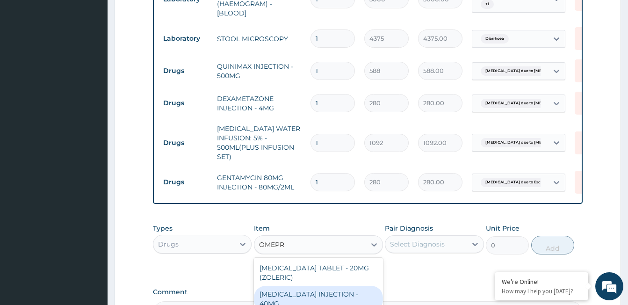
drag, startPoint x: 320, startPoint y: 276, endPoint x: 323, endPoint y: 266, distance: 10.7
click at [320, 286] on div "[MEDICAL_DATA] INJECTION - 40MG" at bounding box center [318, 299] width 129 height 26
type input "1400"
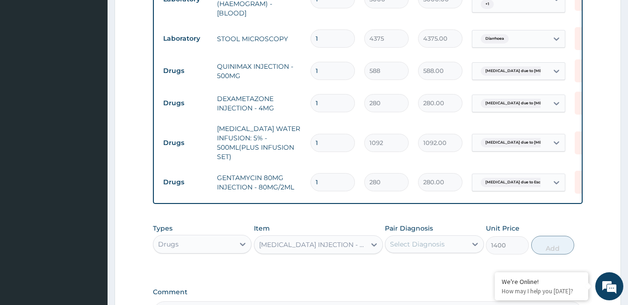
click at [404, 239] on div "Select Diagnosis" at bounding box center [417, 243] width 55 height 9
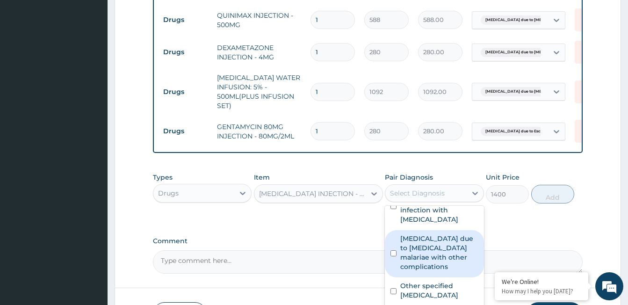
scroll to position [723, 0]
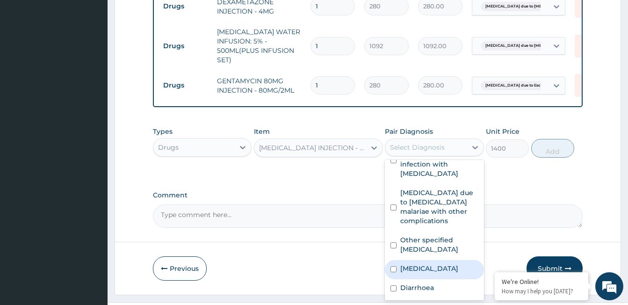
click at [411, 264] on label "[MEDICAL_DATA]" at bounding box center [429, 268] width 58 height 9
checkbox input "true"
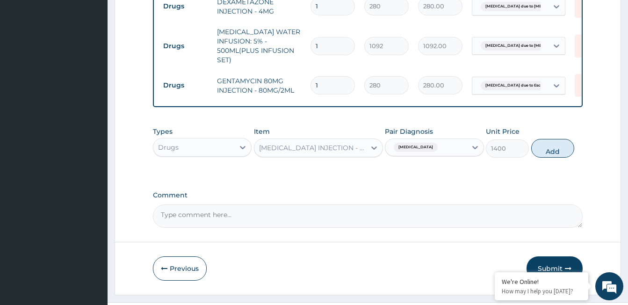
drag, startPoint x: 552, startPoint y: 126, endPoint x: 322, endPoint y: 130, distance: 230.5
click at [552, 139] on button "Add" at bounding box center [552, 148] width 43 height 19
type input "0"
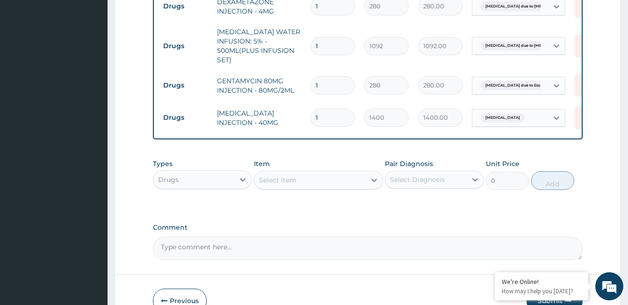
click at [279, 175] on div "Select Item" at bounding box center [277, 179] width 37 height 9
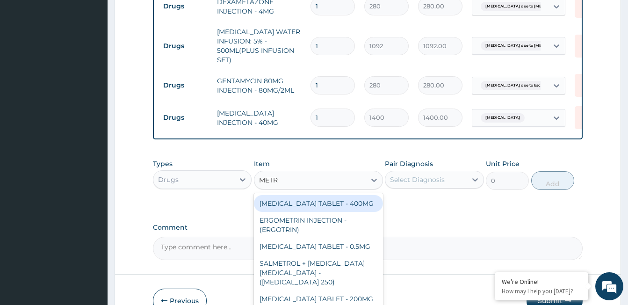
type input "METRO"
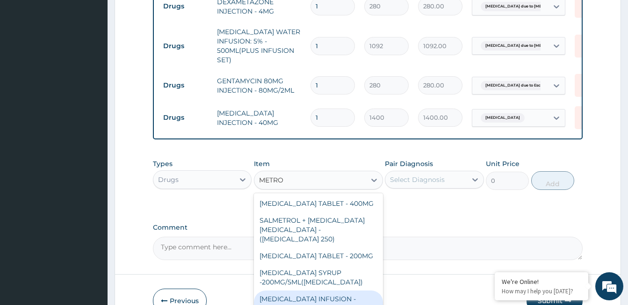
scroll to position [30, 0]
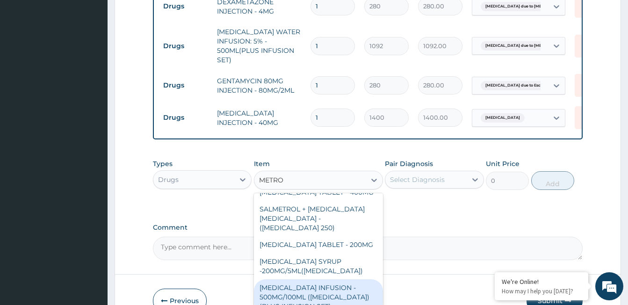
drag, startPoint x: 328, startPoint y: 271, endPoint x: 367, endPoint y: 217, distance: 66.7
click at [328, 279] on div "[MEDICAL_DATA] INFUSION - 500MG/100ML ([MEDICAL_DATA])(PLUS INFUSION SET)" at bounding box center [318, 297] width 129 height 36
type input "923.9999999999999"
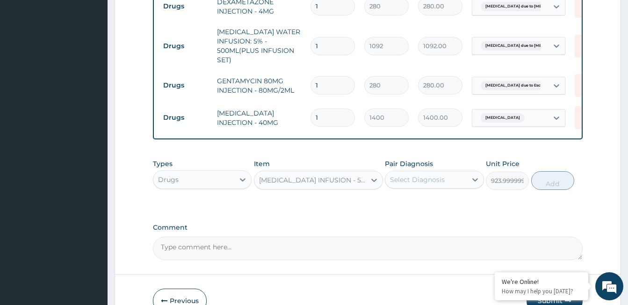
click at [418, 175] on div "Select Diagnosis" at bounding box center [417, 179] width 55 height 9
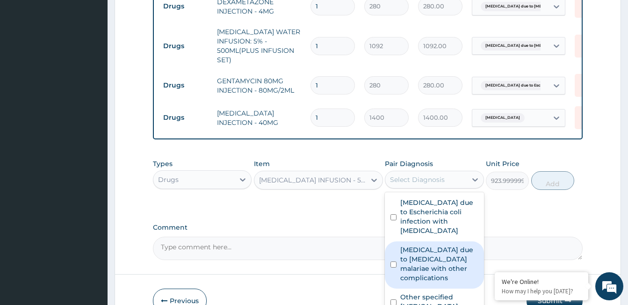
scroll to position [25, 0]
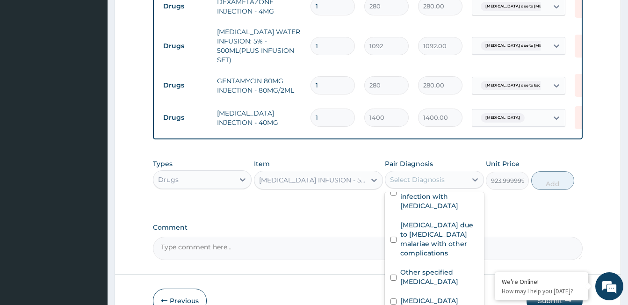
drag, startPoint x: 433, startPoint y: 297, endPoint x: 435, endPoint y: 282, distance: 15.0
checkbox input "true"
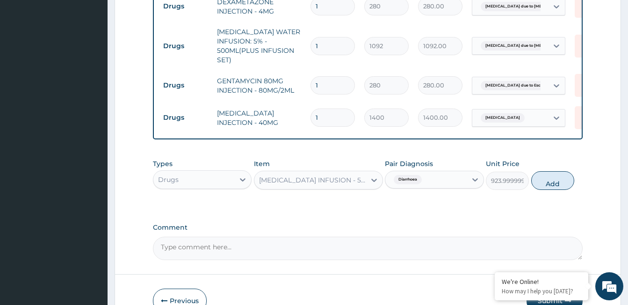
drag, startPoint x: 553, startPoint y: 159, endPoint x: 236, endPoint y: 174, distance: 317.4
click at [546, 171] on button "Add" at bounding box center [552, 180] width 43 height 19
type input "0"
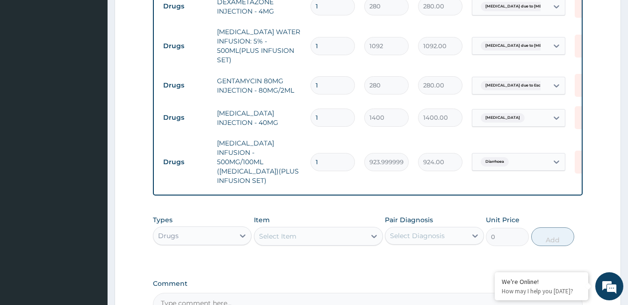
click at [293, 231] on div "Select Item" at bounding box center [277, 235] width 37 height 9
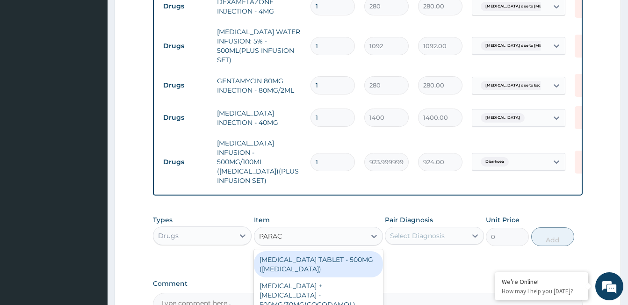
type input "PARACE"
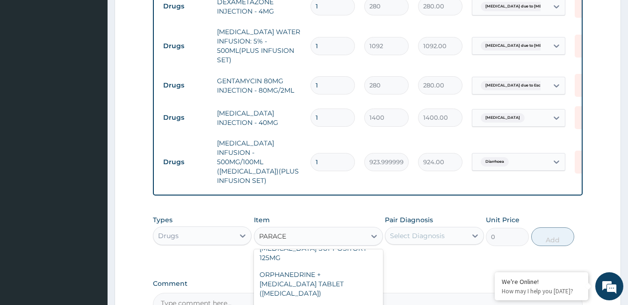
scroll to position [94, 0]
click at [322, 298] on div "[MEDICAL_DATA] INJECTION - 150MG/ML" at bounding box center [318, 311] width 129 height 26
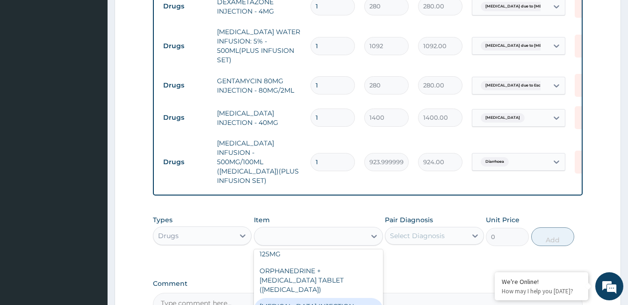
type input "560"
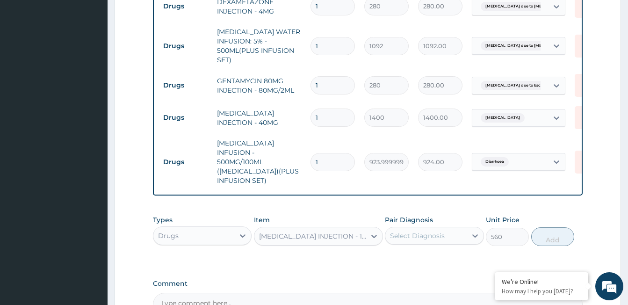
click at [430, 228] on div "Select Diagnosis" at bounding box center [425, 235] width 81 height 15
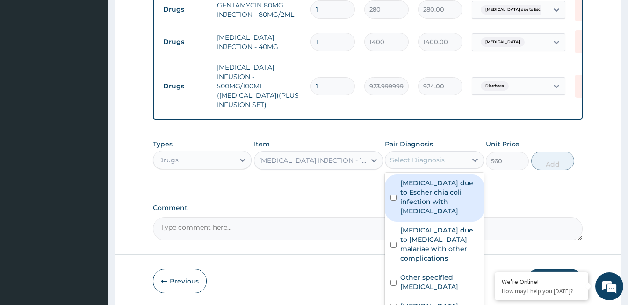
scroll to position [802, 0]
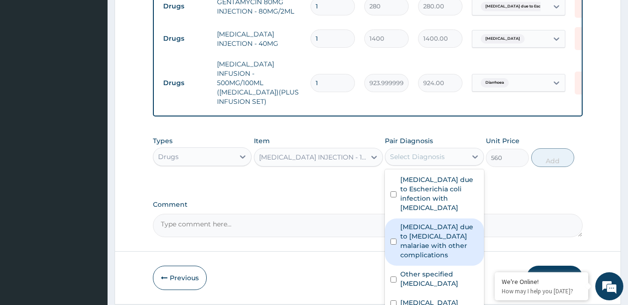
click at [426, 222] on label "[MEDICAL_DATA] due to [MEDICAL_DATA] malariae with other complications" at bounding box center [439, 240] width 78 height 37
checkbox input "true"
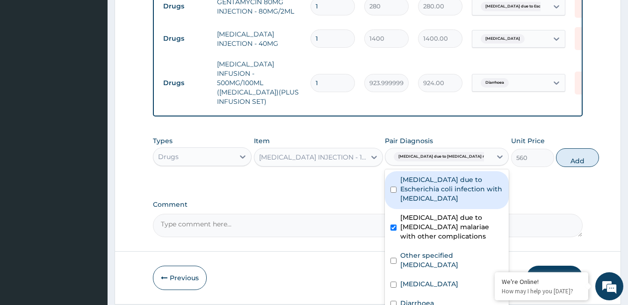
drag, startPoint x: 559, startPoint y: 132, endPoint x: 428, endPoint y: 142, distance: 131.8
click at [559, 148] on button "Add" at bounding box center [577, 157] width 43 height 19
type input "0"
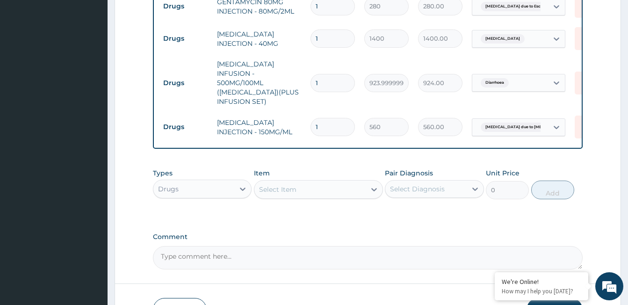
click at [304, 182] on div "Select Item" at bounding box center [309, 189] width 111 height 15
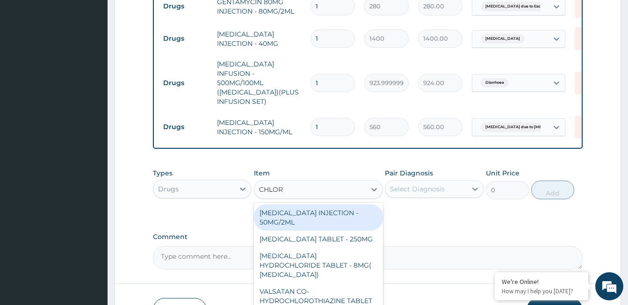
type input "CHLORO"
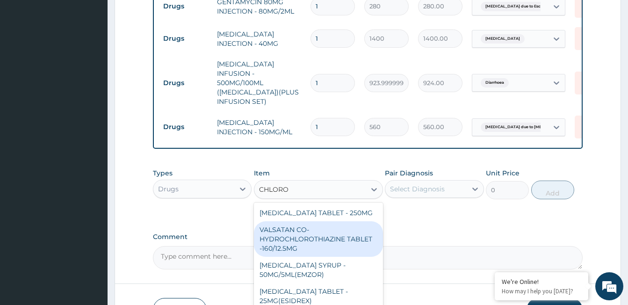
scroll to position [110, 0]
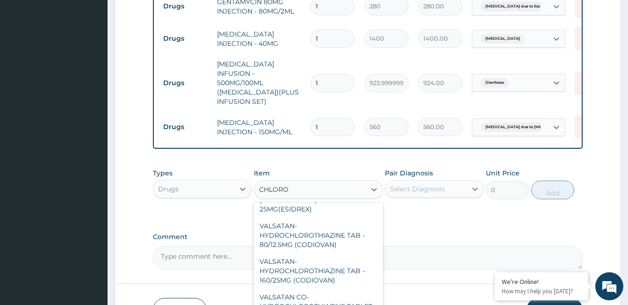
drag, startPoint x: 320, startPoint y: 297, endPoint x: 364, endPoint y: 226, distance: 83.2
type input "168"
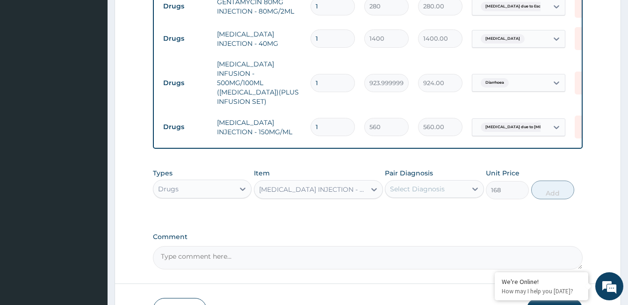
click at [420, 184] on div "Select Diagnosis" at bounding box center [417, 188] width 55 height 9
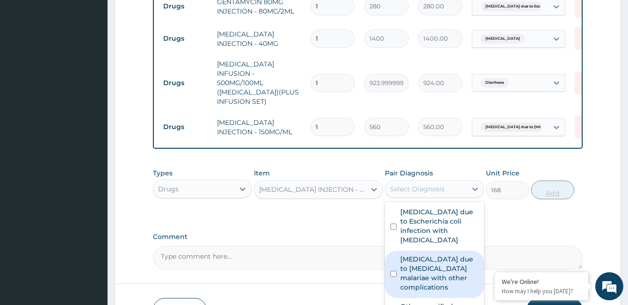
click at [427, 254] on label "[MEDICAL_DATA] due to [MEDICAL_DATA] malariae with other complications" at bounding box center [439, 272] width 78 height 37
checkbox input "true"
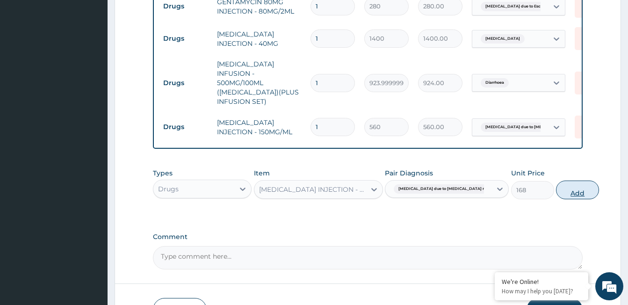
click at [556, 180] on button "Add" at bounding box center [577, 189] width 43 height 19
type input "0"
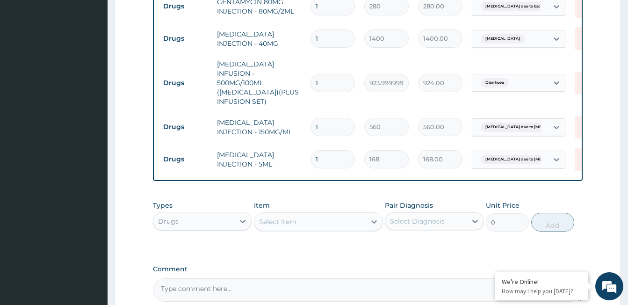
click at [282, 217] on div "Select Item" at bounding box center [277, 221] width 37 height 9
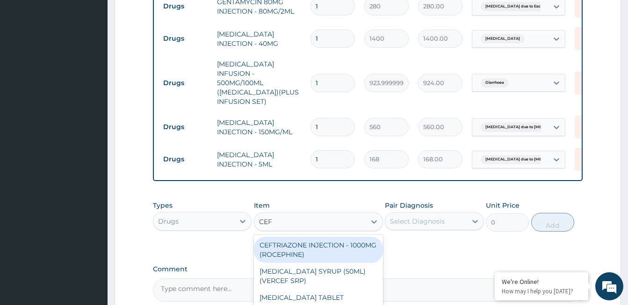
type input "CEFU"
drag, startPoint x: 296, startPoint y: 224, endPoint x: 399, endPoint y: 203, distance: 104.5
click at [296, 237] on div "[MEDICAL_DATA] SUSPENSION - 125MG/5ML" at bounding box center [318, 250] width 129 height 26
type input "3919.9999999999995"
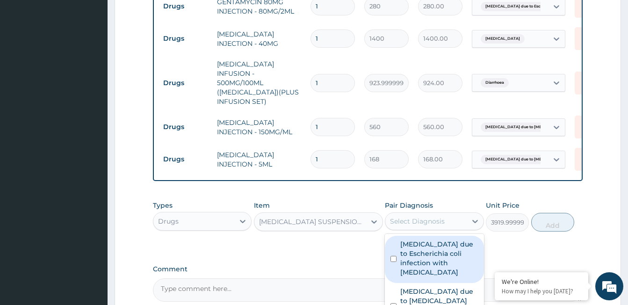
click at [405, 216] on div "Select Diagnosis" at bounding box center [417, 220] width 55 height 9
click at [427, 239] on label "[MEDICAL_DATA] due to Escherichia coli infection with [MEDICAL_DATA]" at bounding box center [439, 257] width 78 height 37
checkbox input "true"
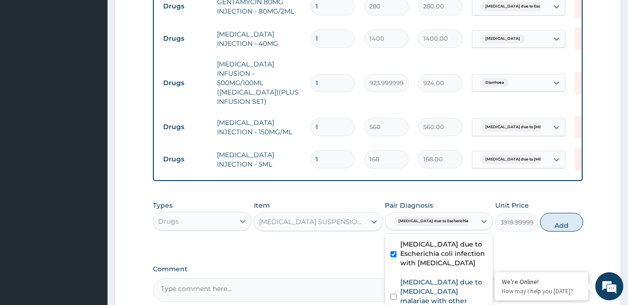
scroll to position [25, 0]
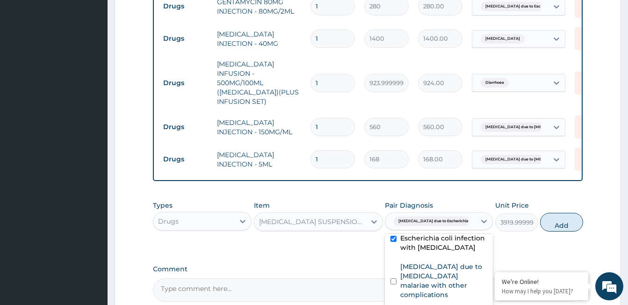
drag, startPoint x: 438, startPoint y: 288, endPoint x: 461, endPoint y: 273, distance: 28.4
checkbox input "true"
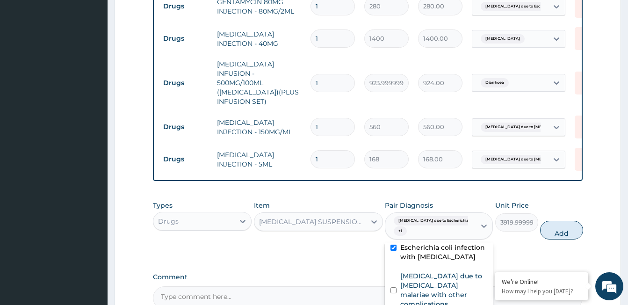
click at [549, 221] on button "Add" at bounding box center [561, 230] width 43 height 19
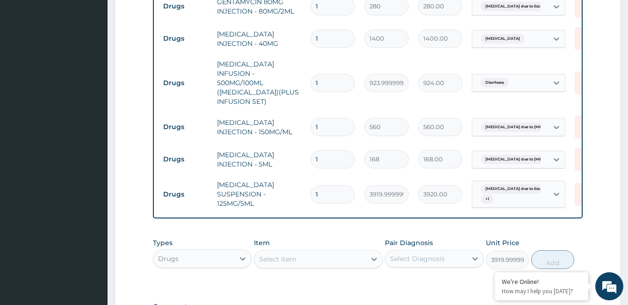
type input "0"
click at [275, 254] on div "Select Item" at bounding box center [277, 258] width 37 height 9
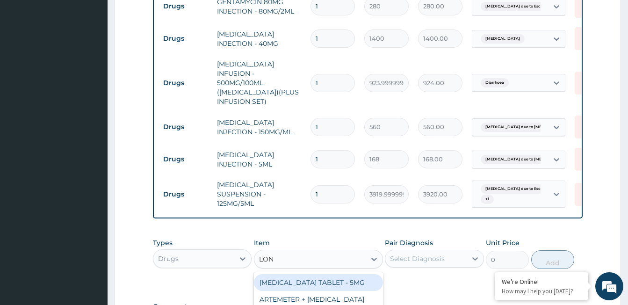
type input "[PERSON_NAME]"
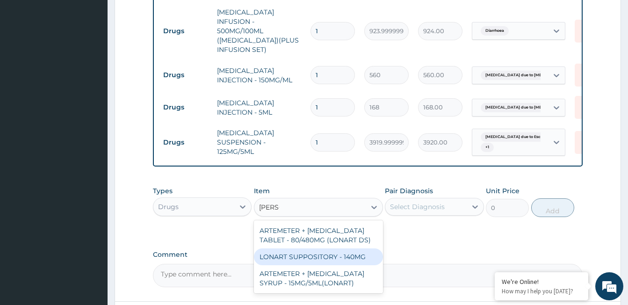
scroll to position [896, 0]
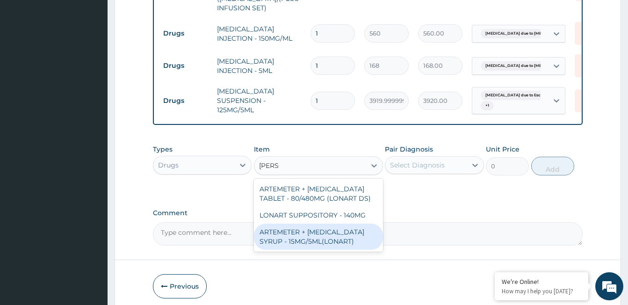
drag, startPoint x: 298, startPoint y: 215, endPoint x: 317, endPoint y: 201, distance: 23.8
click at [298, 224] on div "ARTEMETER + [MEDICAL_DATA] SYRUP - 15MG/5ML(LONART)" at bounding box center [318, 237] width 129 height 26
type input "1680"
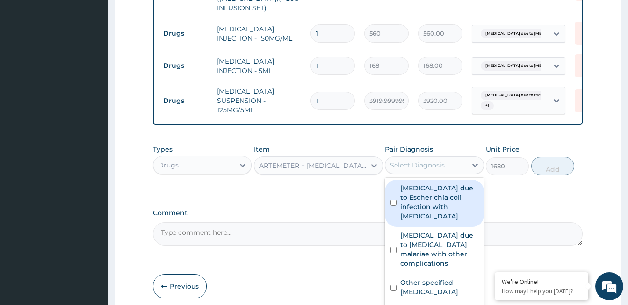
click at [407, 160] on div "Select Diagnosis" at bounding box center [417, 164] width 55 height 9
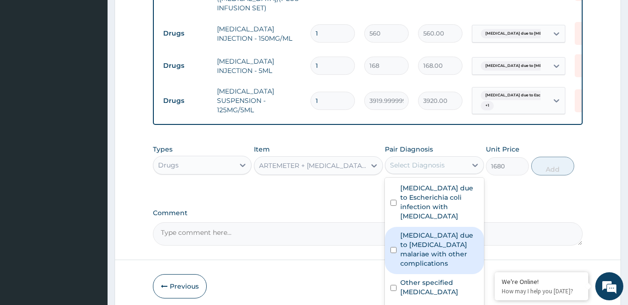
drag, startPoint x: 418, startPoint y: 209, endPoint x: 413, endPoint y: 218, distance: 9.6
click at [418, 231] on label "[MEDICAL_DATA] due to [MEDICAL_DATA] malariae with other complications" at bounding box center [439, 249] width 78 height 37
checkbox input "true"
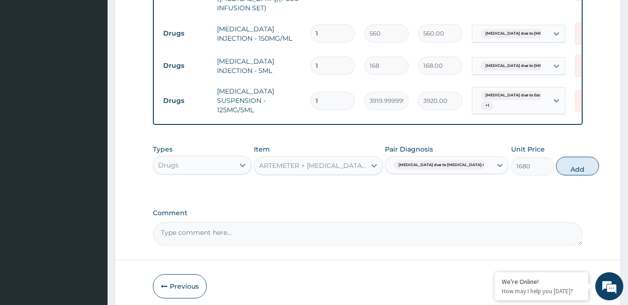
drag, startPoint x: 545, startPoint y: 139, endPoint x: 299, endPoint y: 153, distance: 246.3
click at [556, 157] on button "Add" at bounding box center [577, 166] width 43 height 19
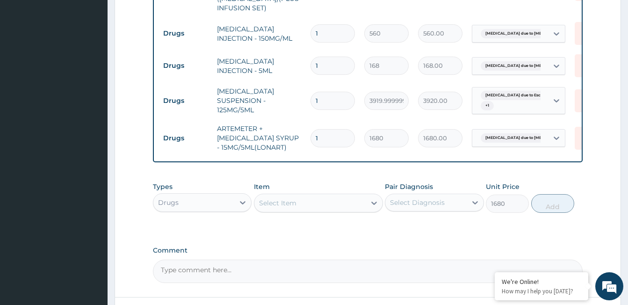
type input "0"
click at [283, 198] on div "Select Item" at bounding box center [277, 202] width 37 height 9
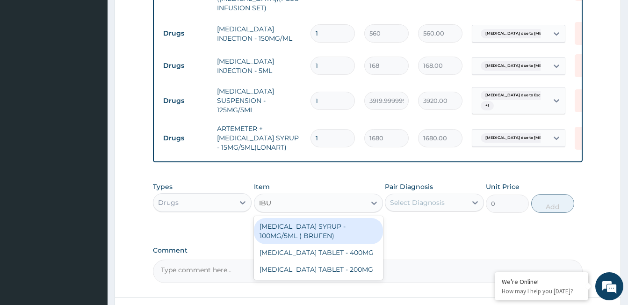
type input "IBUP"
drag, startPoint x: 313, startPoint y: 204, endPoint x: 415, endPoint y: 180, distance: 104.8
click at [313, 218] on div "[MEDICAL_DATA] SYRUP - 100MG/5ML ( BRUFEN)" at bounding box center [318, 231] width 129 height 26
type input "475.99999999999994"
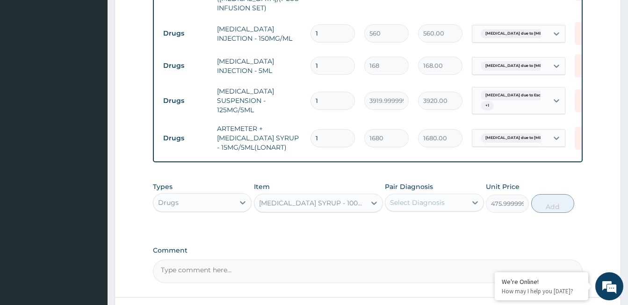
click at [427, 198] on div "Select Diagnosis" at bounding box center [417, 202] width 55 height 9
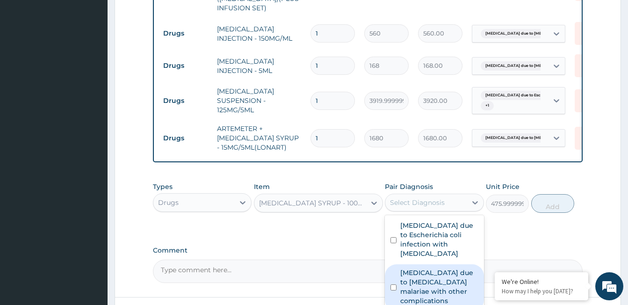
drag, startPoint x: 435, startPoint y: 263, endPoint x: 443, endPoint y: 256, distance: 11.3
click at [435, 268] on label "[MEDICAL_DATA] due to [MEDICAL_DATA] malariae with other complications" at bounding box center [439, 286] width 78 height 37
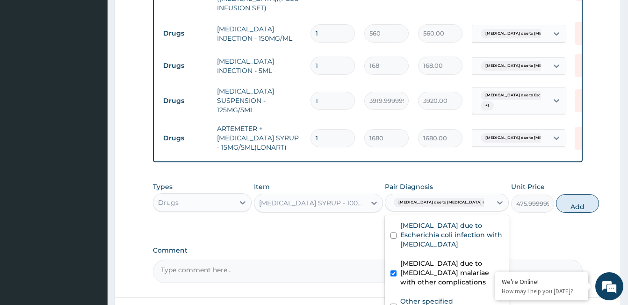
checkbox input "true"
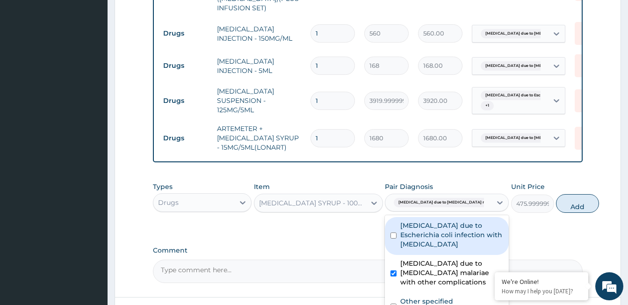
click at [556, 194] on button "Add" at bounding box center [577, 203] width 43 height 19
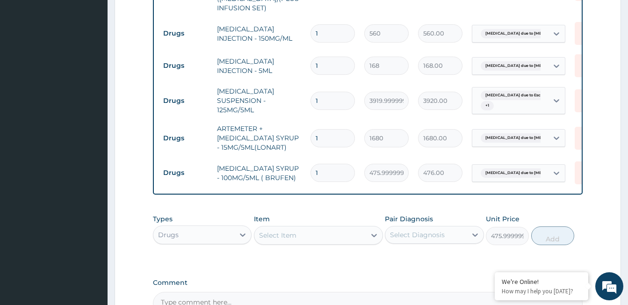
type input "0"
click at [284, 226] on div "Select Item" at bounding box center [318, 235] width 129 height 19
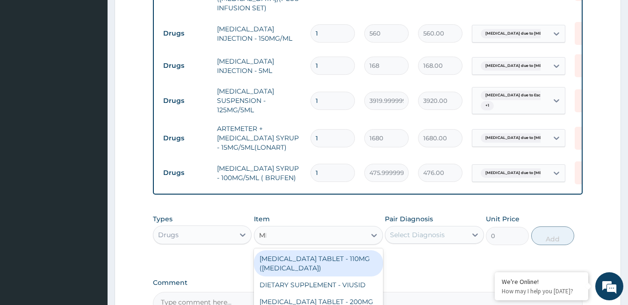
type input "METRO"
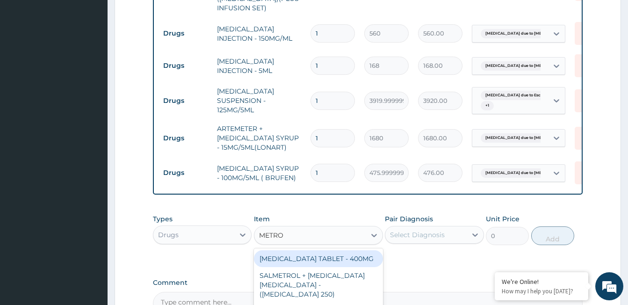
scroll to position [30, 0]
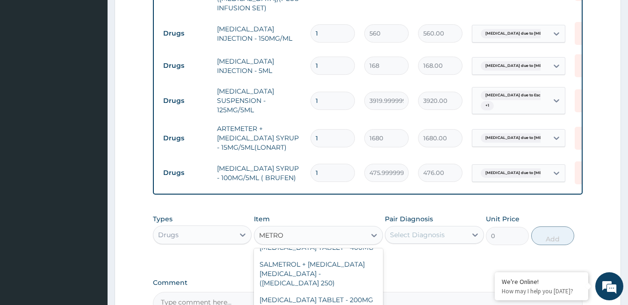
drag, startPoint x: 326, startPoint y: 283, endPoint x: 320, endPoint y: 277, distance: 8.3
type input "672"
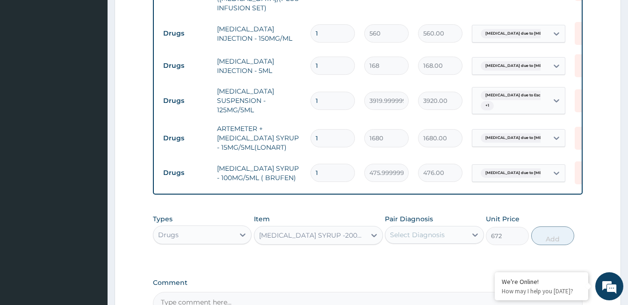
drag, startPoint x: 437, startPoint y: 211, endPoint x: 416, endPoint y: 206, distance: 22.0
click at [437, 230] on div "Select Diagnosis" at bounding box center [417, 234] width 55 height 9
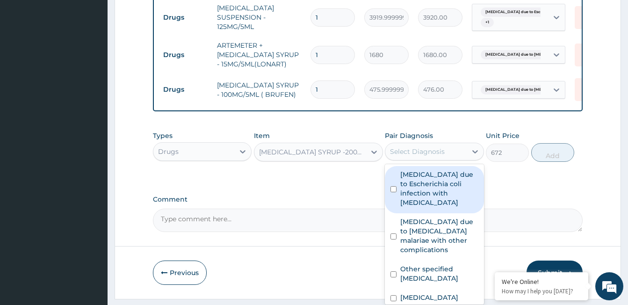
scroll to position [25, 0]
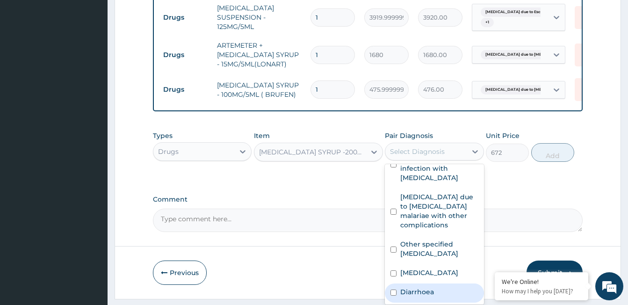
drag, startPoint x: 421, startPoint y: 271, endPoint x: 408, endPoint y: 267, distance: 13.5
click at [421, 287] on label "Diarrhoea" at bounding box center [417, 291] width 34 height 9
checkbox input "true"
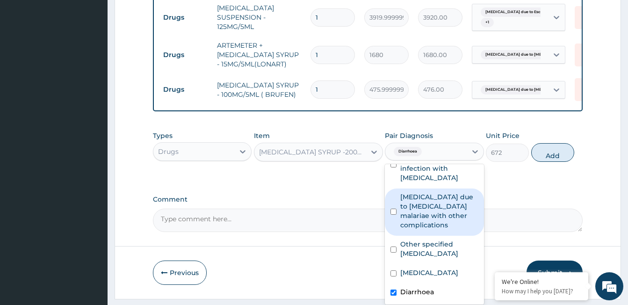
drag, startPoint x: 555, startPoint y: 127, endPoint x: 285, endPoint y: 137, distance: 270.9
click at [555, 143] on button "Add" at bounding box center [552, 152] width 43 height 19
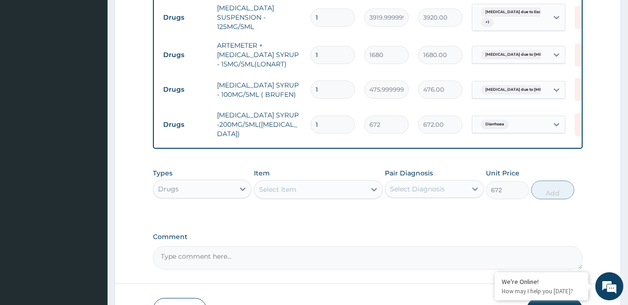
type input "0"
click at [284, 185] on div "Select Item" at bounding box center [277, 189] width 37 height 9
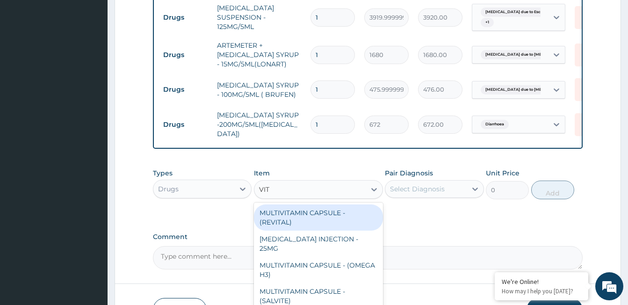
type input "VIT B"
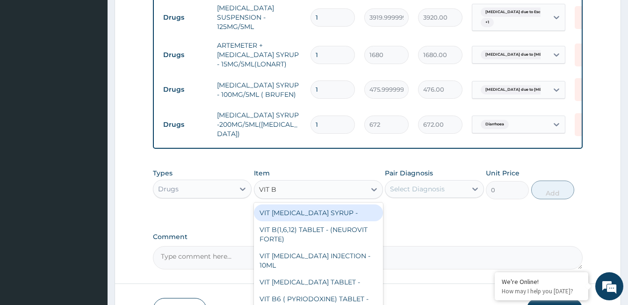
drag, startPoint x: 317, startPoint y: 190, endPoint x: 331, endPoint y: 182, distance: 15.5
click at [317, 204] on div "VIT [MEDICAL_DATA] SYRUP -" at bounding box center [318, 212] width 129 height 17
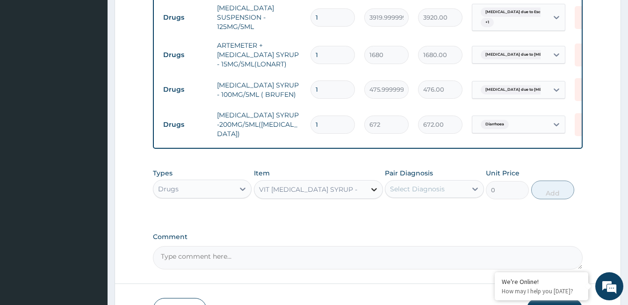
type input "475.99999999999994"
click at [408, 184] on div "Select Diagnosis" at bounding box center [417, 188] width 55 height 9
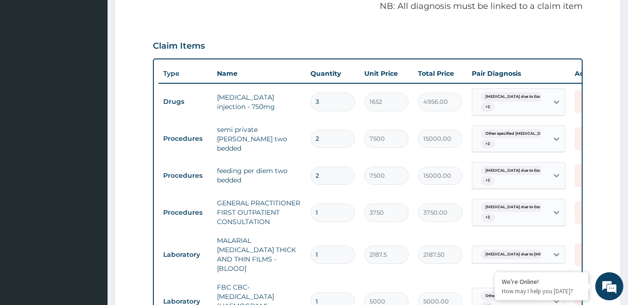
scroll to position [184, 0]
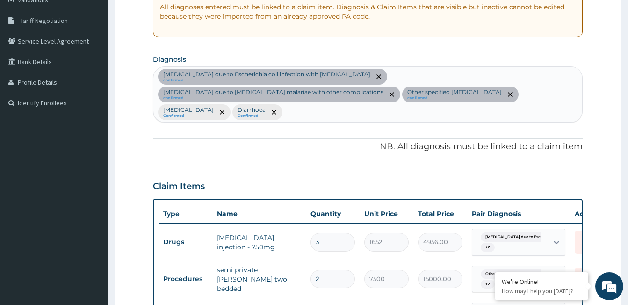
click at [399, 95] on div "[MEDICAL_DATA] due to Escherichia coli infection with [MEDICAL_DATA] confirmed …" at bounding box center [367, 94] width 429 height 55
type input "T"
type input "LOSS"
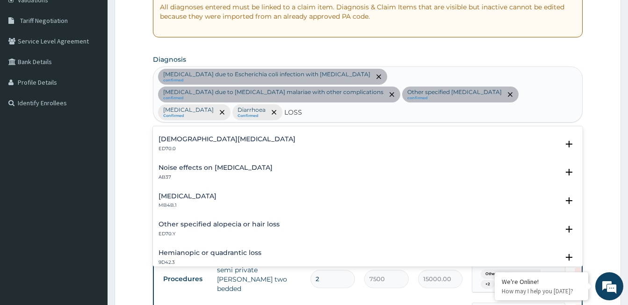
scroll to position [1282, 0]
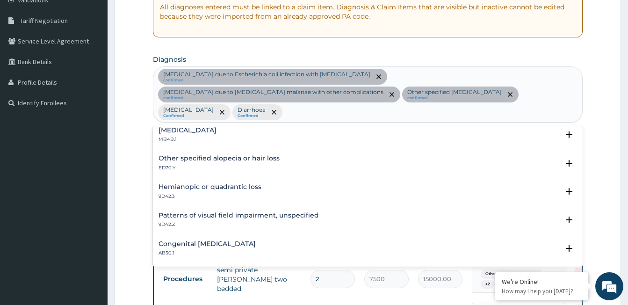
click at [421, 91] on div "[MEDICAL_DATA] due to Escherichia coli infection with [MEDICAL_DATA] confirmed …" at bounding box center [367, 94] width 429 height 55
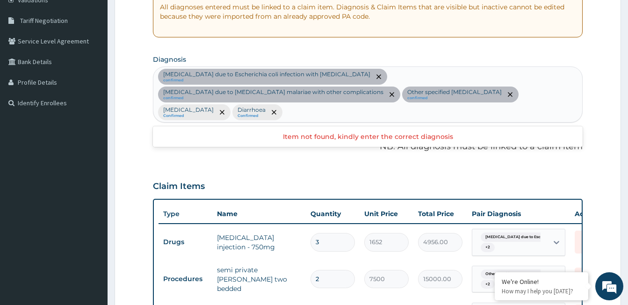
scroll to position [0, 0]
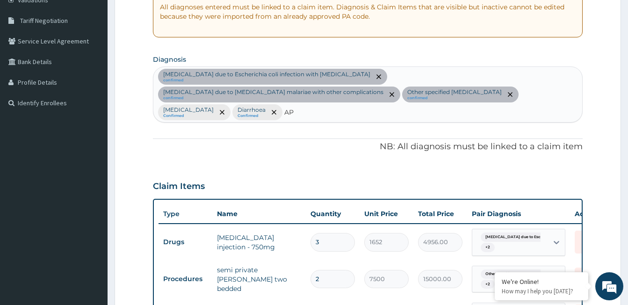
type input "A"
type input "R"
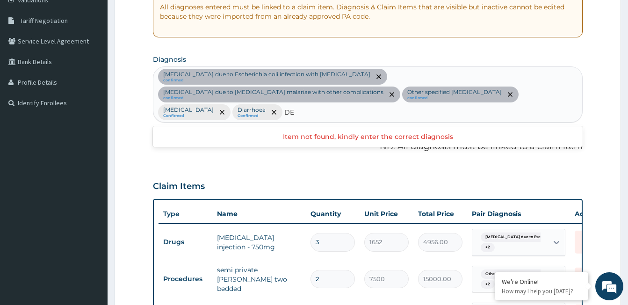
type input "D"
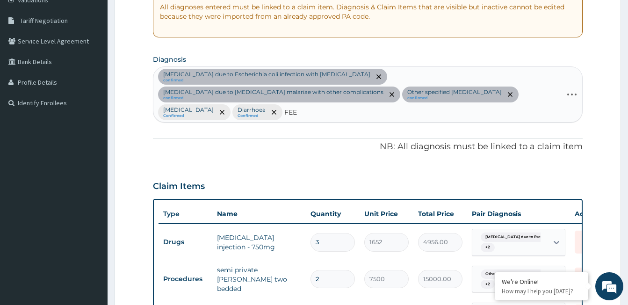
type input "FEED"
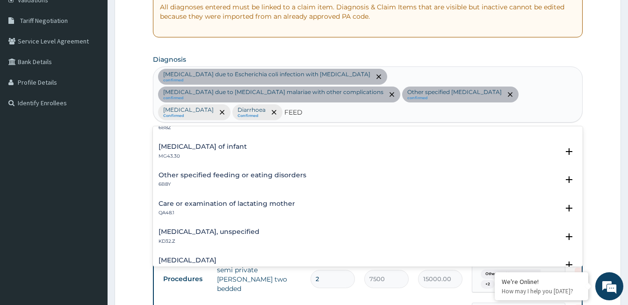
scroll to position [8, 0]
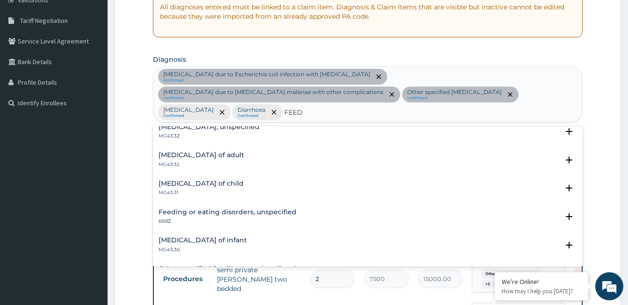
click at [178, 180] on h4 "[MEDICAL_DATA] of child" at bounding box center [201, 183] width 85 height 7
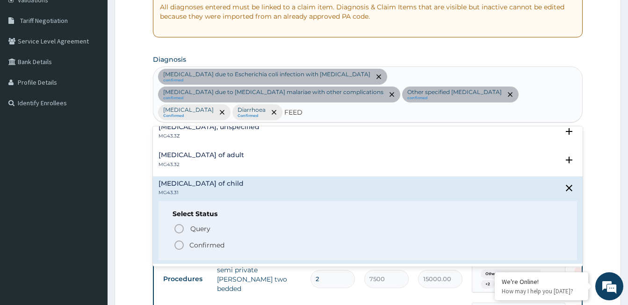
drag, startPoint x: 177, startPoint y: 229, endPoint x: 352, endPoint y: 202, distance: 176.6
click at [177, 239] on icon "status option filled" at bounding box center [178, 244] width 11 height 11
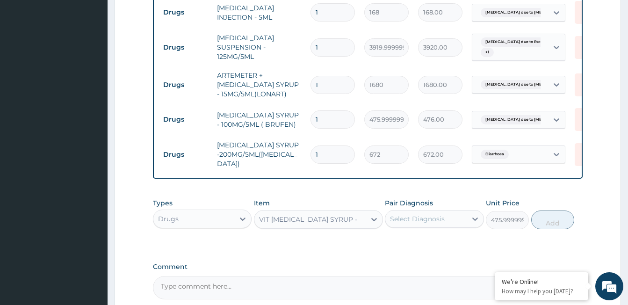
scroll to position [1017, 0]
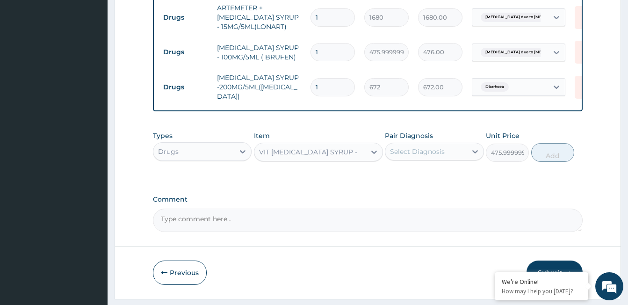
click at [406, 147] on div "Select Diagnosis" at bounding box center [417, 151] width 55 height 9
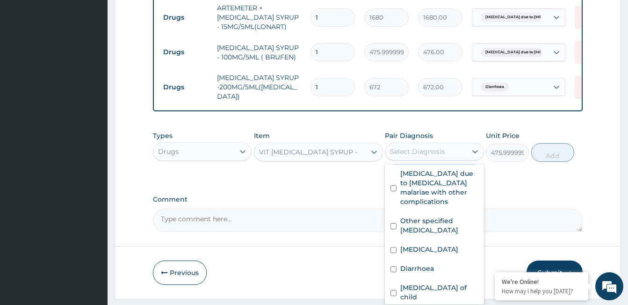
scroll to position [53, 0]
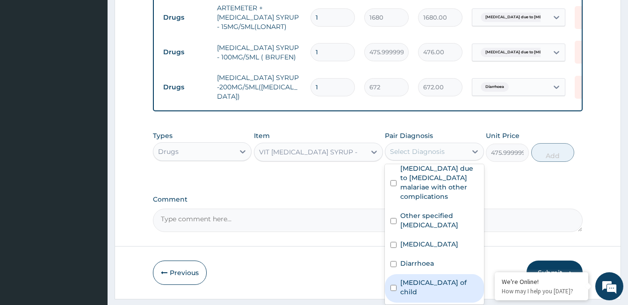
drag, startPoint x: 430, startPoint y: 257, endPoint x: 422, endPoint y: 253, distance: 9.0
click at [430, 278] on label "[MEDICAL_DATA] of child" at bounding box center [439, 287] width 78 height 19
checkbox input "true"
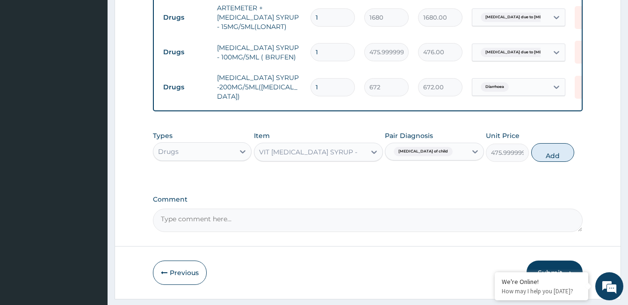
drag, startPoint x: 557, startPoint y: 123, endPoint x: 353, endPoint y: 48, distance: 217.2
click at [557, 143] on button "Add" at bounding box center [552, 152] width 43 height 19
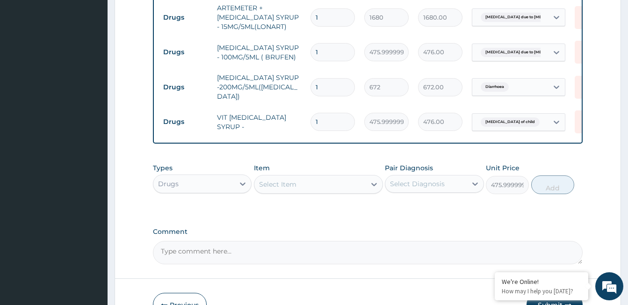
type input "0"
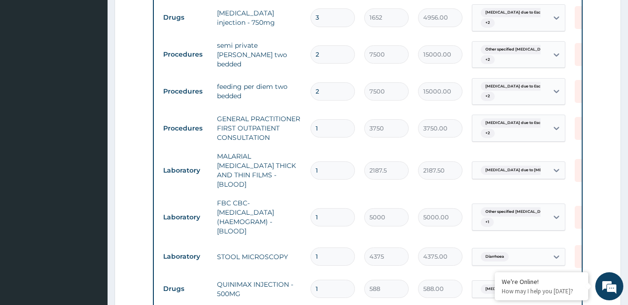
scroll to position [455, 0]
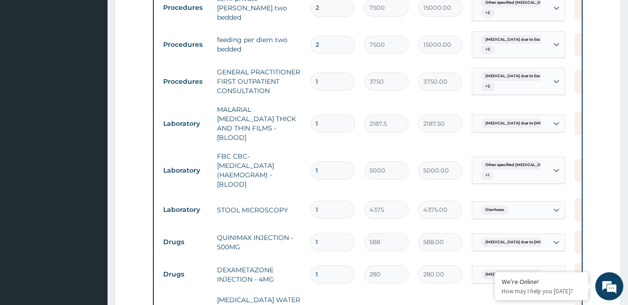
click at [325, 233] on input "1" at bounding box center [332, 242] width 44 height 18
type input "0.00"
type input "2"
type input "1176.00"
type input "1"
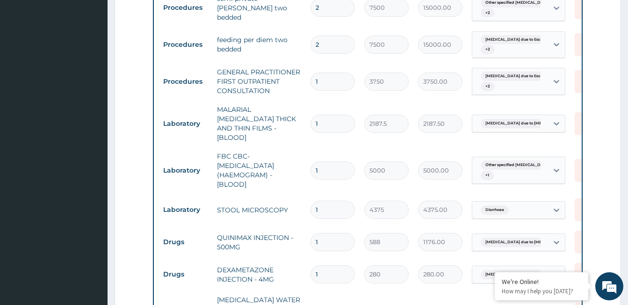
type input "588.00"
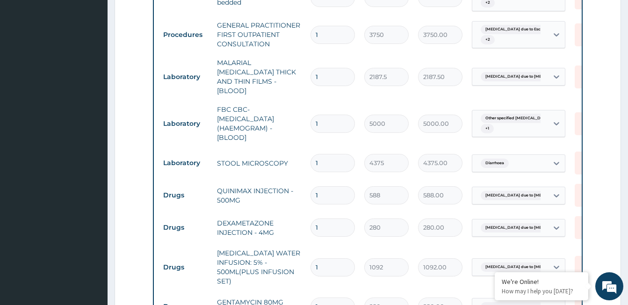
click at [324, 218] on input "1" at bounding box center [332, 227] width 44 height 18
type input "0.00"
type input "4"
type input "1120.00"
type input "3"
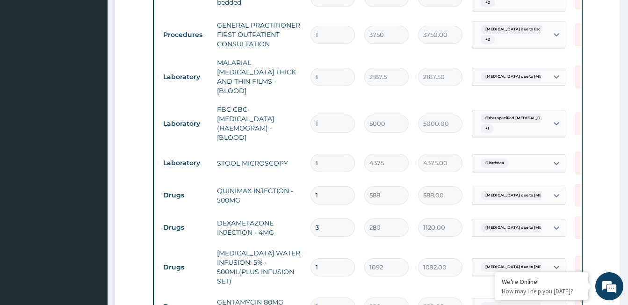
type input "840.00"
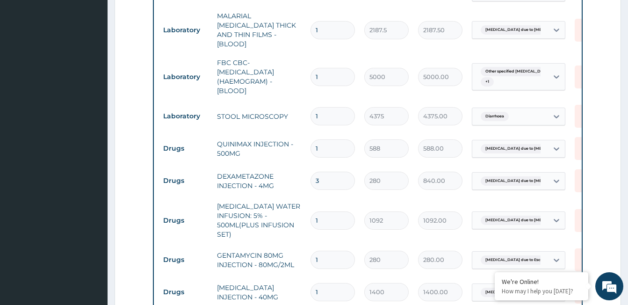
type input "3"
click at [325, 211] on input "1" at bounding box center [332, 220] width 44 height 18
type input "0.00"
type input "2"
type input "2184.00"
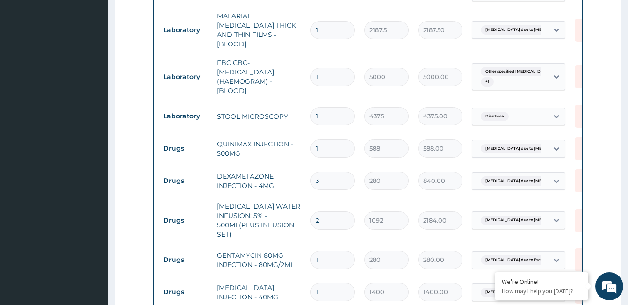
type input "2"
click at [327, 251] on input "1" at bounding box center [332, 260] width 44 height 18
type input "0.00"
type input "2"
type input "560.00"
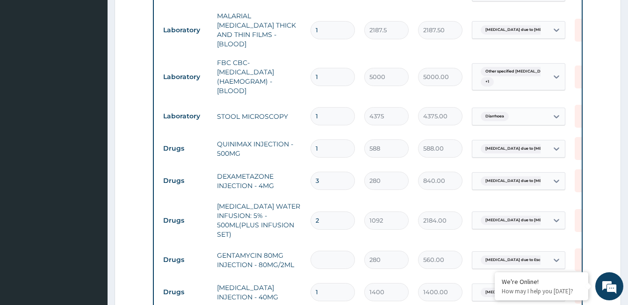
type input "0.00"
type input "1"
type input "280.00"
type input "1"
type input "280.00"
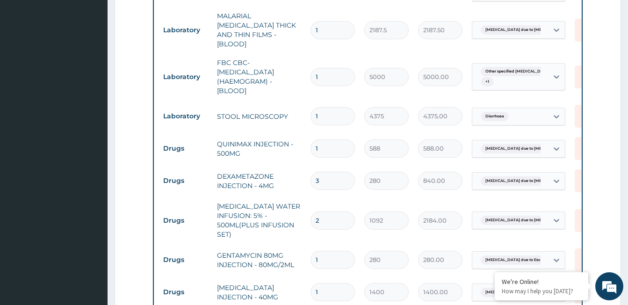
scroll to position [642, 0]
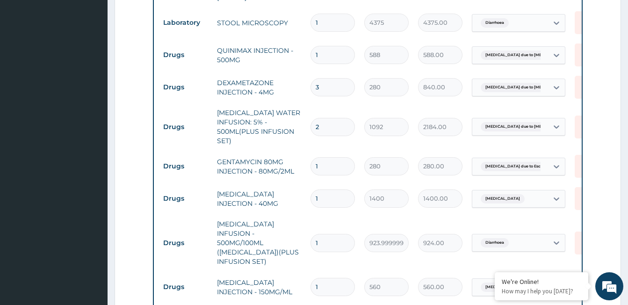
click at [324, 234] on input "1" at bounding box center [332, 243] width 44 height 18
type input "0"
type input "0.00"
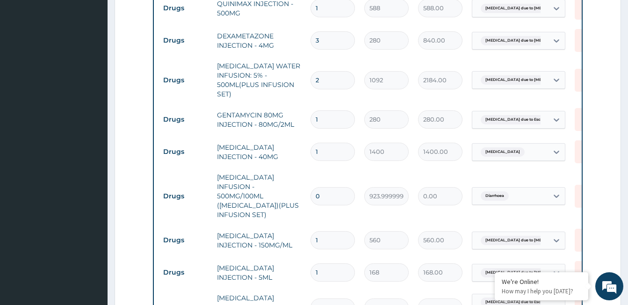
type input "0"
click at [327, 231] on input "1" at bounding box center [332, 240] width 44 height 18
type input "0.00"
type input "2"
type input "1120.00"
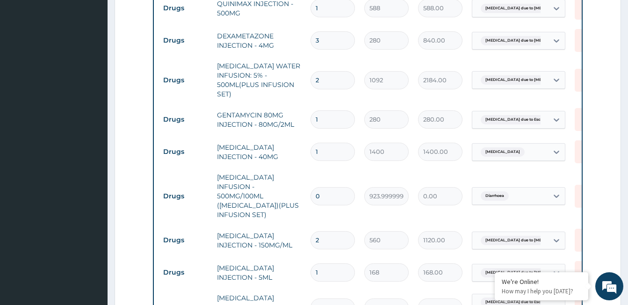
type input "1"
type input "560.00"
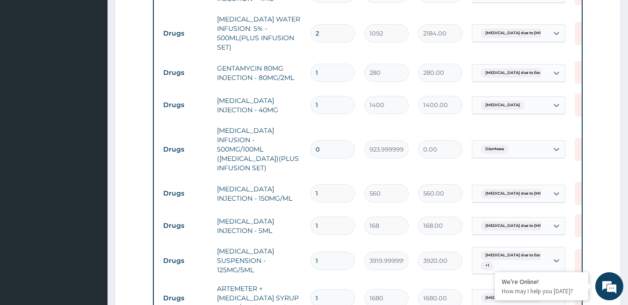
click at [328, 216] on input "1" at bounding box center [332, 225] width 44 height 18
type input "0.00"
type input "4"
type input "672.00"
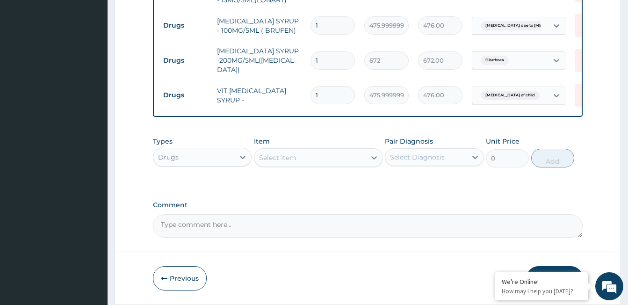
scroll to position [1049, 0]
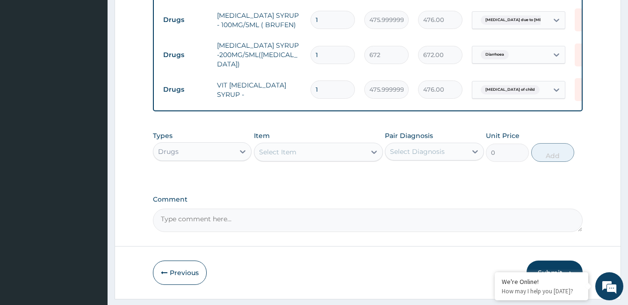
type input "4"
click at [548, 260] on button "Submit" at bounding box center [554, 272] width 56 height 24
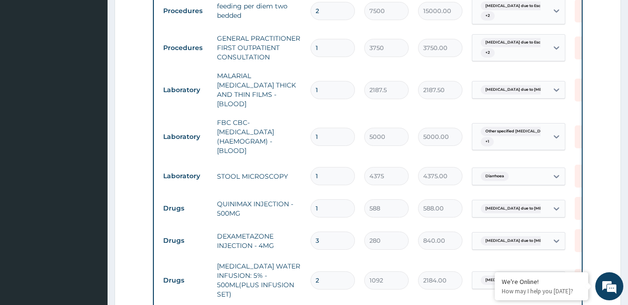
scroll to position [628, 0]
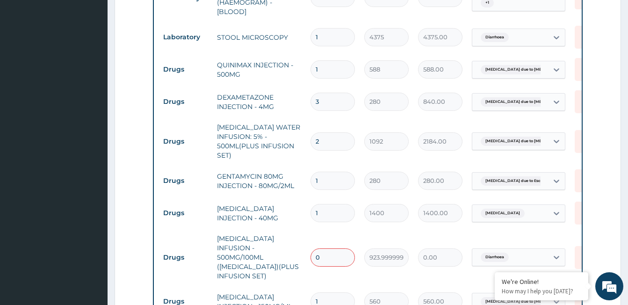
click at [332, 248] on input "0" at bounding box center [332, 257] width 44 height 18
type input "1"
type input "924.00"
type input "1"
type input "924.00"
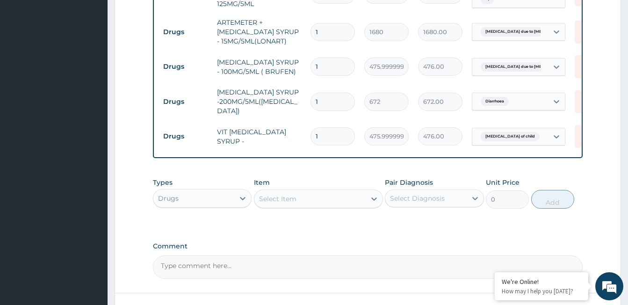
scroll to position [1049, 0]
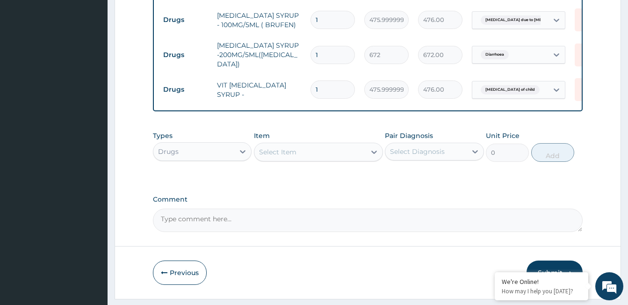
click at [546, 260] on button "Submit" at bounding box center [554, 272] width 56 height 24
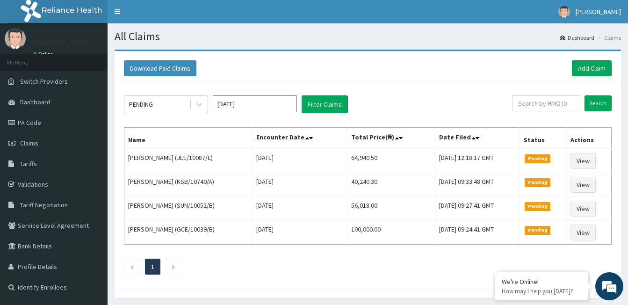
drag, startPoint x: 525, startPoint y: 245, endPoint x: 513, endPoint y: 259, distance: 17.9
drag, startPoint x: 513, startPoint y: 259, endPoint x: 522, endPoint y: 278, distance: 21.3
click at [521, 278] on body "R EL Toggle navigation GANIYU FAUSAT GANIYU FAUSAT - pphospital@yahoo.com Membe…" at bounding box center [314, 169] width 628 height 339
click at [522, 278] on div "We're Online!" at bounding box center [541, 281] width 79 height 8
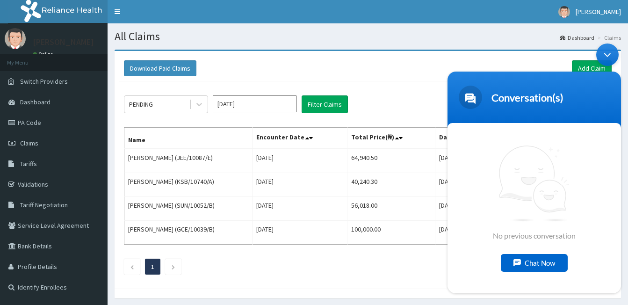
drag, startPoint x: 965, startPoint y: 317, endPoint x: 521, endPoint y: 280, distance: 445.2
click at [521, 280] on div "No previous conversation Chat Now" at bounding box center [533, 208] width 173 height 170
